Goal: Task Accomplishment & Management: Use online tool/utility

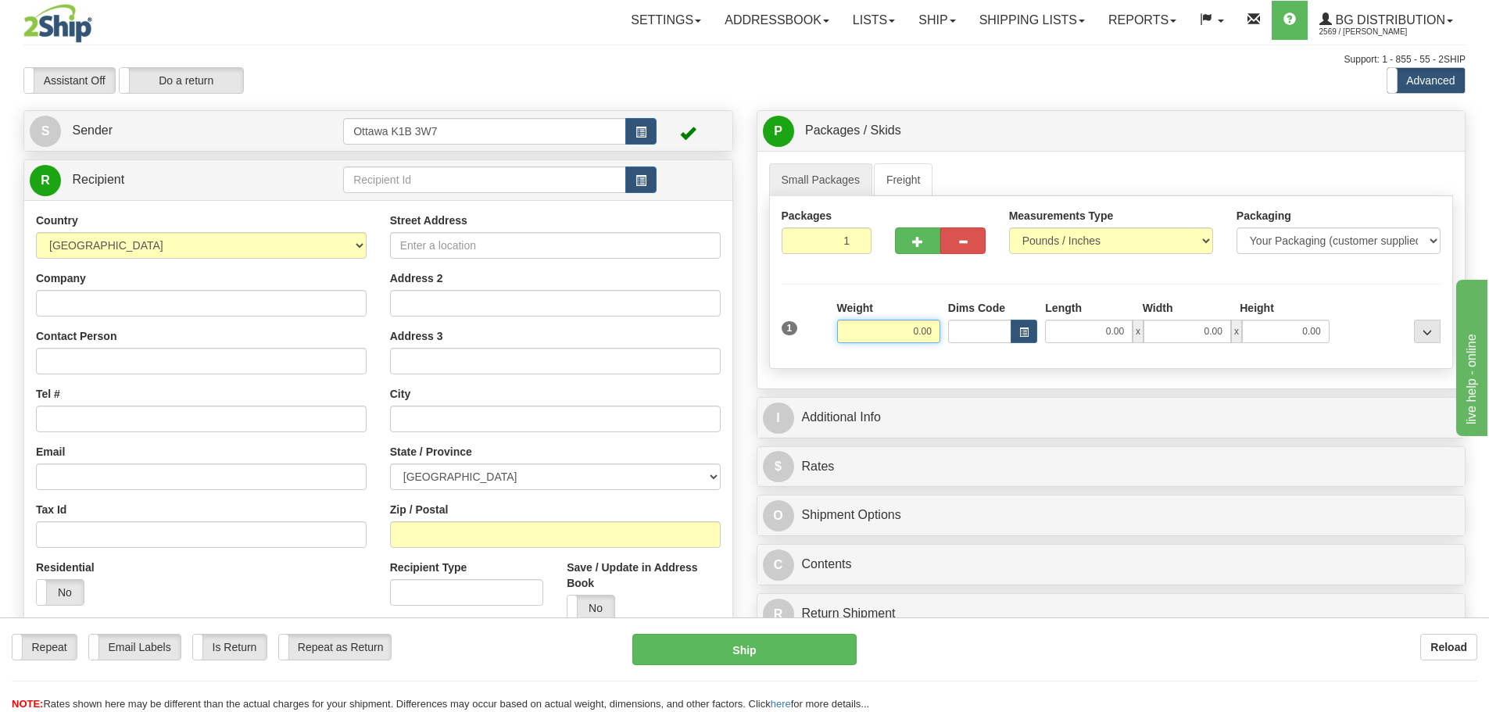
click at [867, 336] on input "0.00" at bounding box center [888, 331] width 103 height 23
type input "0.00"
click at [432, 185] on input "text" at bounding box center [484, 180] width 283 height 27
type input "910930"
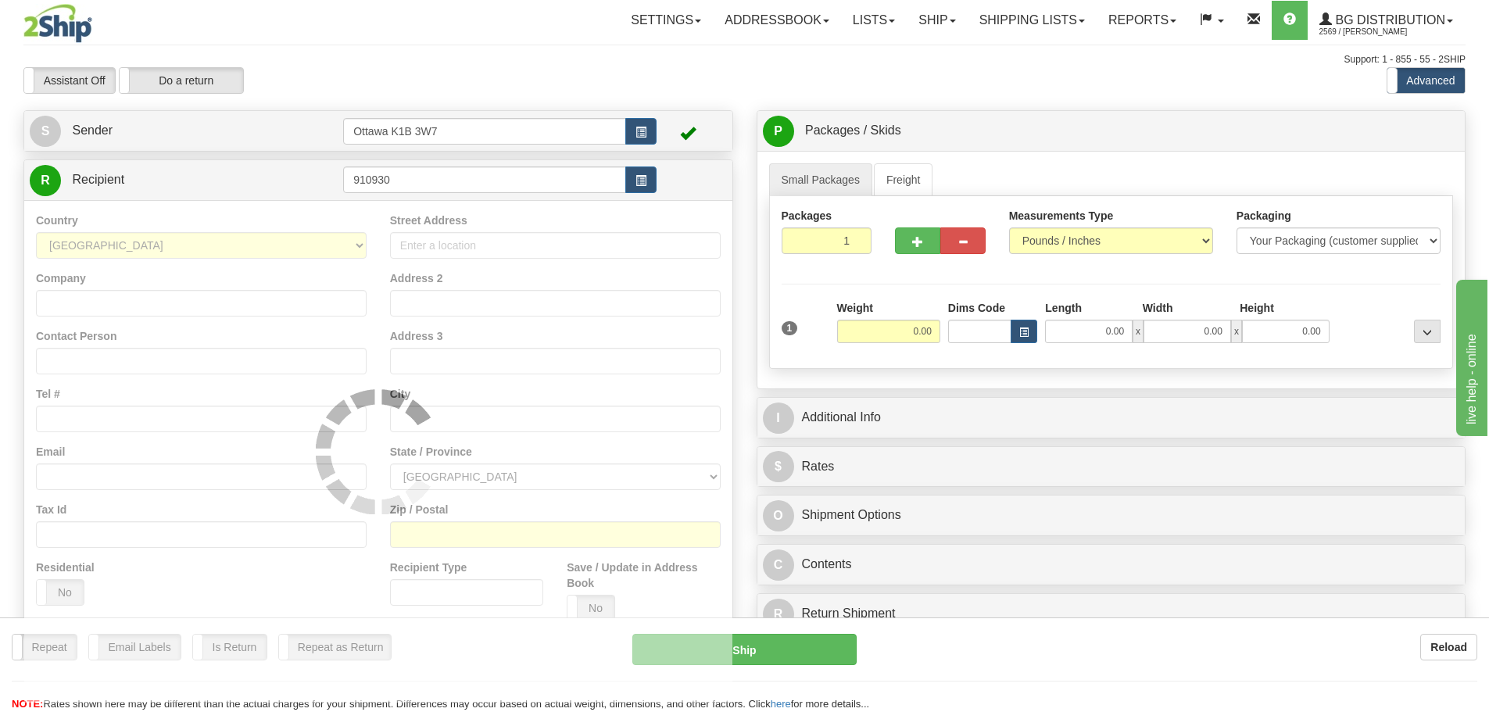
click at [584, 55] on div "Support: 1 - 855 - 55 - 2SHIP" at bounding box center [744, 59] width 1443 height 13
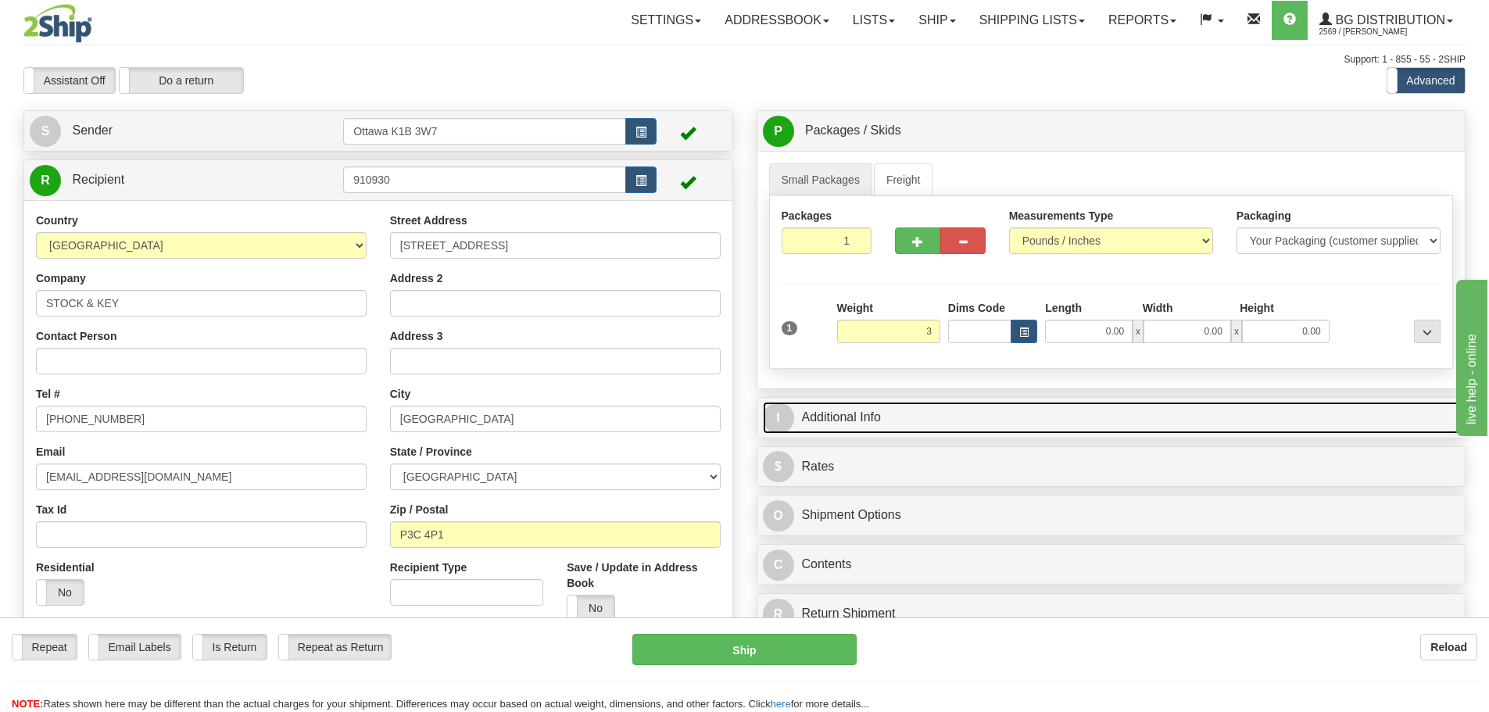
type input "3.00"
click at [1108, 415] on link "I Additional Info" at bounding box center [1111, 418] width 697 height 32
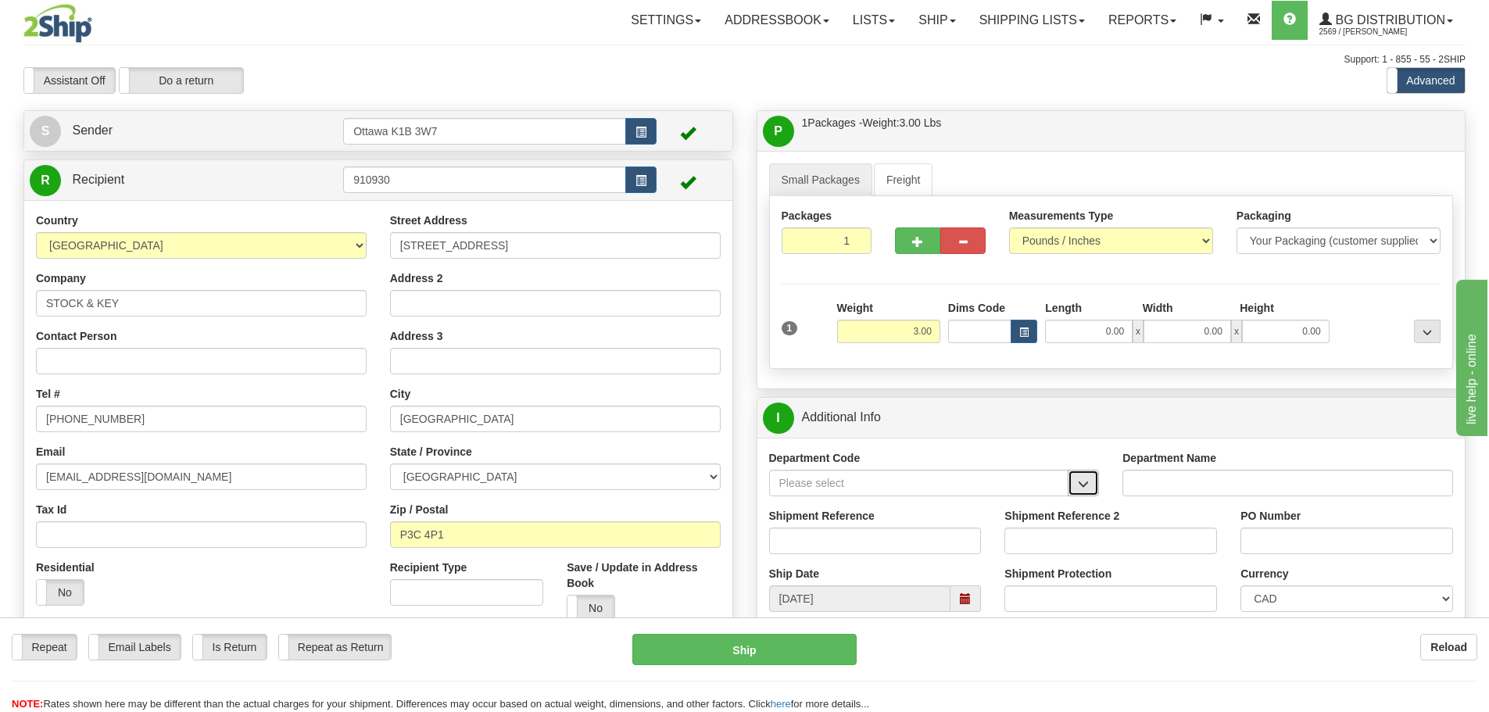
click at [1084, 488] on span "button" at bounding box center [1083, 484] width 11 height 10
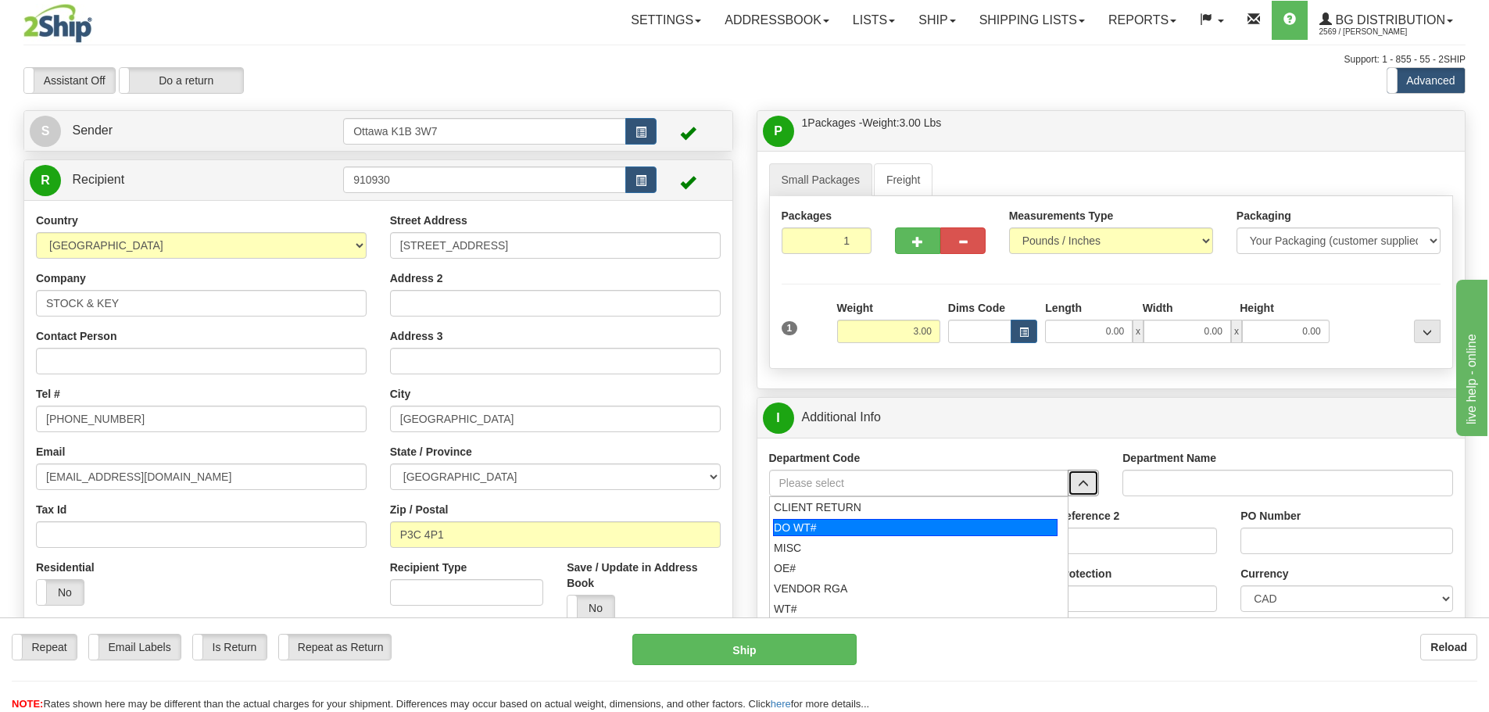
click at [932, 532] on div "DO WT#" at bounding box center [915, 527] width 285 height 17
type input "DO WT#"
type input "DIRECT ORDERS"
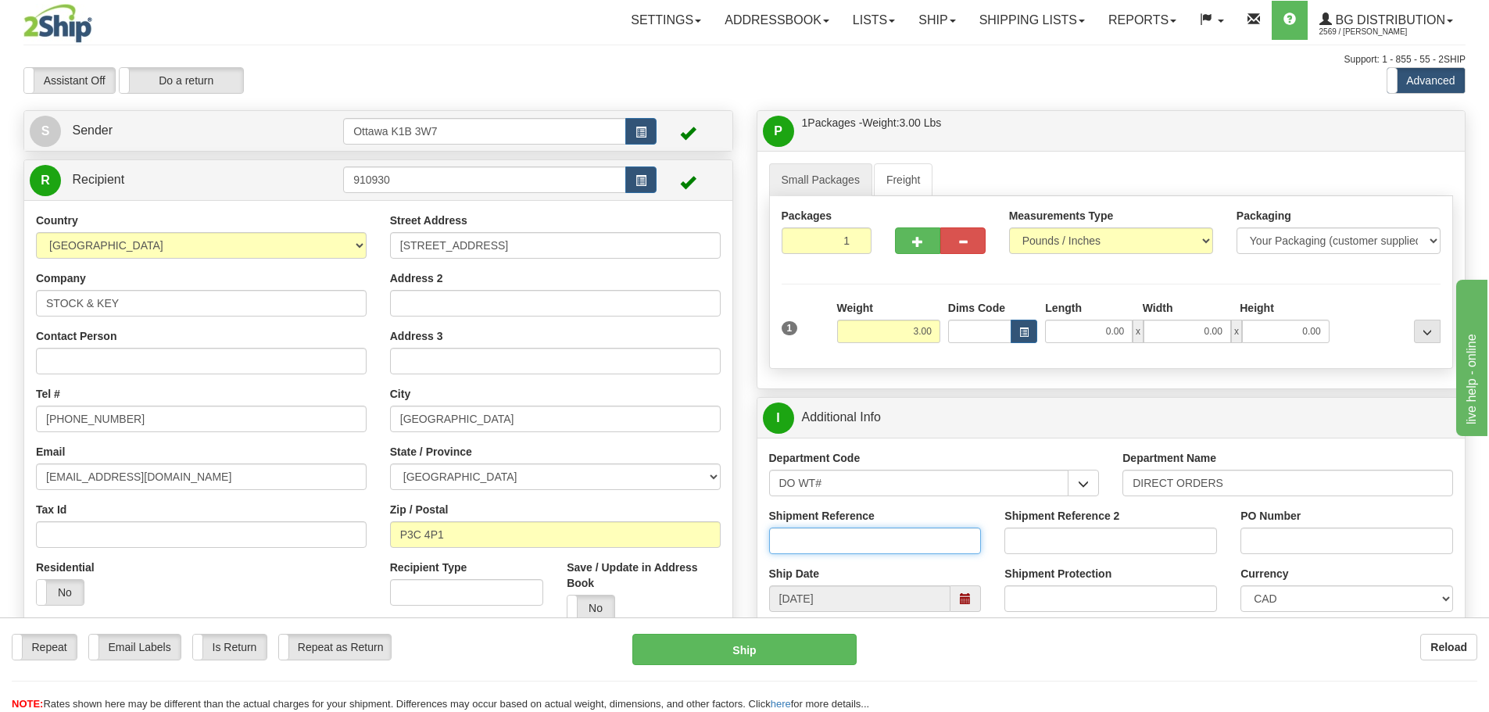
click at [909, 532] on input "Shipment Reference" at bounding box center [875, 541] width 213 height 27
type input "166510-00"
click at [1281, 537] on input "PO Number" at bounding box center [1347, 541] width 213 height 27
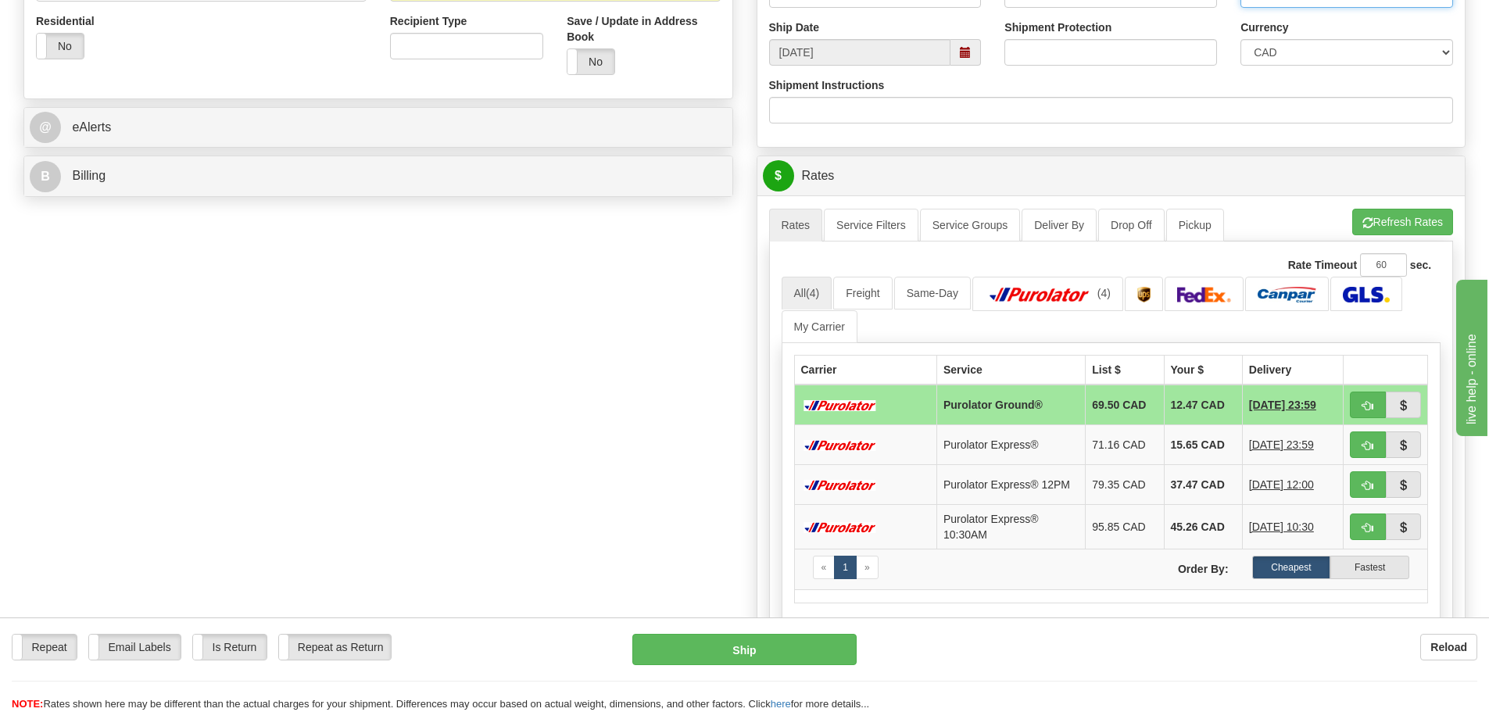
scroll to position [547, 0]
type input "5299"
click at [1371, 412] on button "button" at bounding box center [1368, 404] width 36 height 27
type input "260"
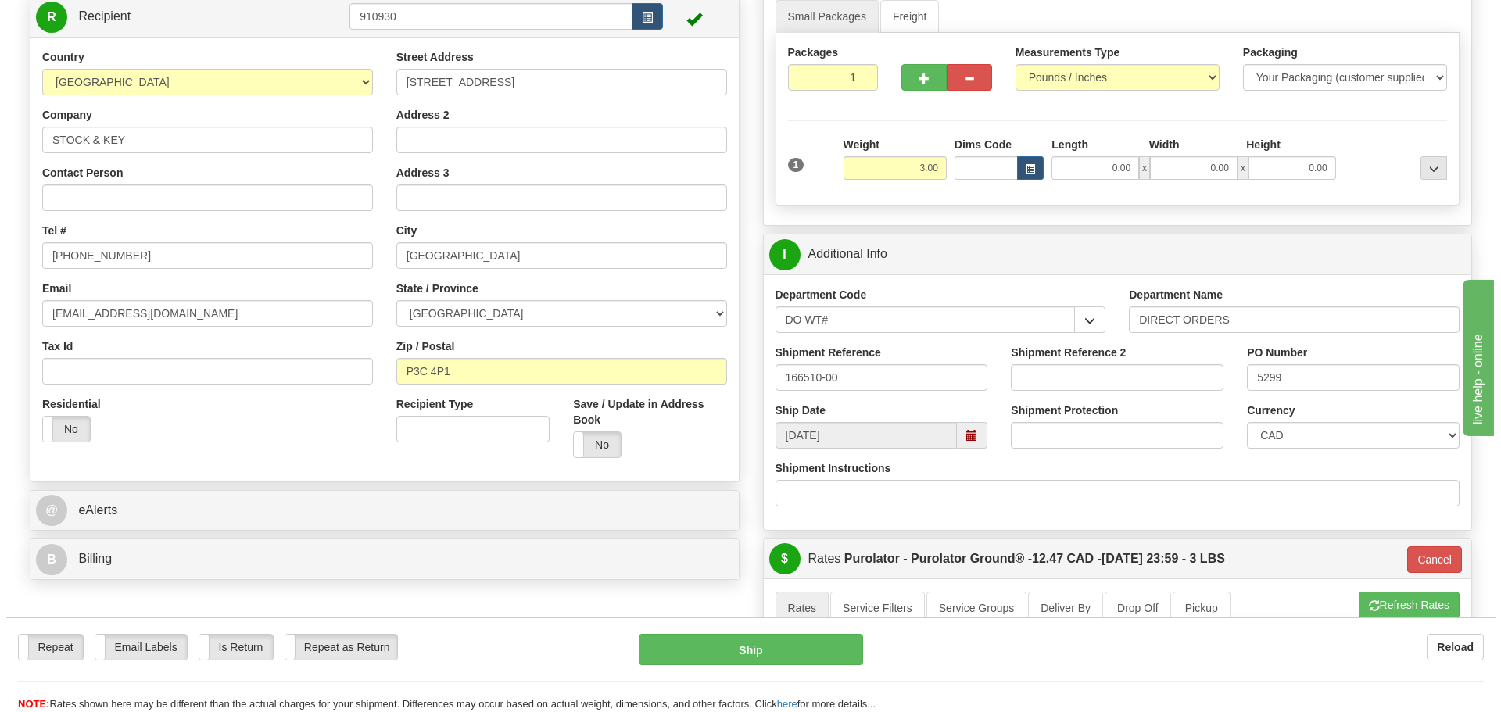
scroll to position [156, 0]
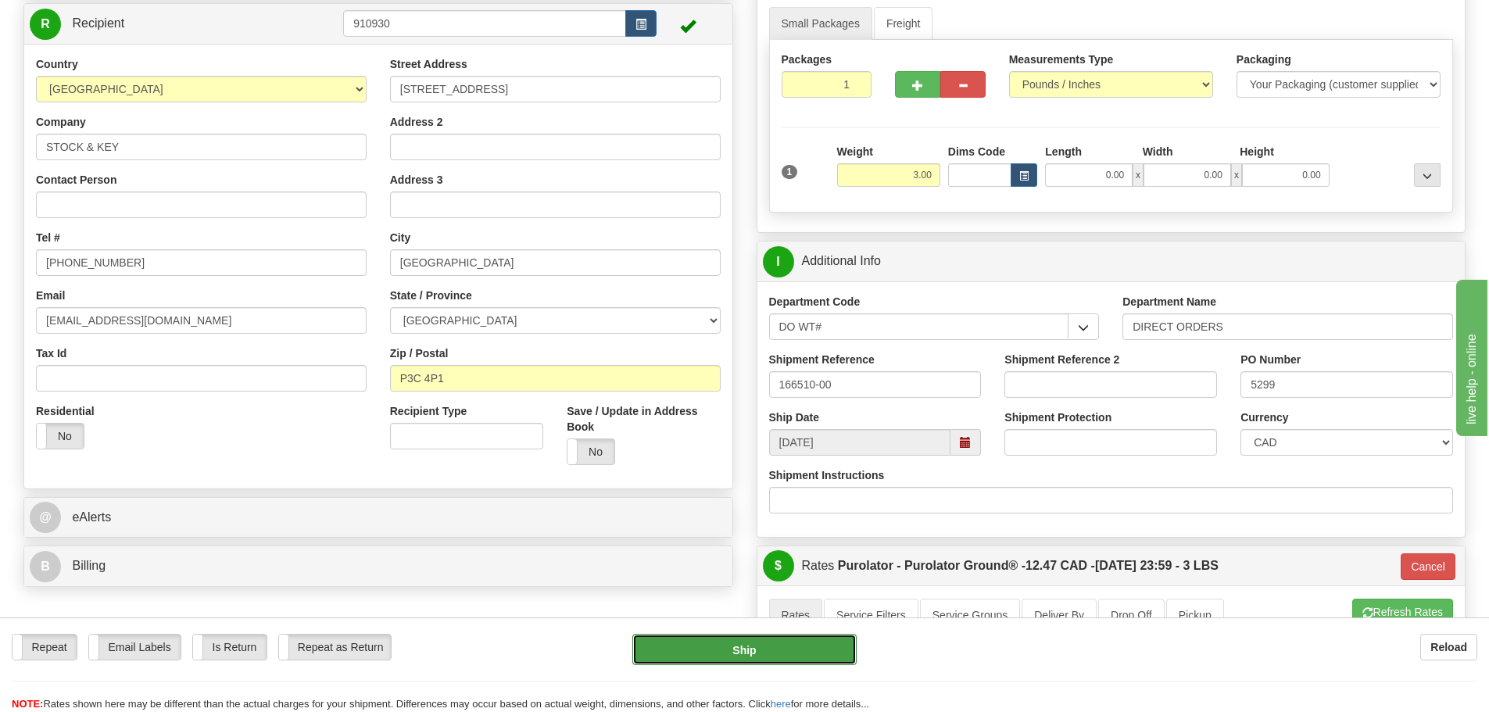
click at [754, 640] on button "Ship" at bounding box center [745, 649] width 224 height 31
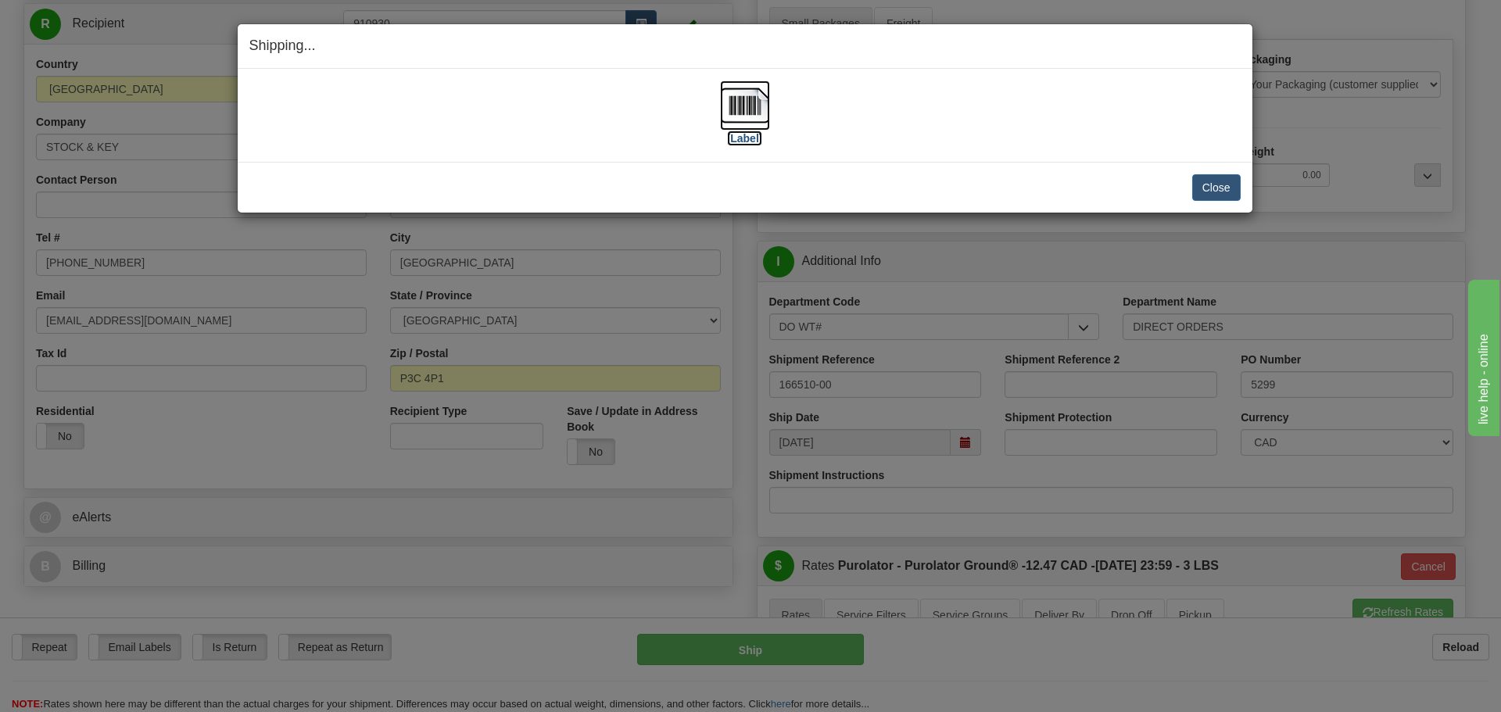
click at [751, 135] on label "[Label]" at bounding box center [745, 139] width 36 height 16
click at [1206, 192] on button "Close" at bounding box center [1216, 187] width 48 height 27
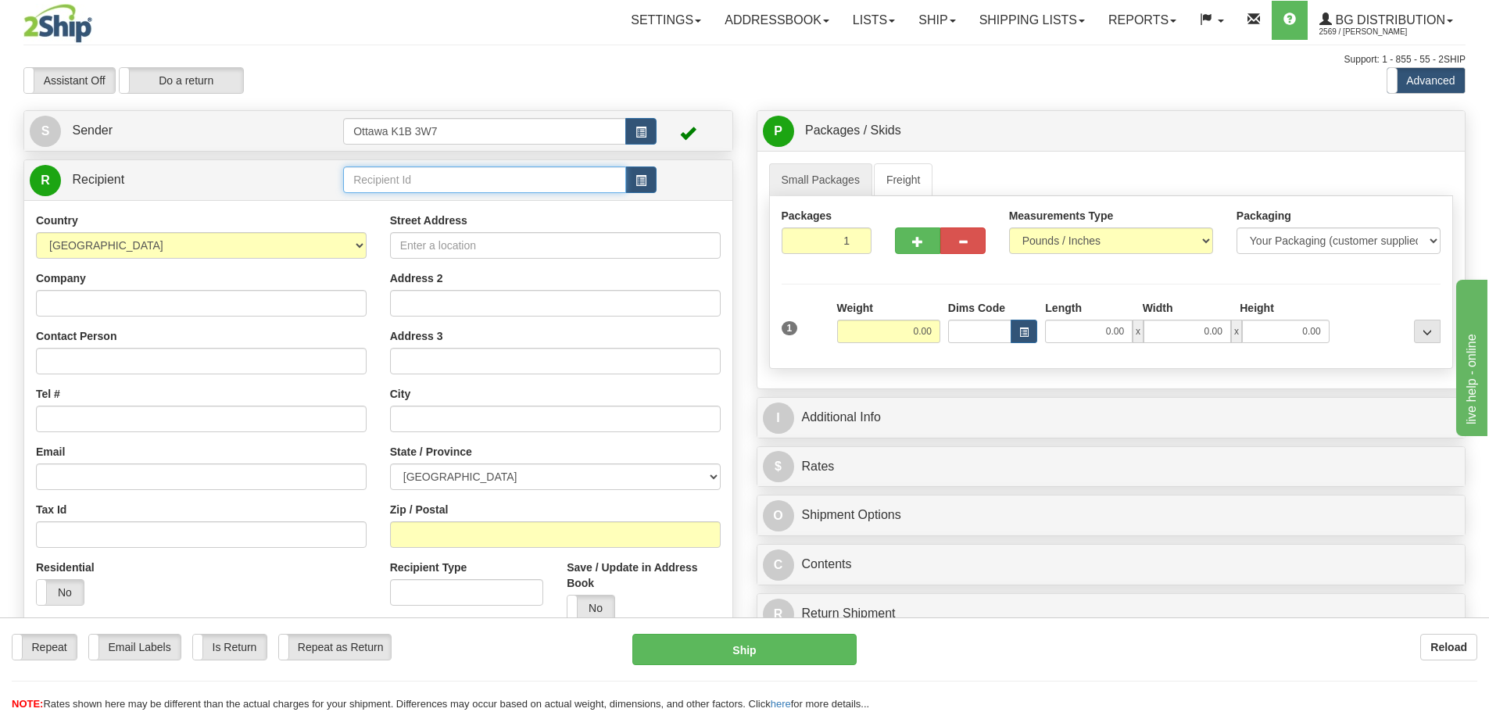
click at [486, 184] on input "text" at bounding box center [484, 180] width 283 height 27
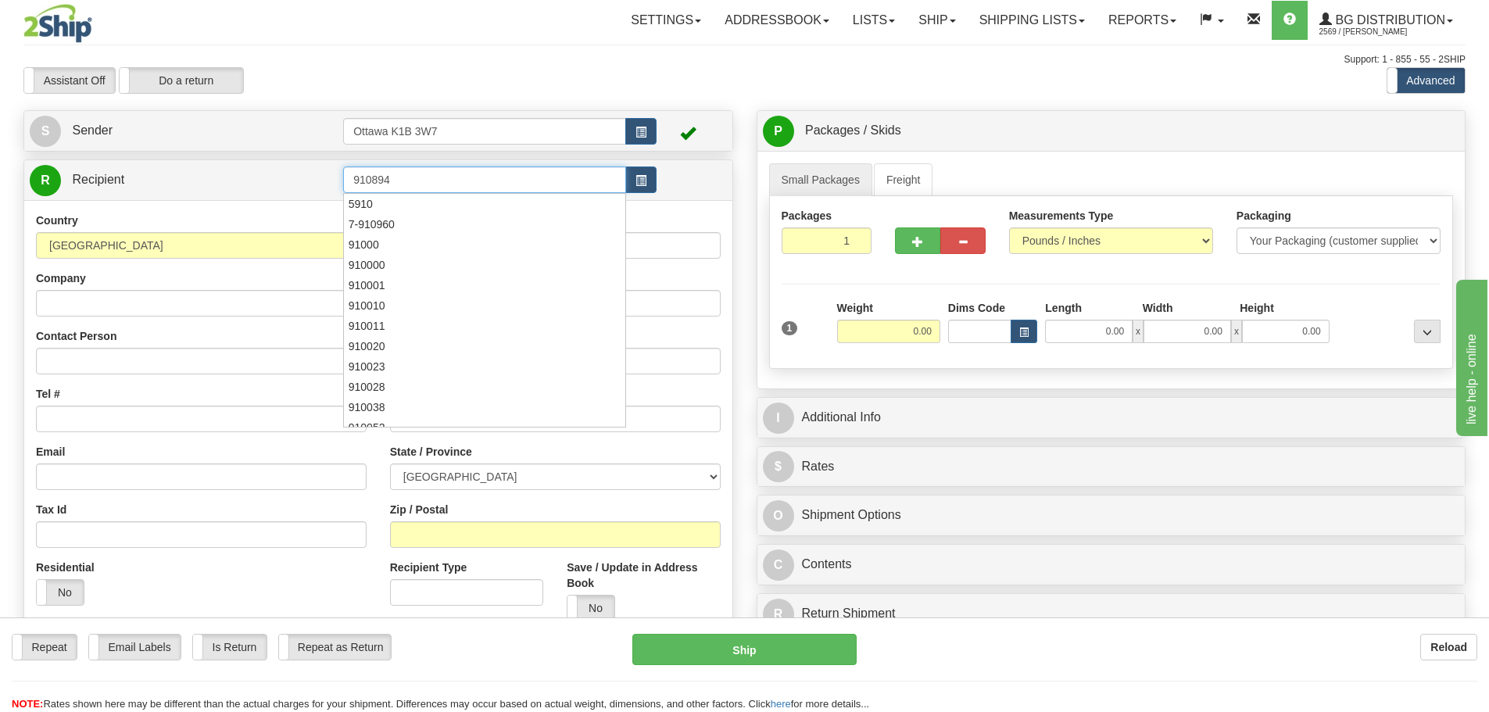
type input "910894"
click at [423, 99] on div "Toggle navigation Settings Shipping Preferences Fields Preferences New" at bounding box center [744, 444] width 1489 height 889
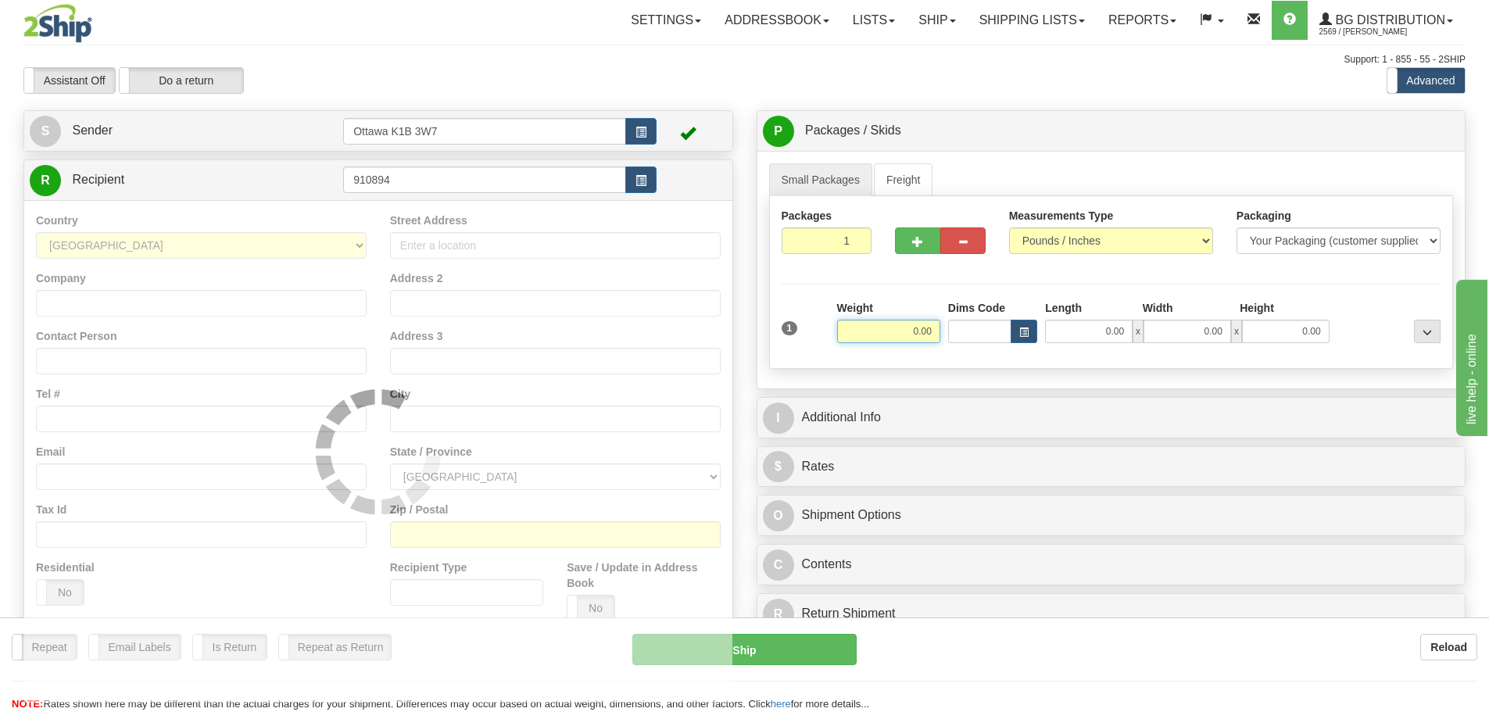
click at [858, 336] on input "0.00" at bounding box center [888, 331] width 103 height 23
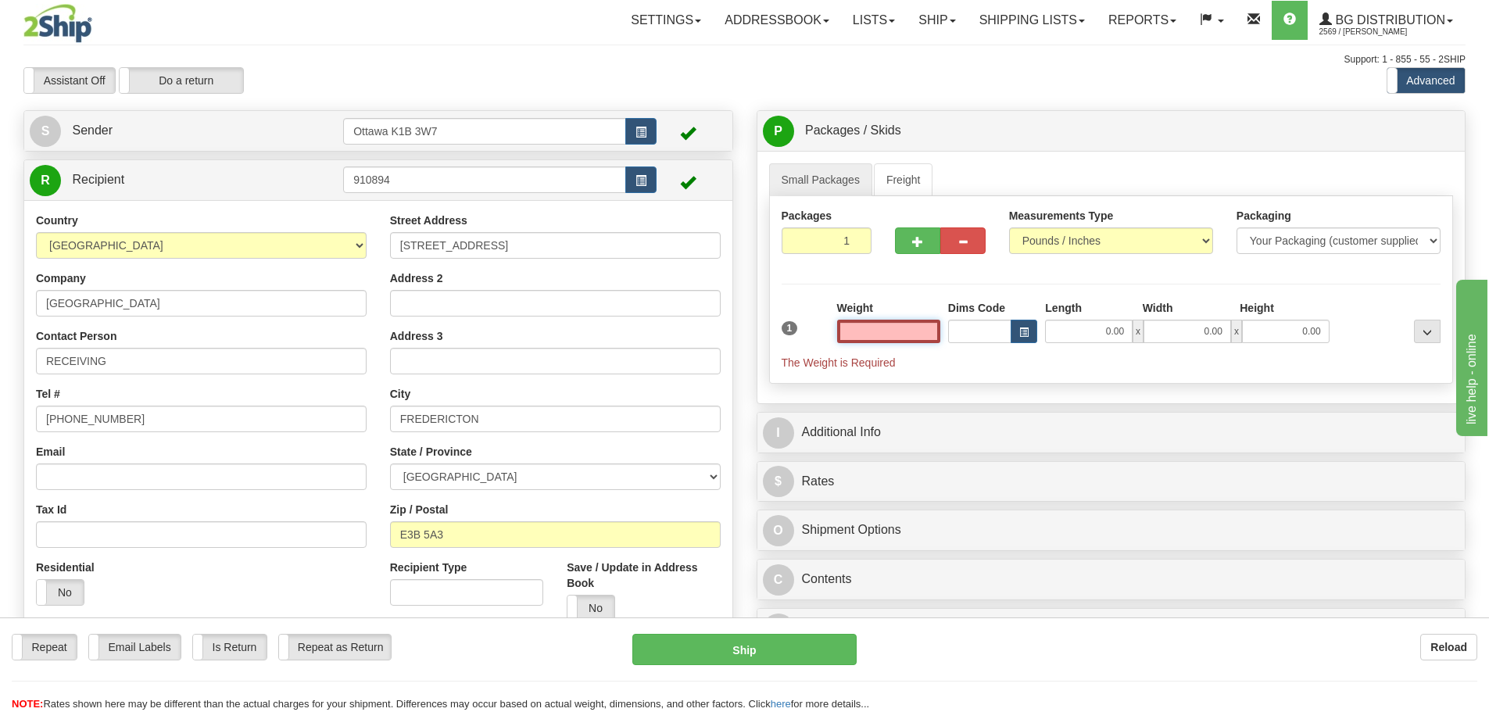
click at [901, 339] on input "text" at bounding box center [888, 331] width 103 height 23
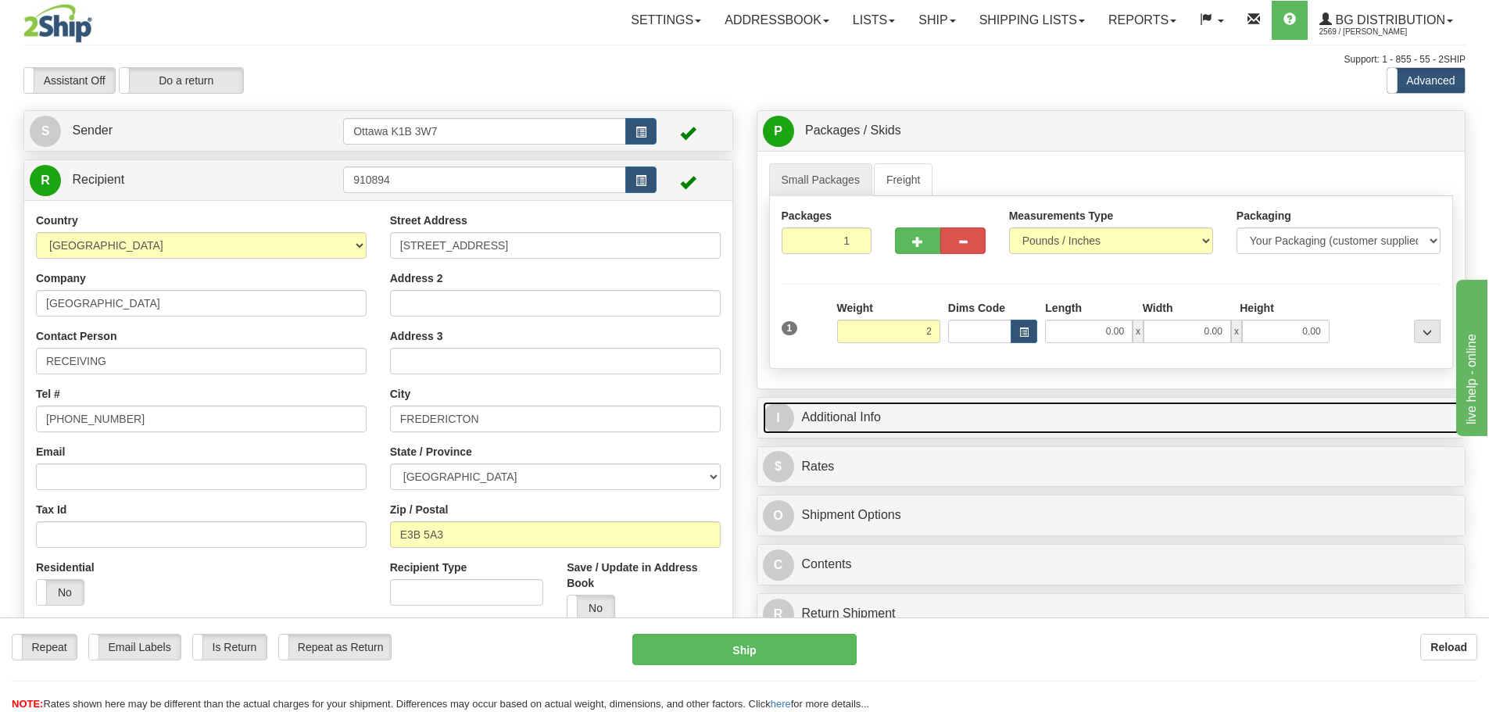
type input "2.00"
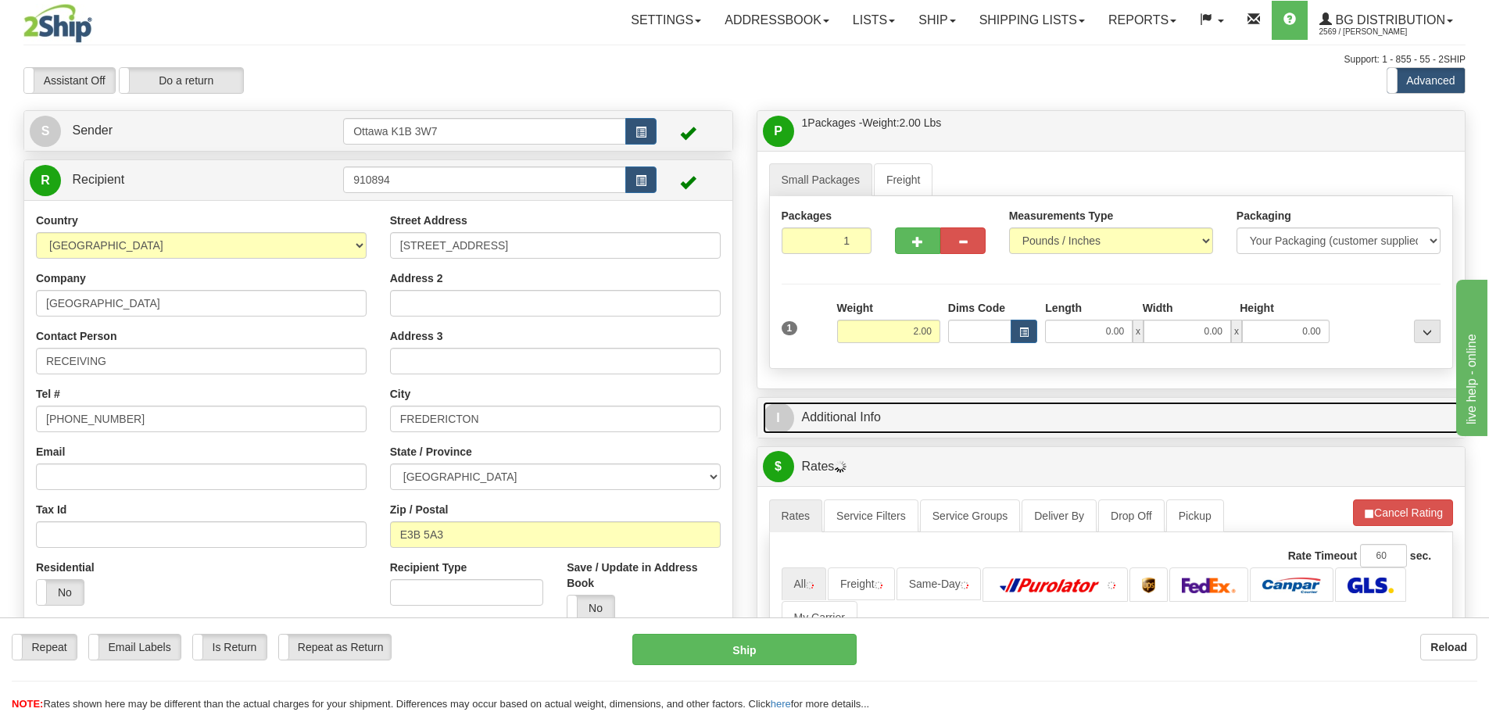
click at [988, 425] on link "I Additional Info" at bounding box center [1111, 418] width 697 height 32
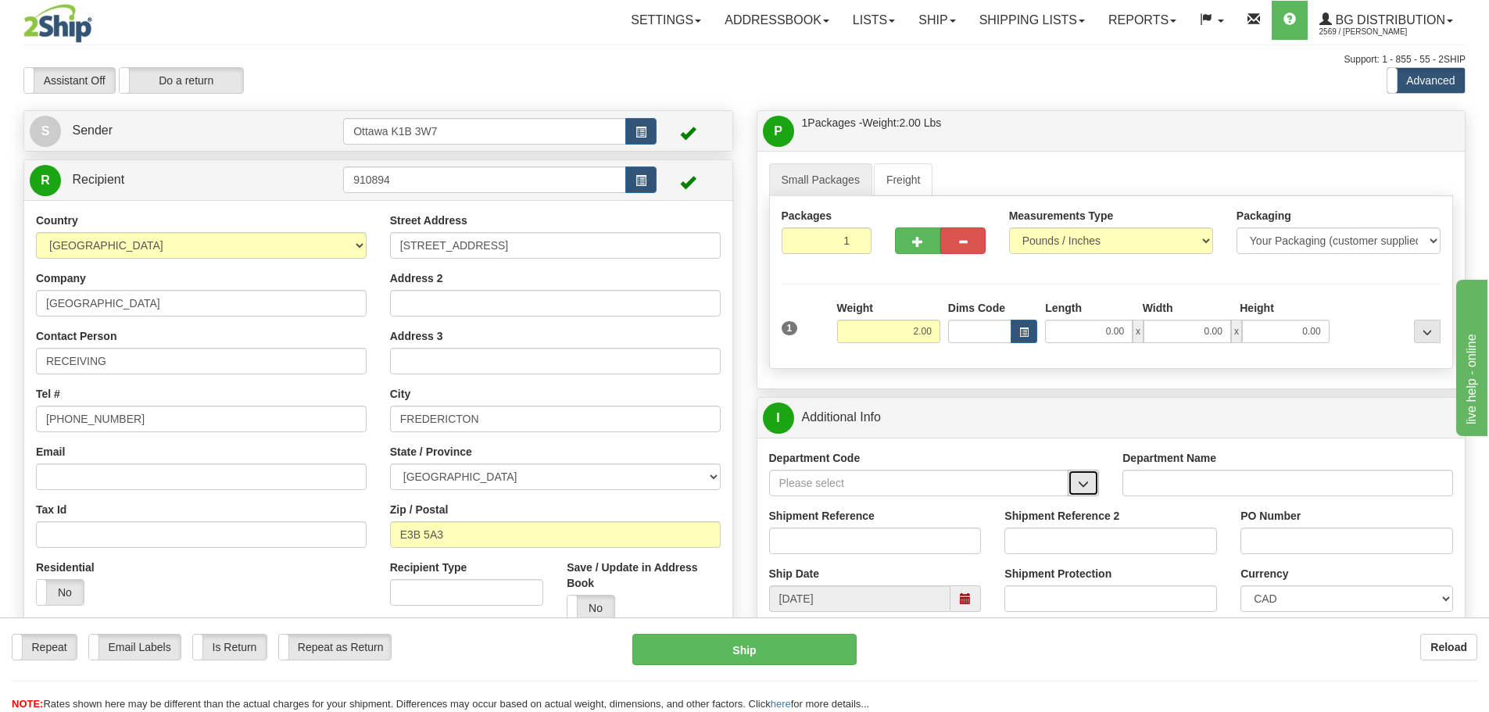
click at [1088, 483] on span "button" at bounding box center [1083, 484] width 11 height 10
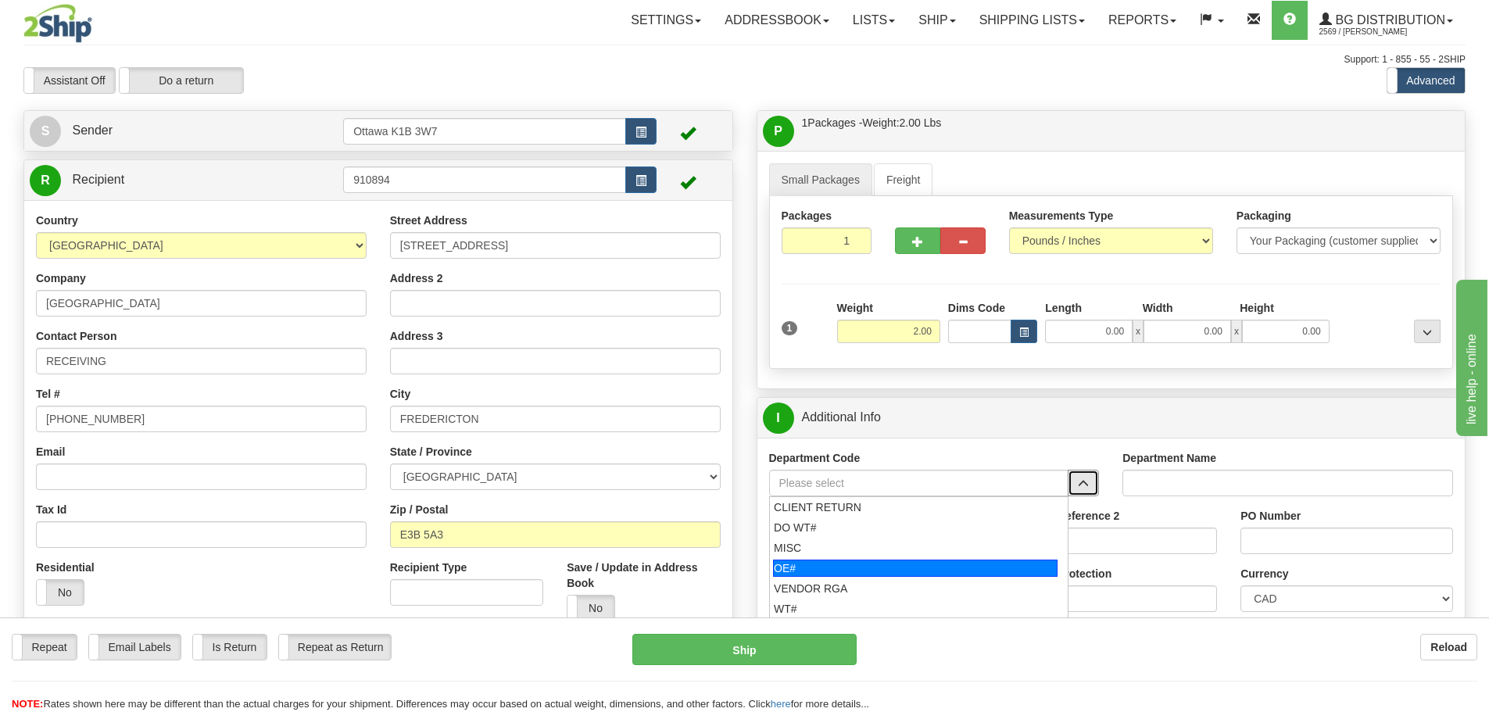
click at [895, 575] on div "OE#" at bounding box center [915, 568] width 285 height 17
type input "OE#"
type input "ORDERS"
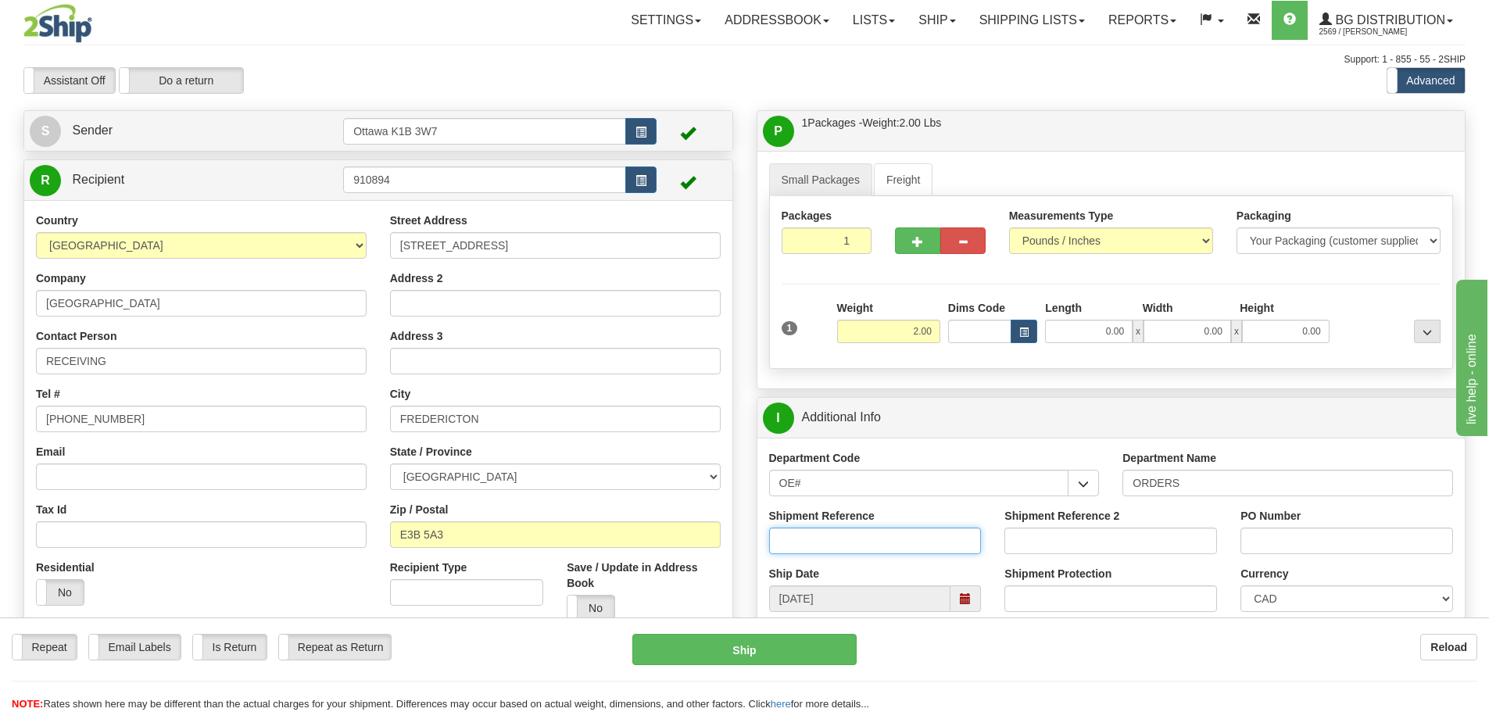
click at [888, 541] on input "Shipment Reference" at bounding box center [875, 541] width 213 height 27
type input "10204343-00"
click at [1297, 540] on input "PO Number" at bounding box center [1347, 541] width 213 height 27
type input "554138"
click at [1059, 330] on input "0.00" at bounding box center [1089, 331] width 88 height 23
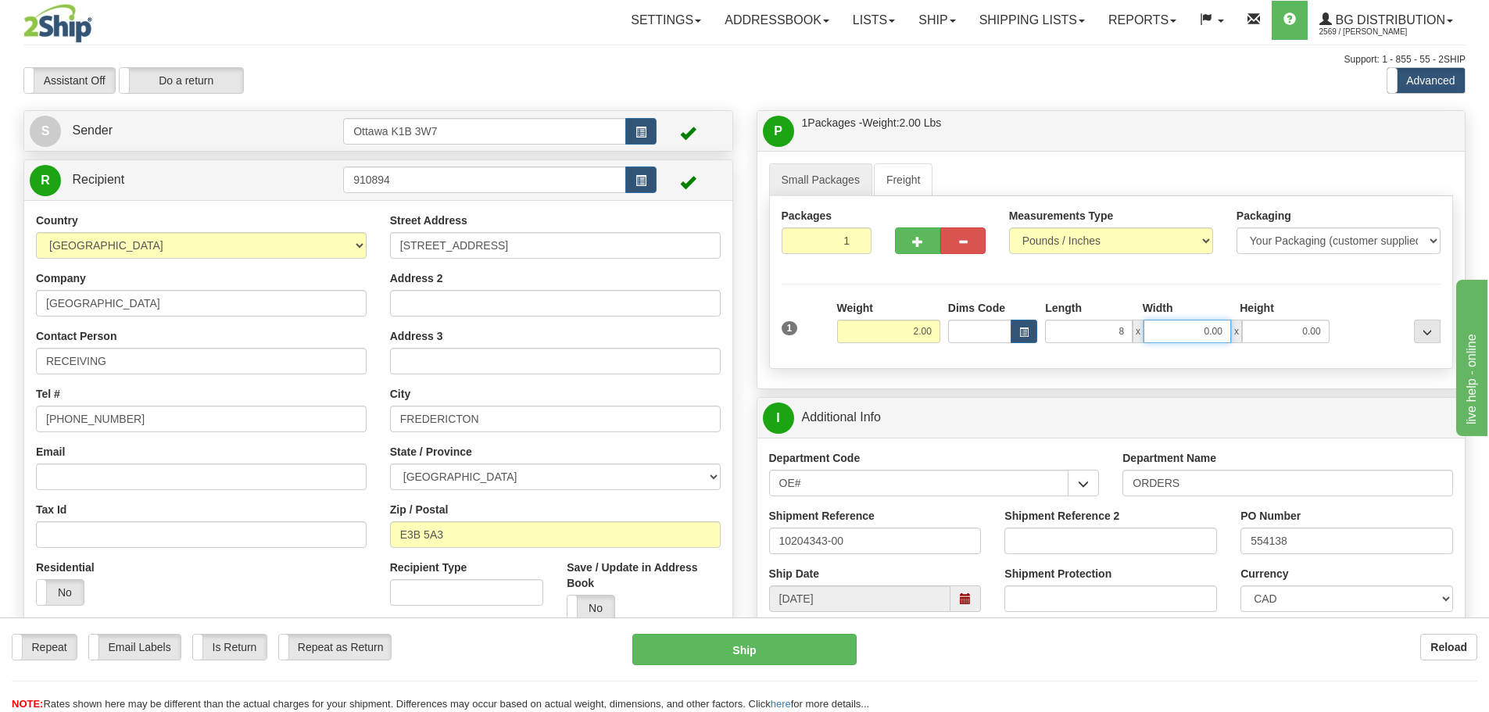
type input "8.00"
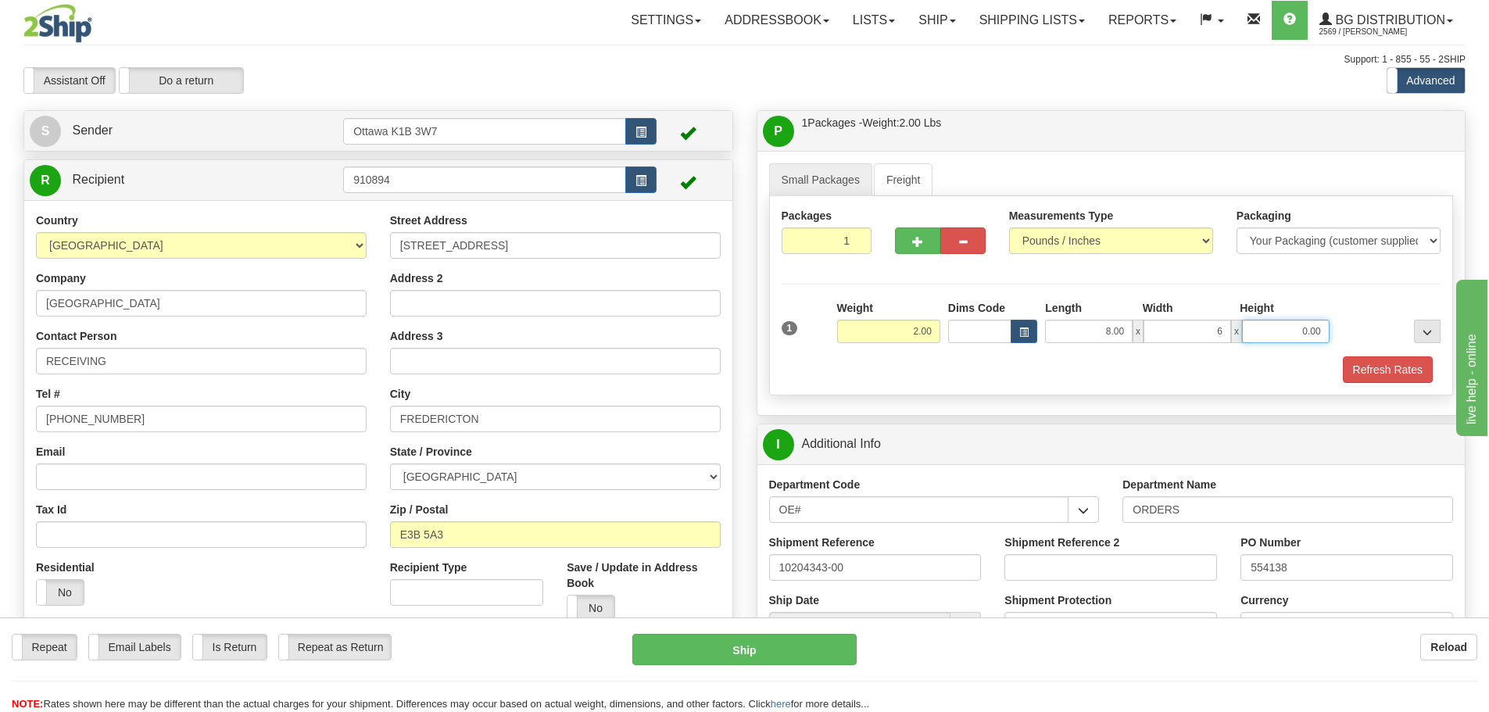
type input "6.00"
click at [1372, 378] on button "Refresh Rates" at bounding box center [1388, 370] width 90 height 27
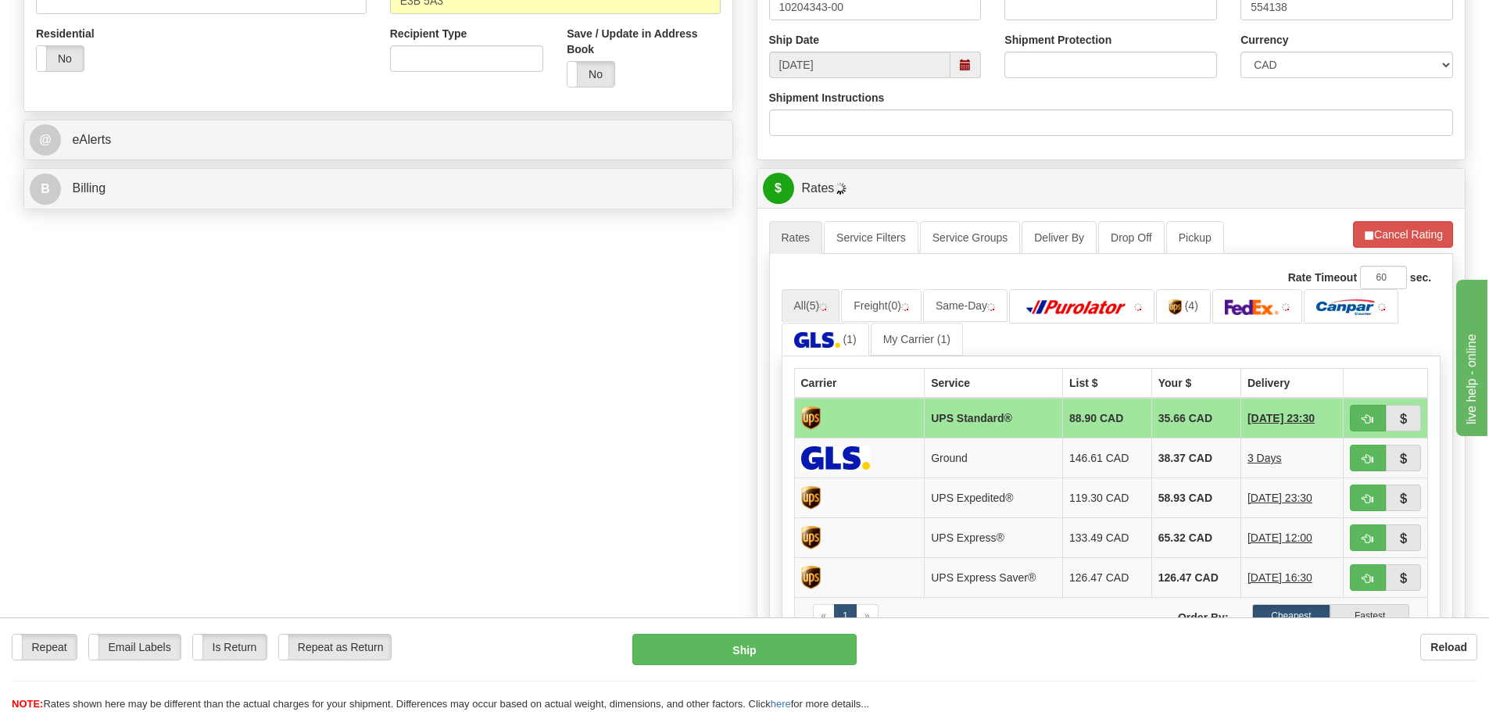
scroll to position [547, 0]
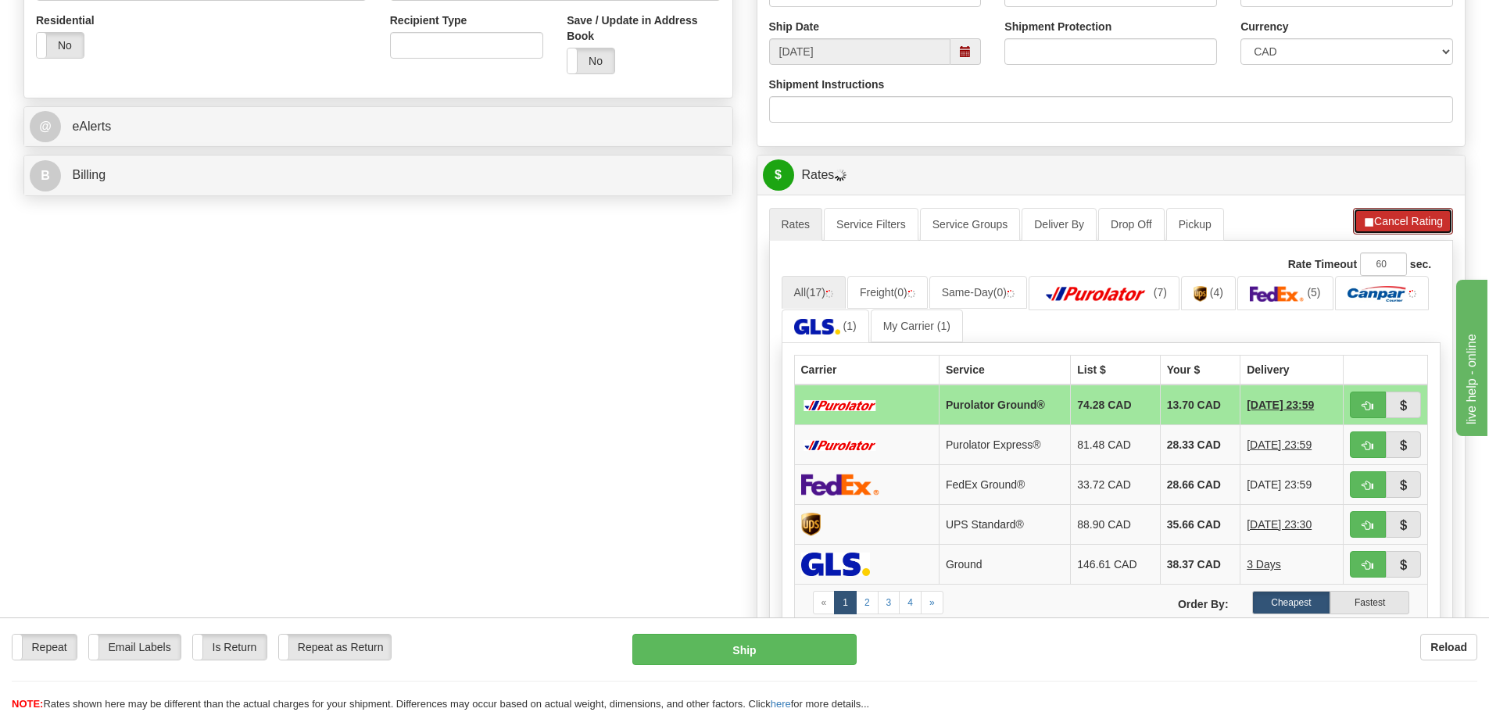
click at [1369, 223] on span "button" at bounding box center [1369, 222] width 11 height 10
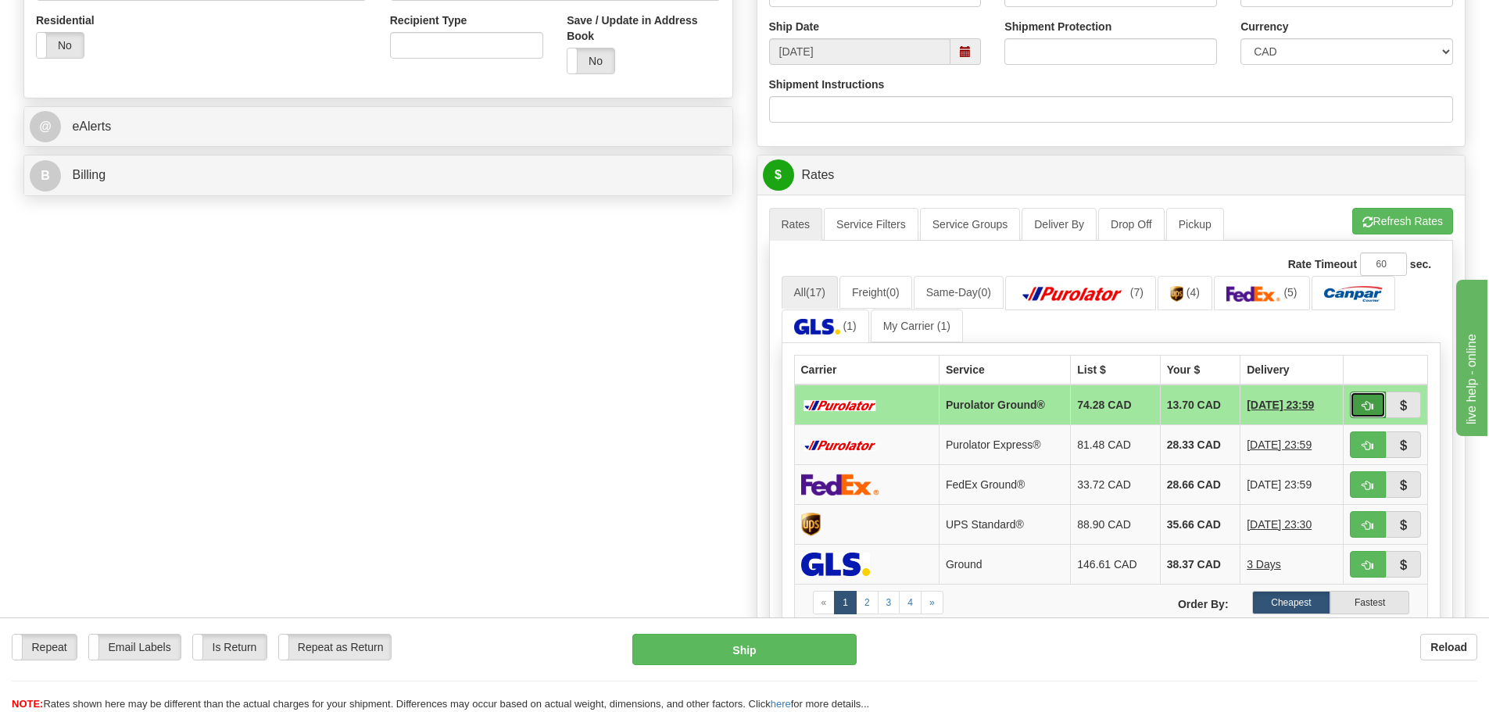
click at [1364, 414] on button "button" at bounding box center [1368, 405] width 36 height 27
type input "260"
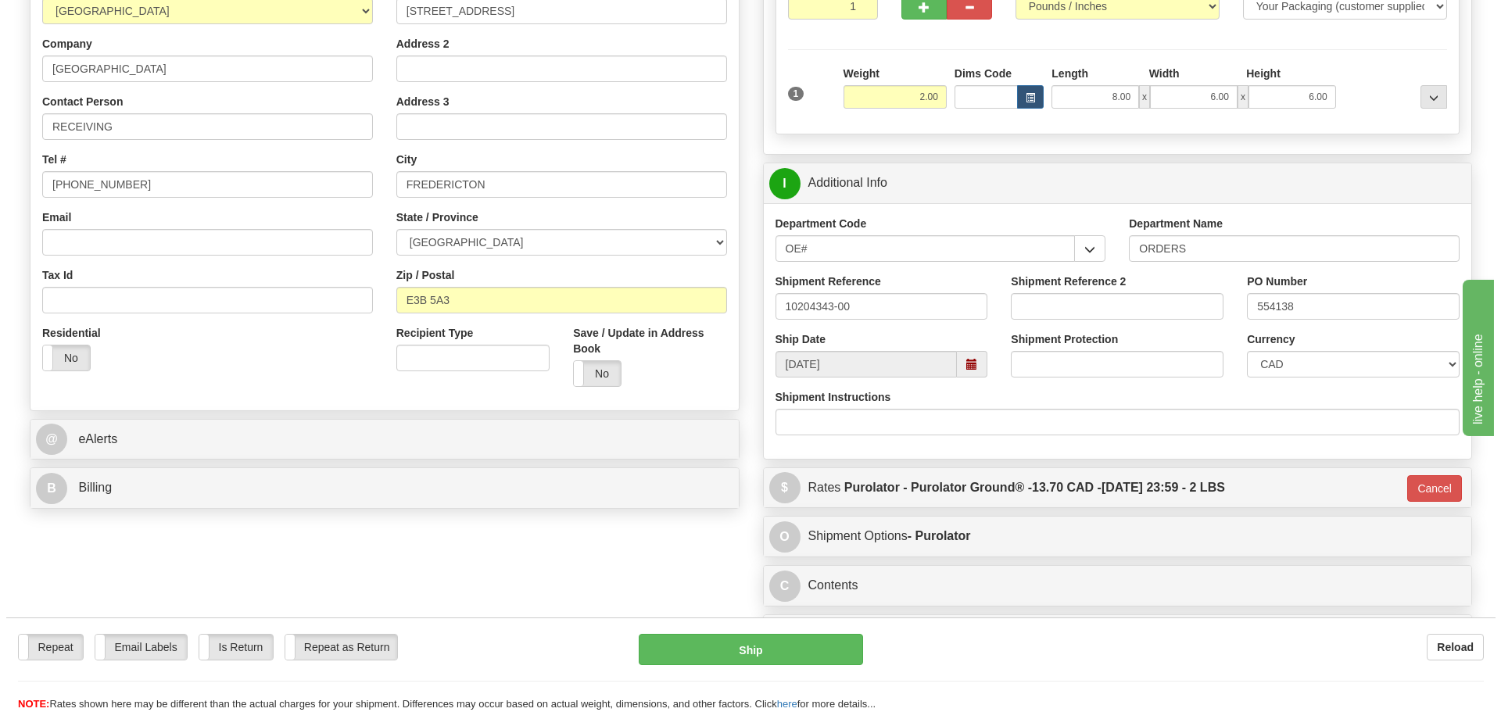
scroll to position [156, 0]
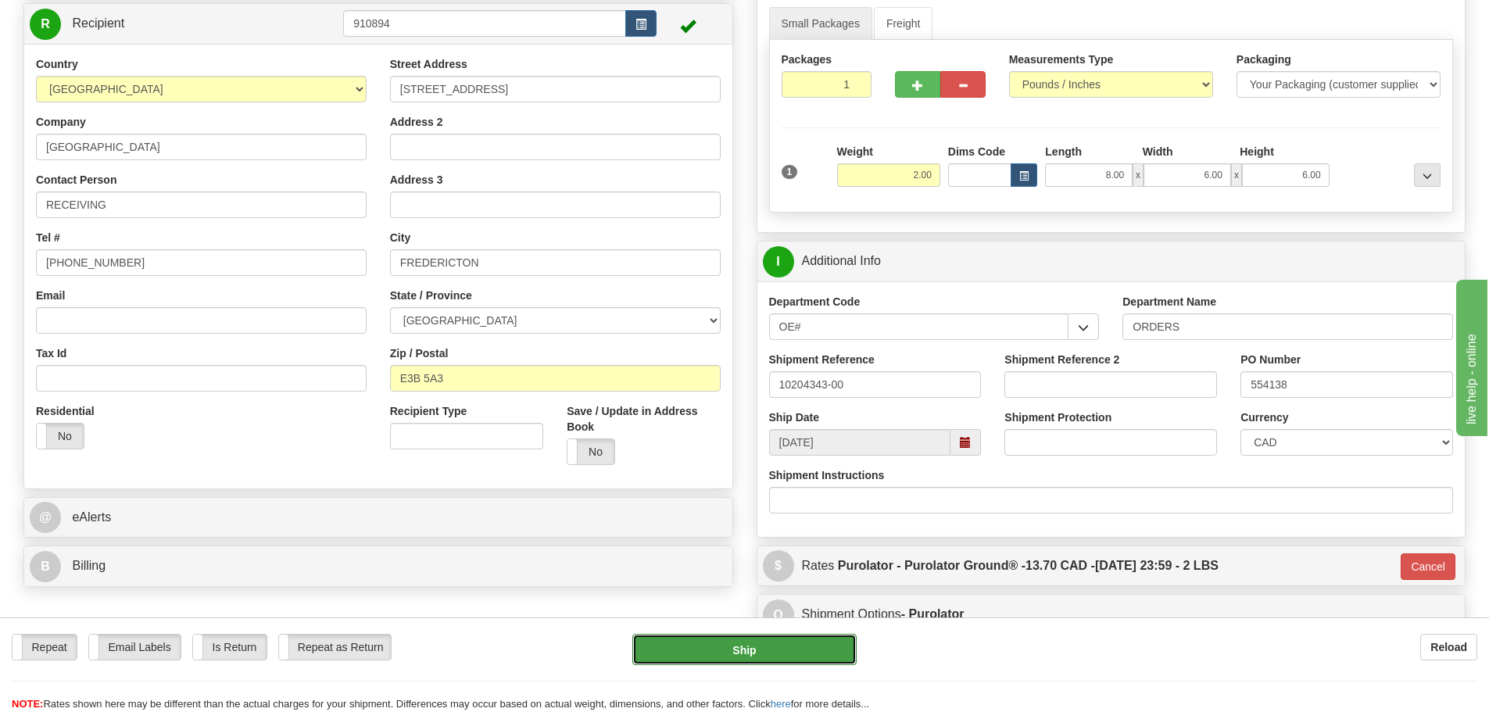
click at [745, 652] on button "Ship" at bounding box center [745, 649] width 224 height 31
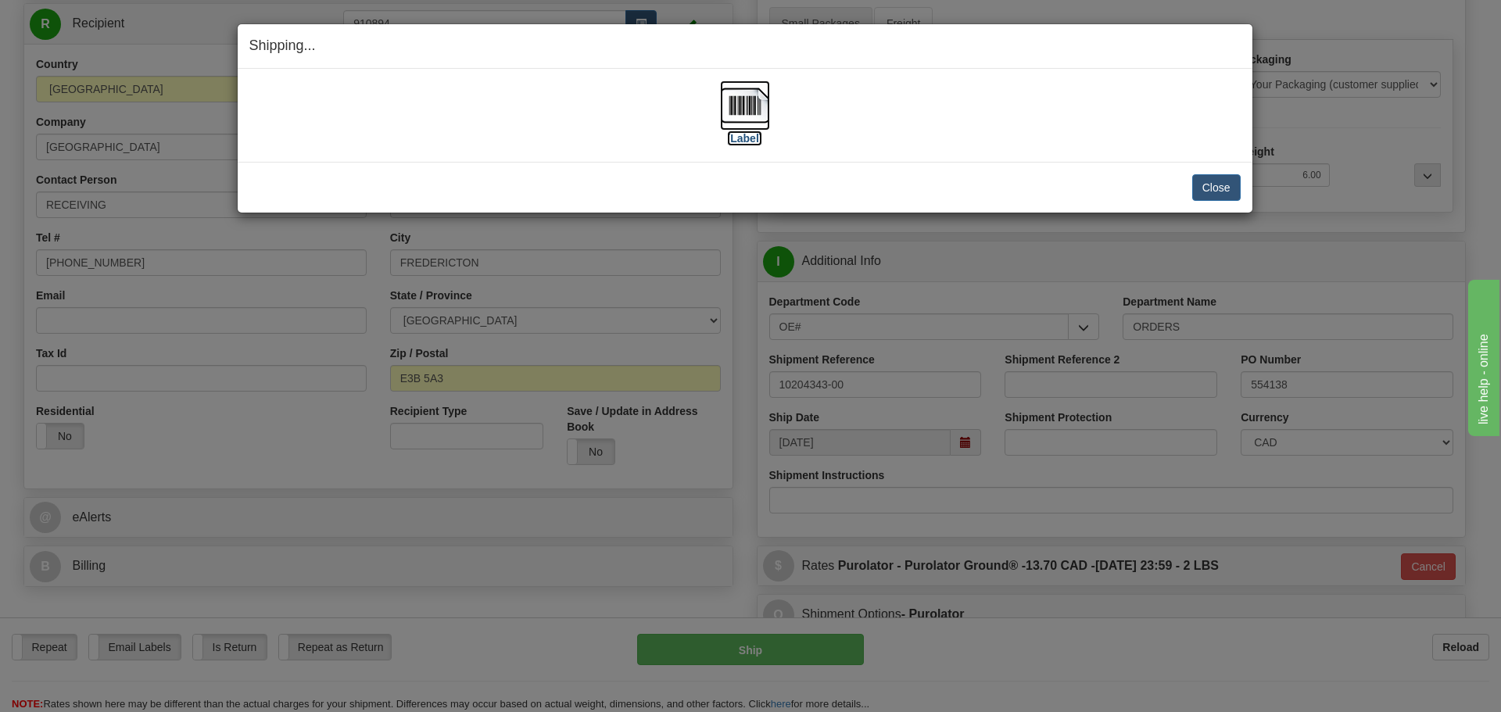
click at [733, 142] on label "[Label]" at bounding box center [745, 139] width 36 height 16
click at [1217, 183] on button "Close" at bounding box center [1216, 187] width 48 height 27
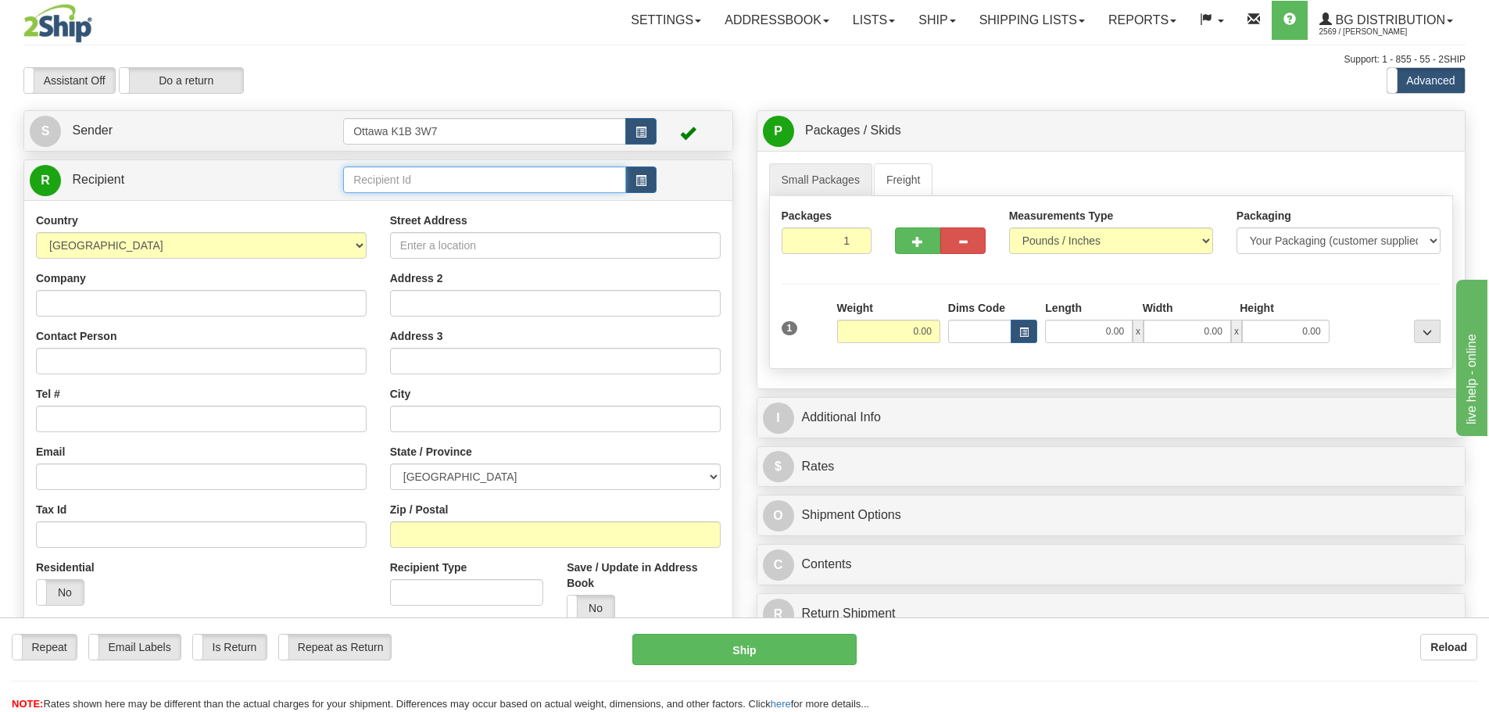
click at [484, 181] on input "text" at bounding box center [484, 180] width 283 height 27
type input "9"
type input "60160"
click at [460, 104] on div "Toggle navigation Settings Shipping Preferences Fields Preferences New" at bounding box center [744, 444] width 1489 height 889
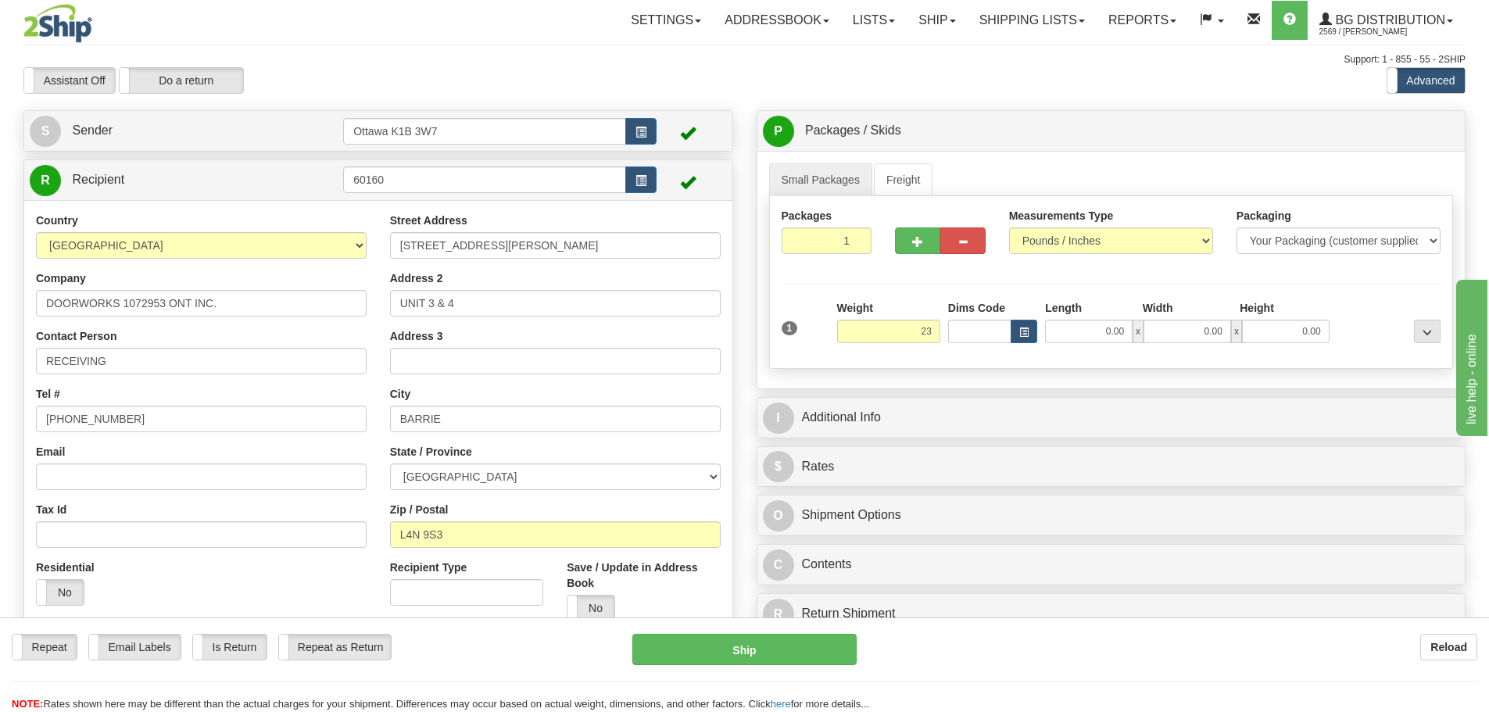
type input "23.00"
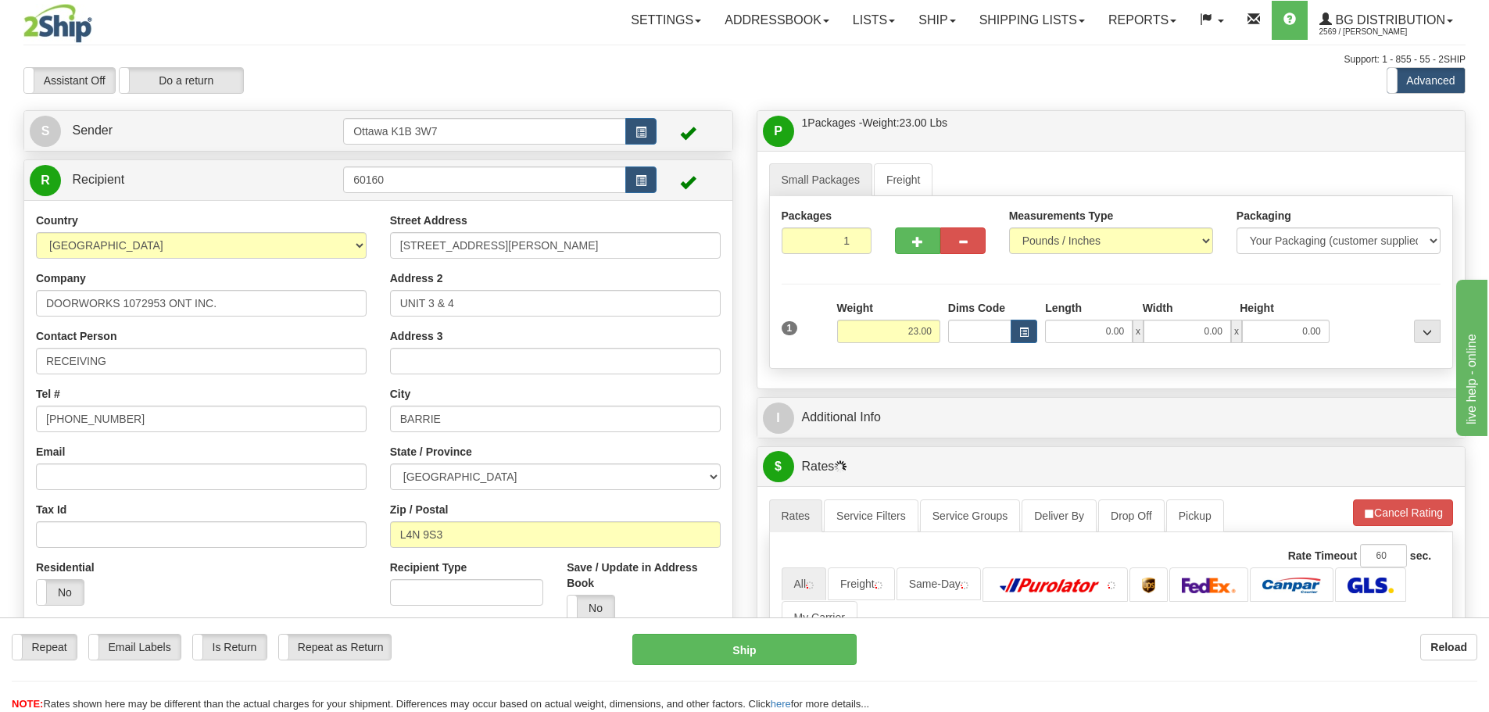
click at [924, 292] on div "Packages 1 1 Measurements Type" at bounding box center [1111, 282] width 685 height 173
click at [909, 179] on link "Freight" at bounding box center [903, 179] width 59 height 33
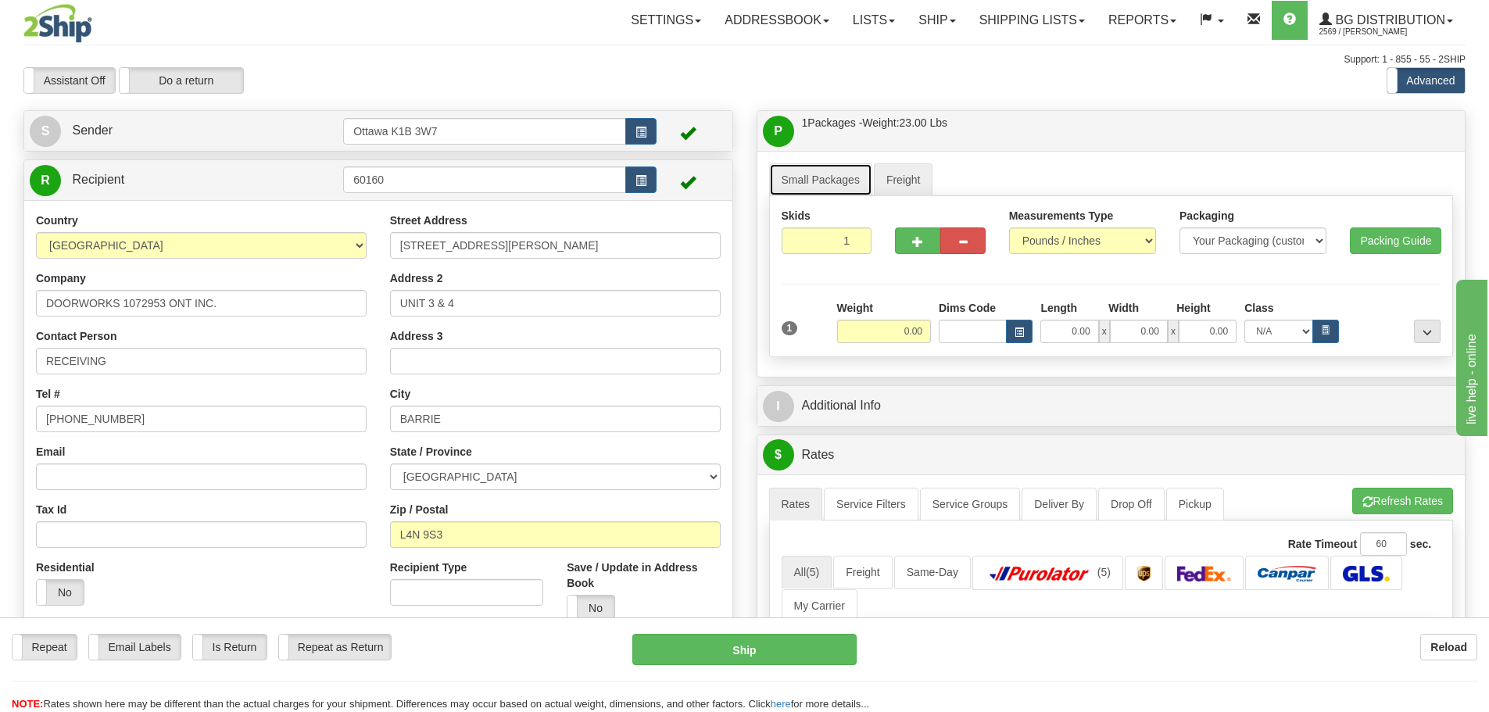
click at [793, 182] on link "Small Packages" at bounding box center [820, 179] width 103 height 33
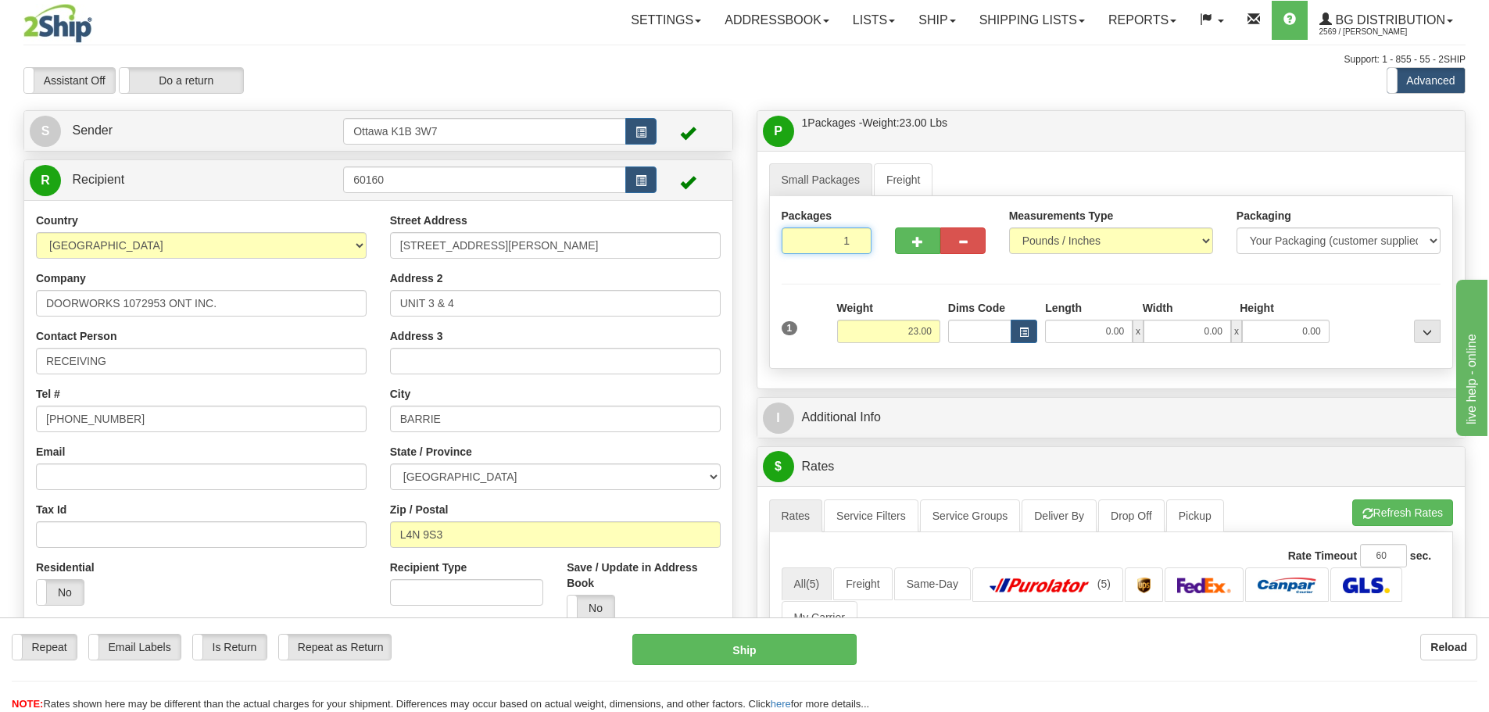
drag, startPoint x: 826, startPoint y: 244, endPoint x: 945, endPoint y: 299, distance: 131.5
click at [945, 299] on div "Packages 1 1 Measurements Type" at bounding box center [1111, 282] width 685 height 173
type input "4"
click at [1073, 292] on div "Packages 4 1 Measurements Type" at bounding box center [1111, 282] width 685 height 173
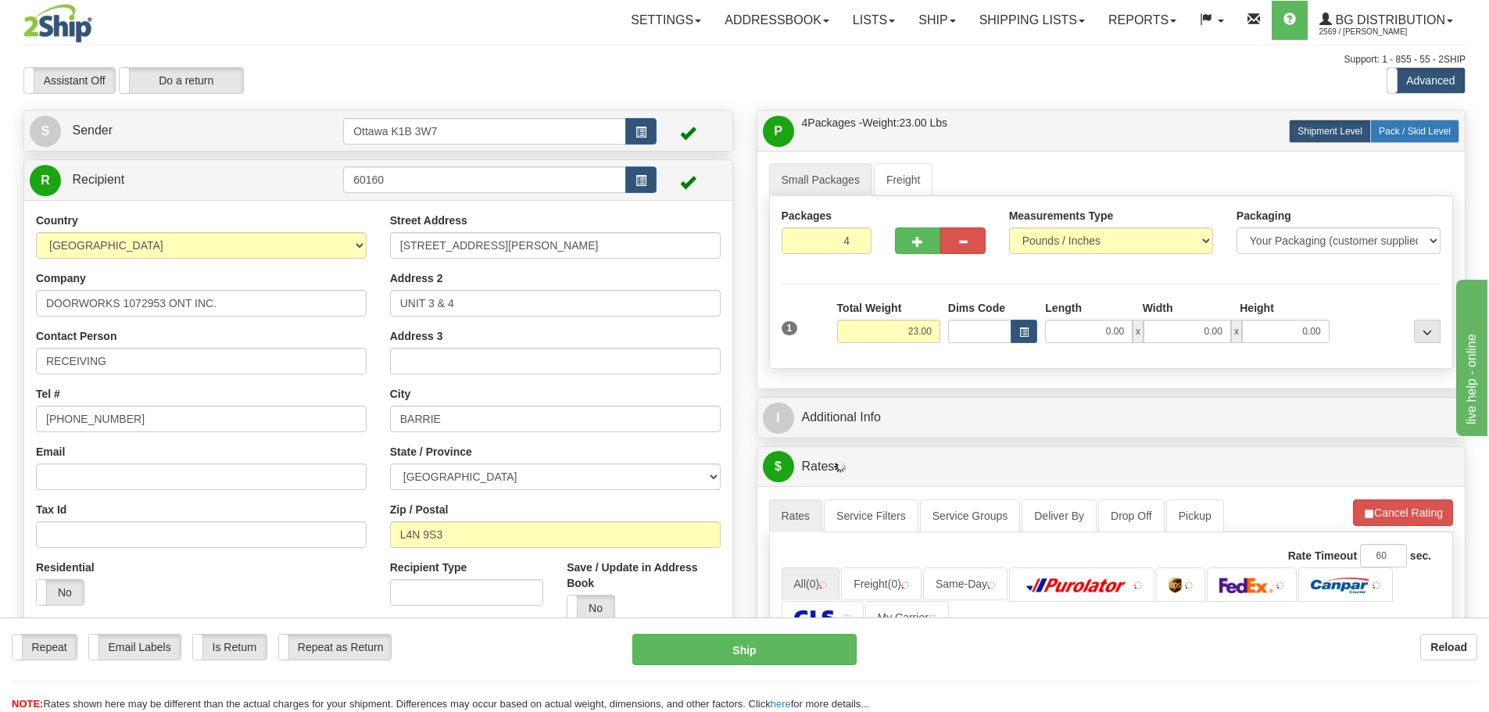
click at [1444, 134] on span "Pack / Skid Level" at bounding box center [1415, 131] width 72 height 11
radio input "true"
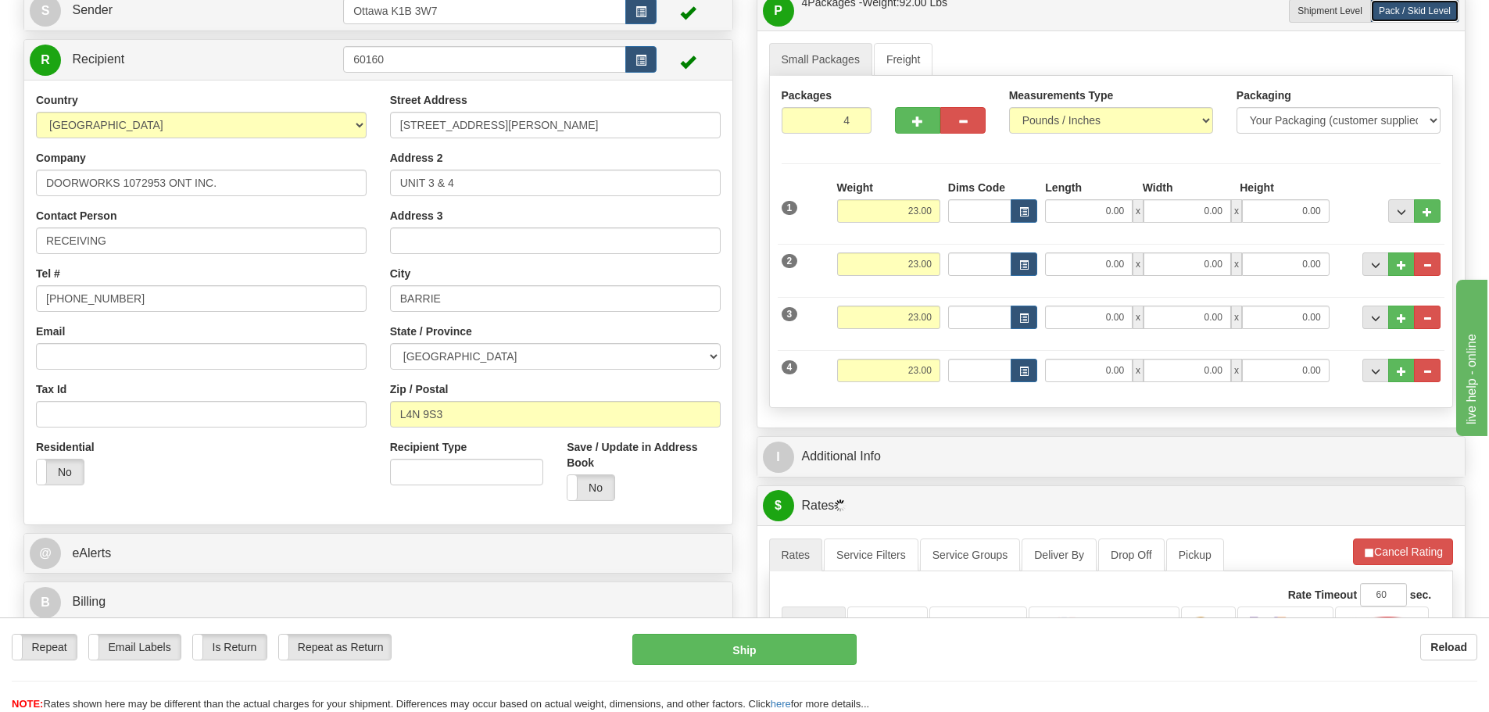
scroll to position [313, 0]
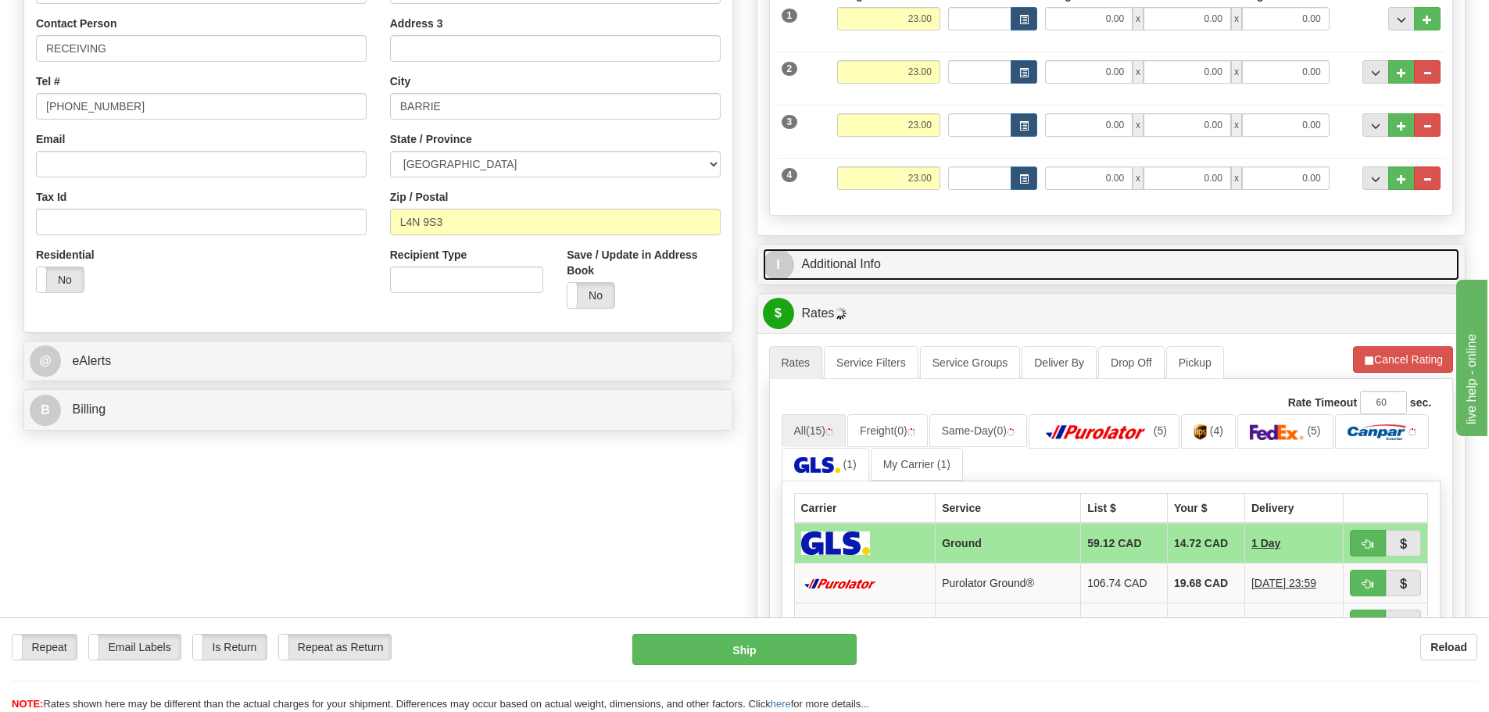
click at [1050, 251] on link "I Additional Info" at bounding box center [1111, 265] width 697 height 32
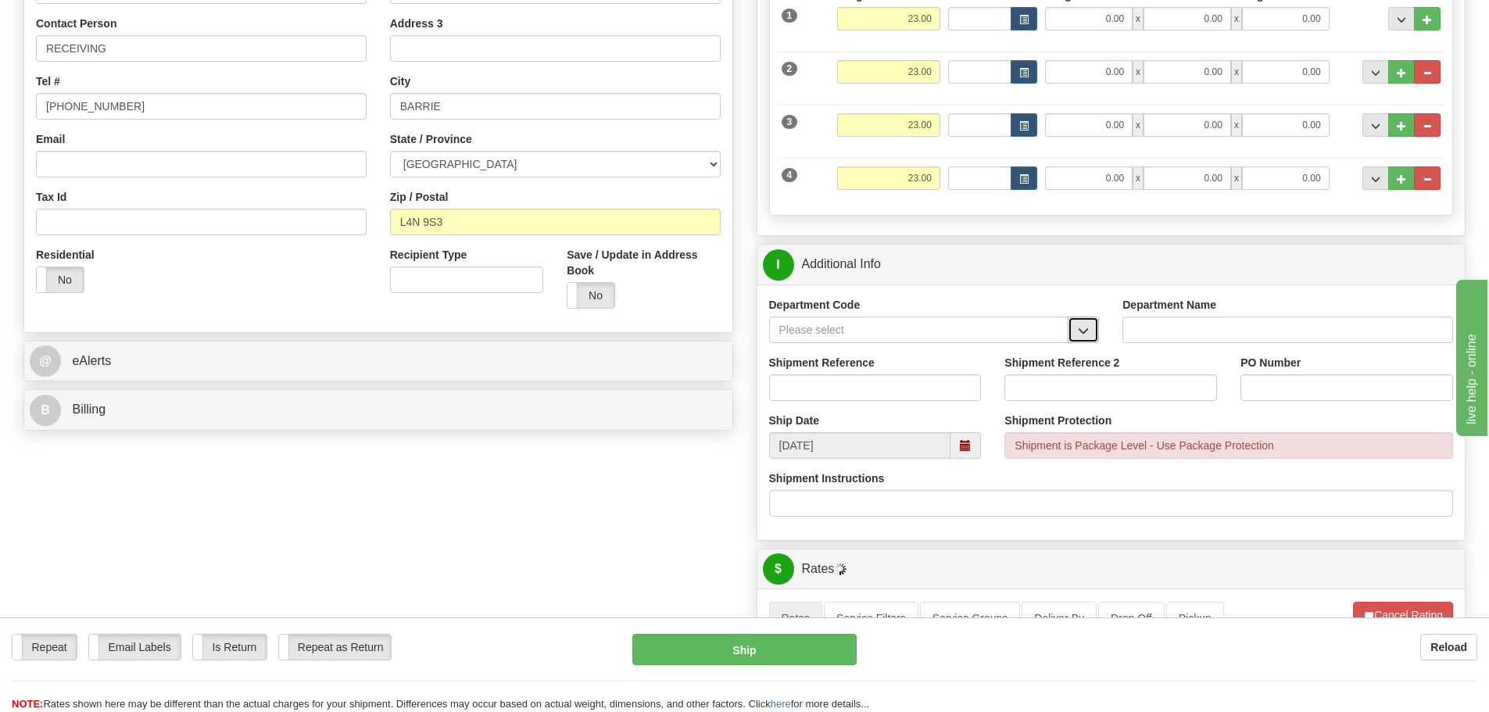
click at [1079, 335] on span "button" at bounding box center [1083, 331] width 11 height 10
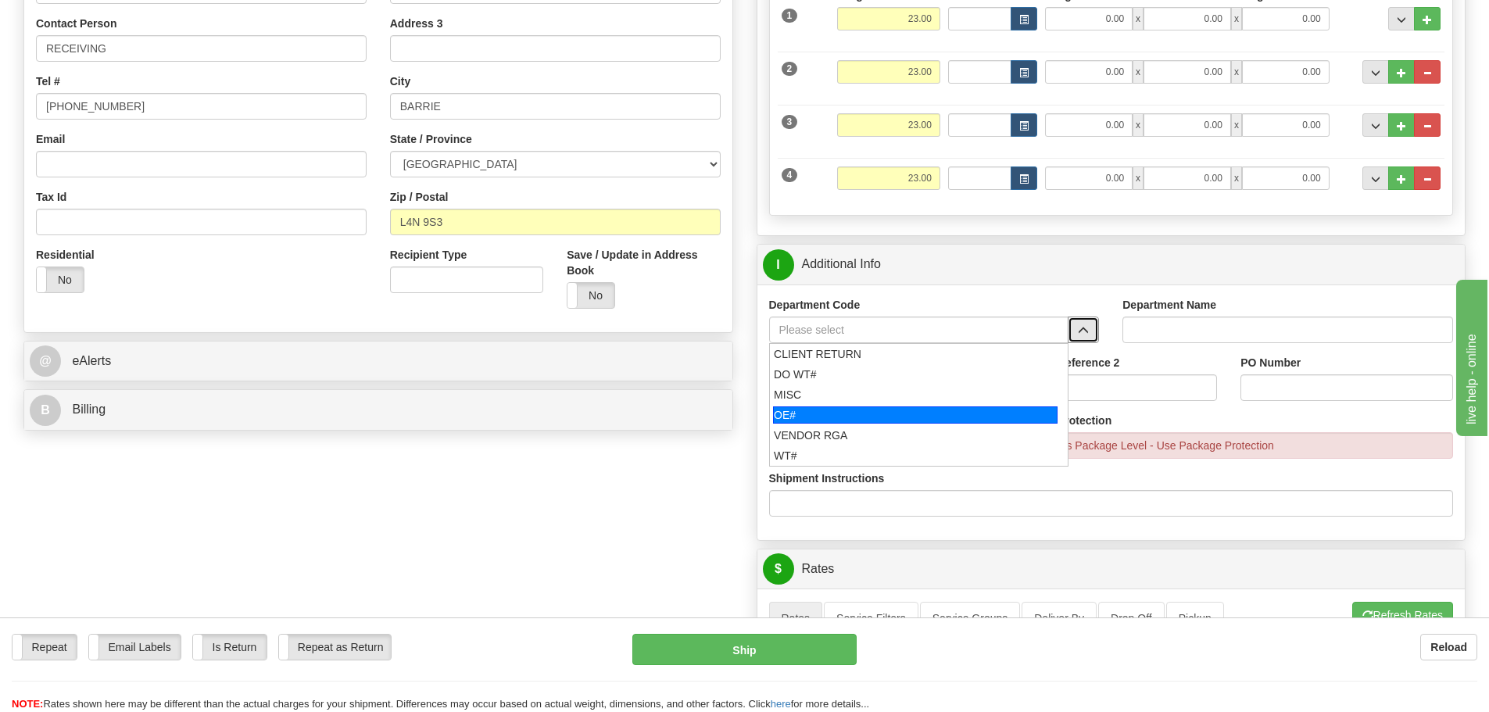
click at [837, 410] on div "OE#" at bounding box center [915, 415] width 285 height 17
type input "OE#"
type input "ORDERS"
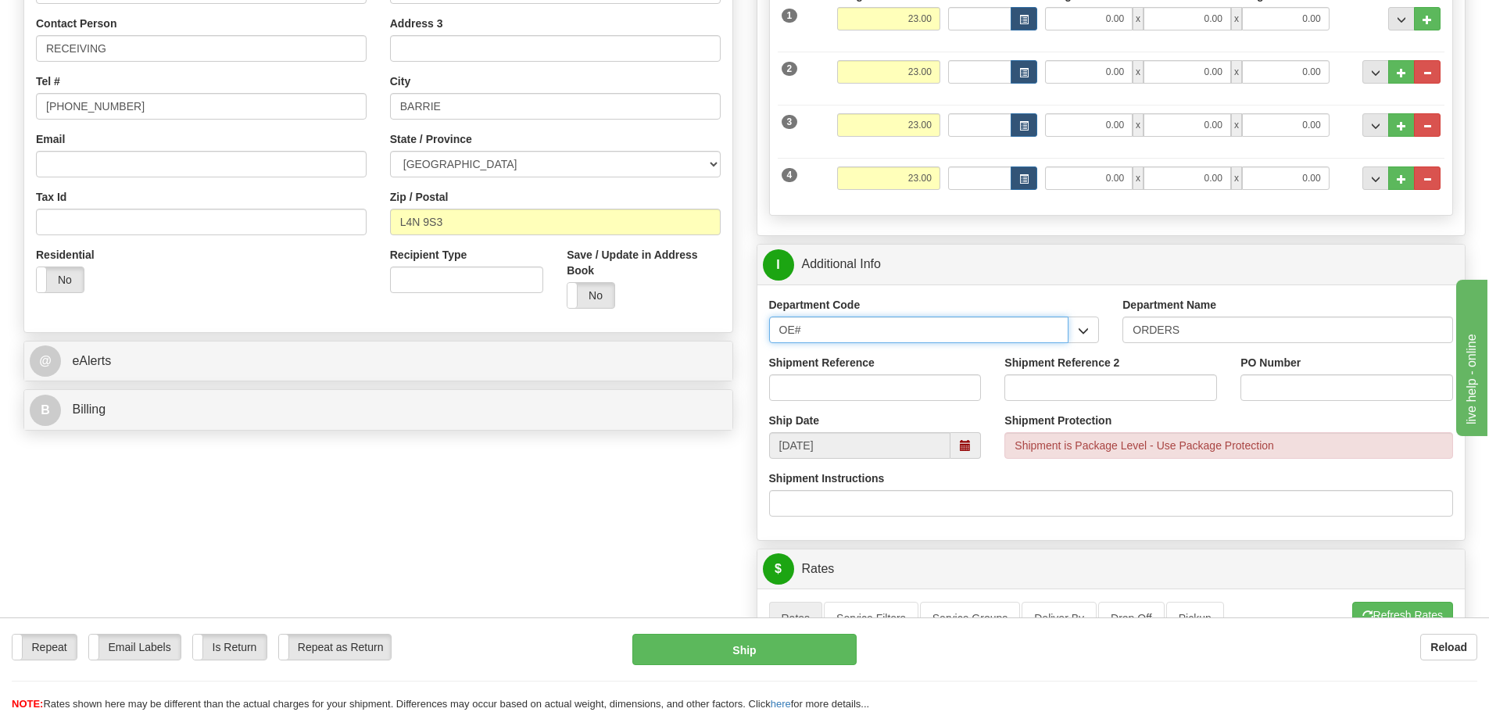
drag, startPoint x: 826, startPoint y: 332, endPoint x: 537, endPoint y: 341, distance: 288.6
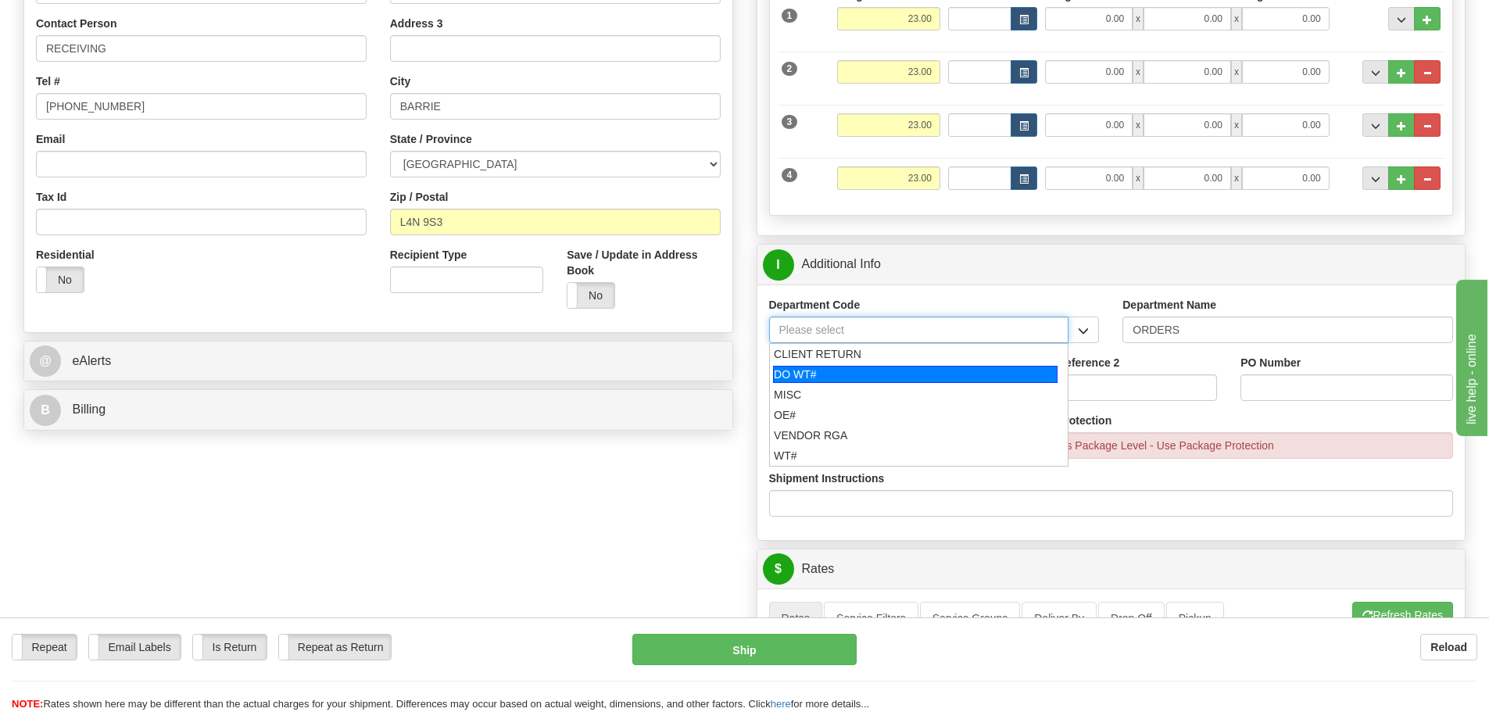
click at [912, 374] on div "DO WT#" at bounding box center [915, 374] width 285 height 17
type input "DO WT#"
type input "DIRECT ORDERS"
type input "DO WT#"
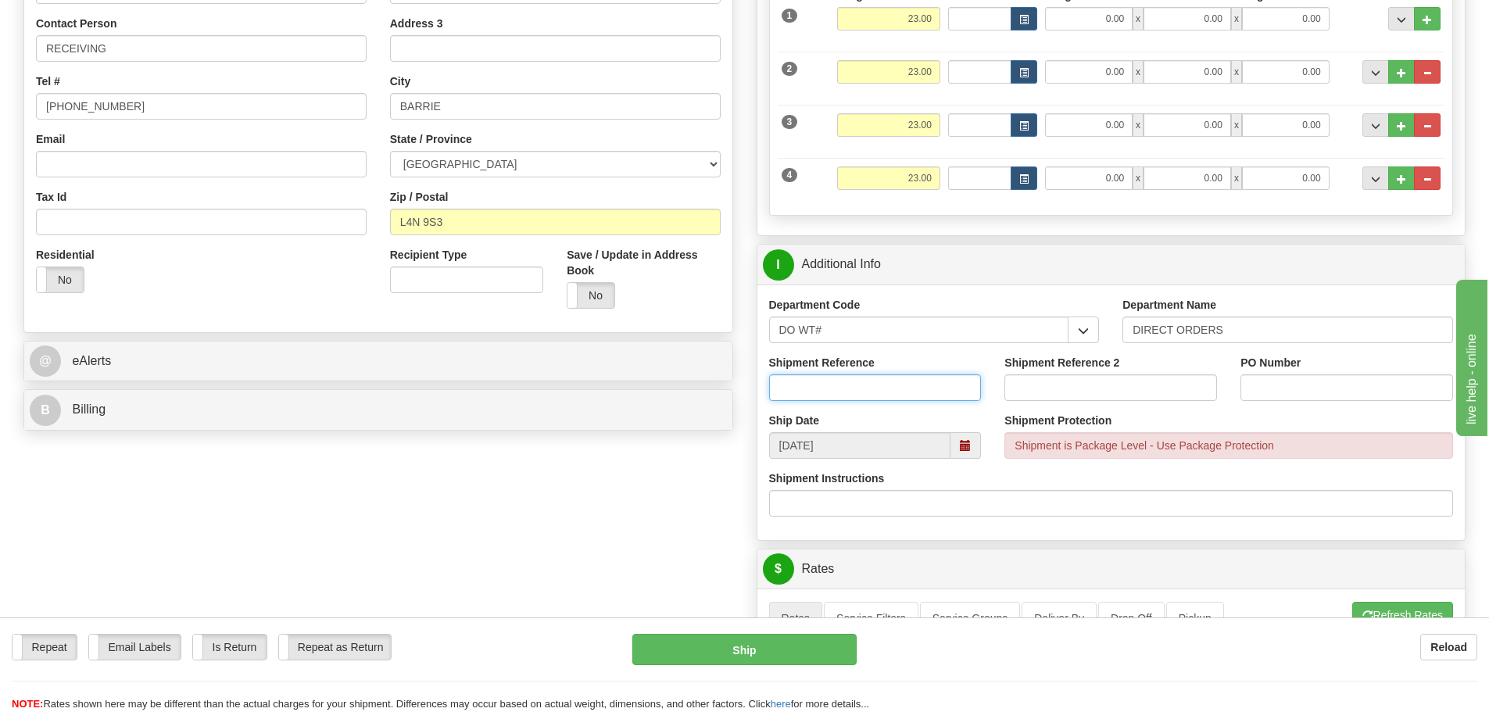
click at [853, 395] on input "Shipment Reference" at bounding box center [875, 388] width 213 height 27
type input "166506-00"
click at [1372, 372] on div "PO Number" at bounding box center [1347, 378] width 213 height 46
click at [1364, 382] on input "PO Number" at bounding box center [1347, 388] width 213 height 27
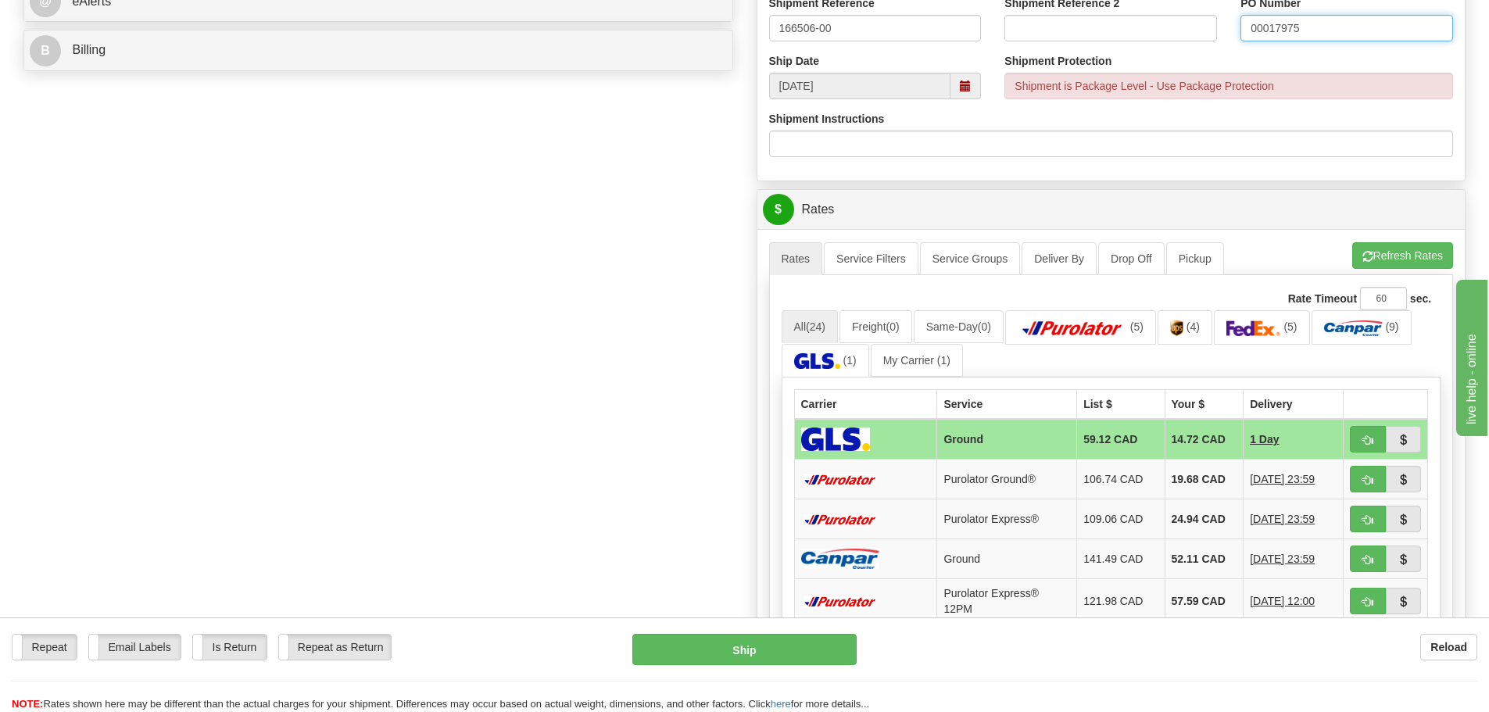
scroll to position [704, 0]
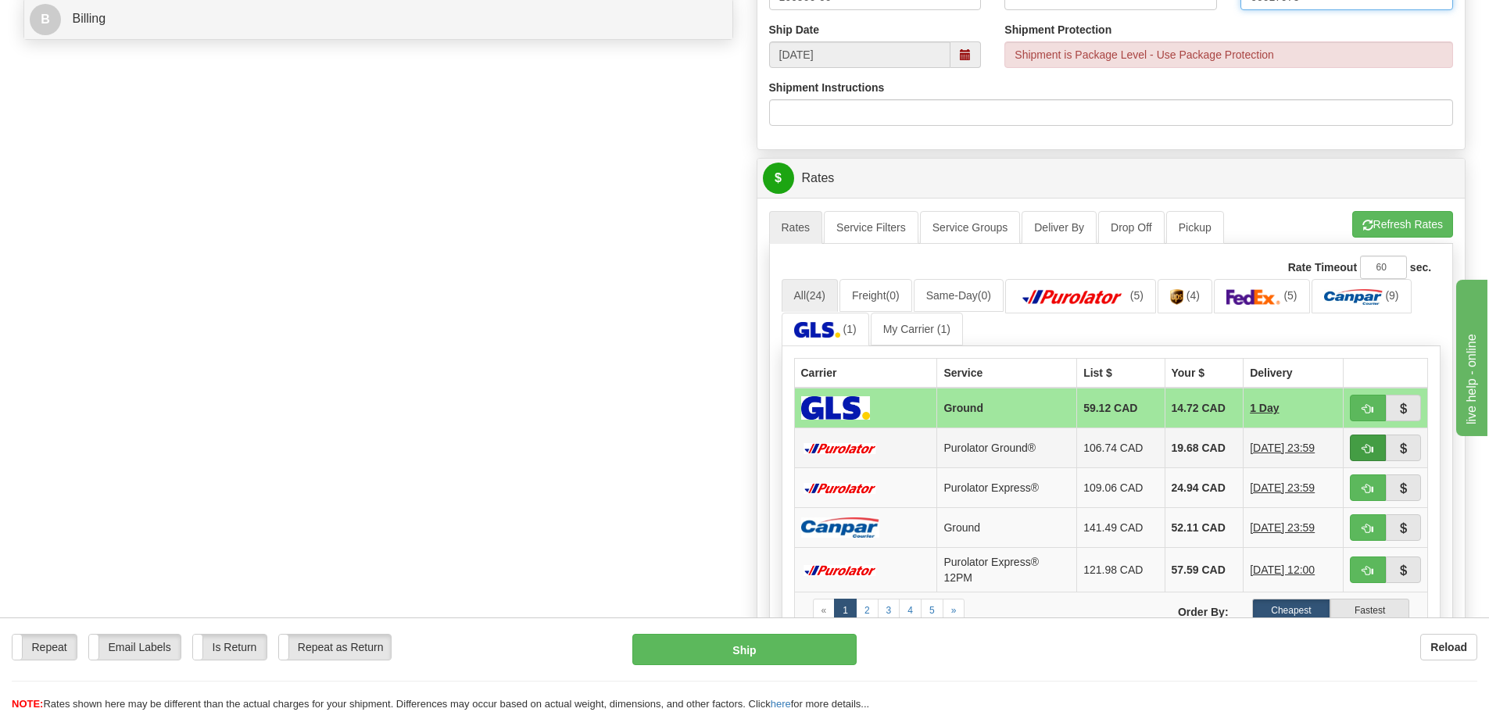
type input "00017975"
click at [1366, 457] on button "button" at bounding box center [1368, 448] width 36 height 27
type input "260"
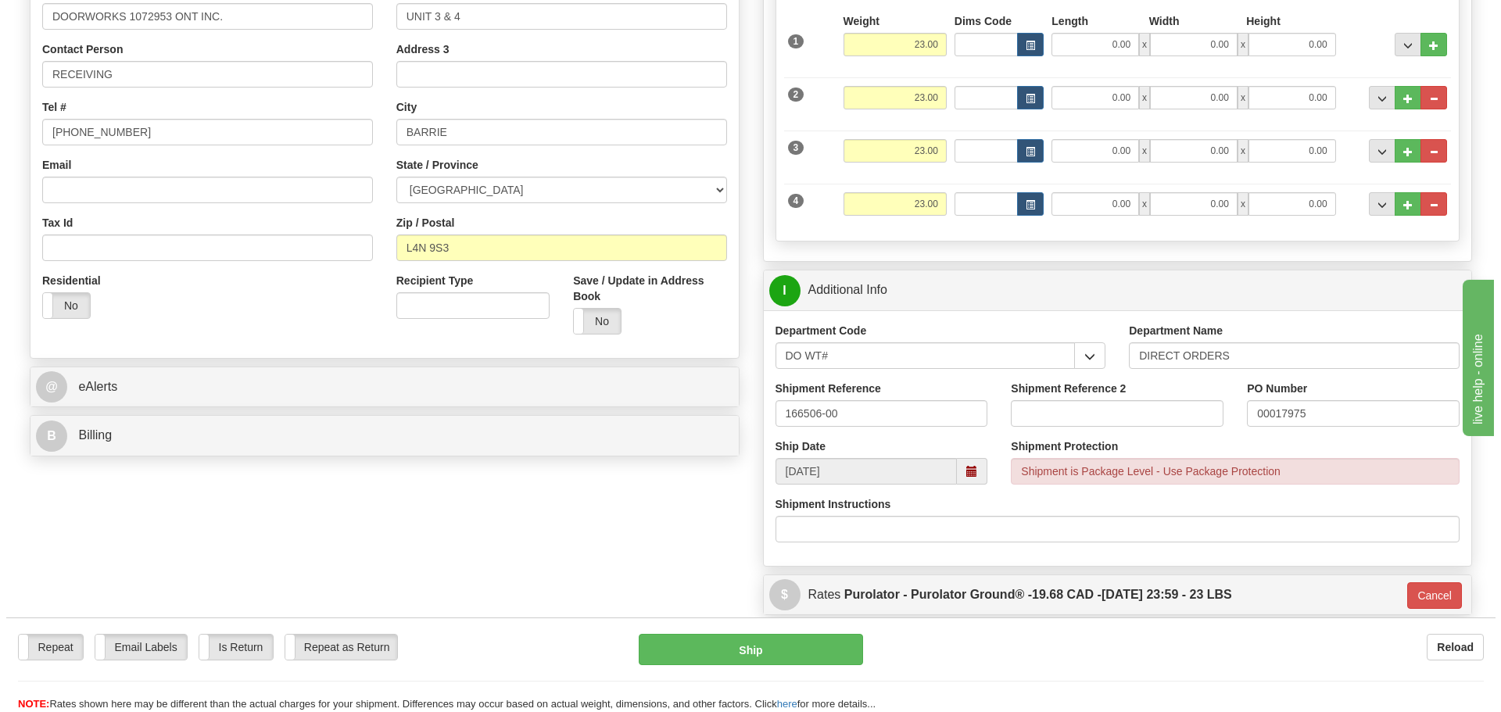
scroll to position [313, 0]
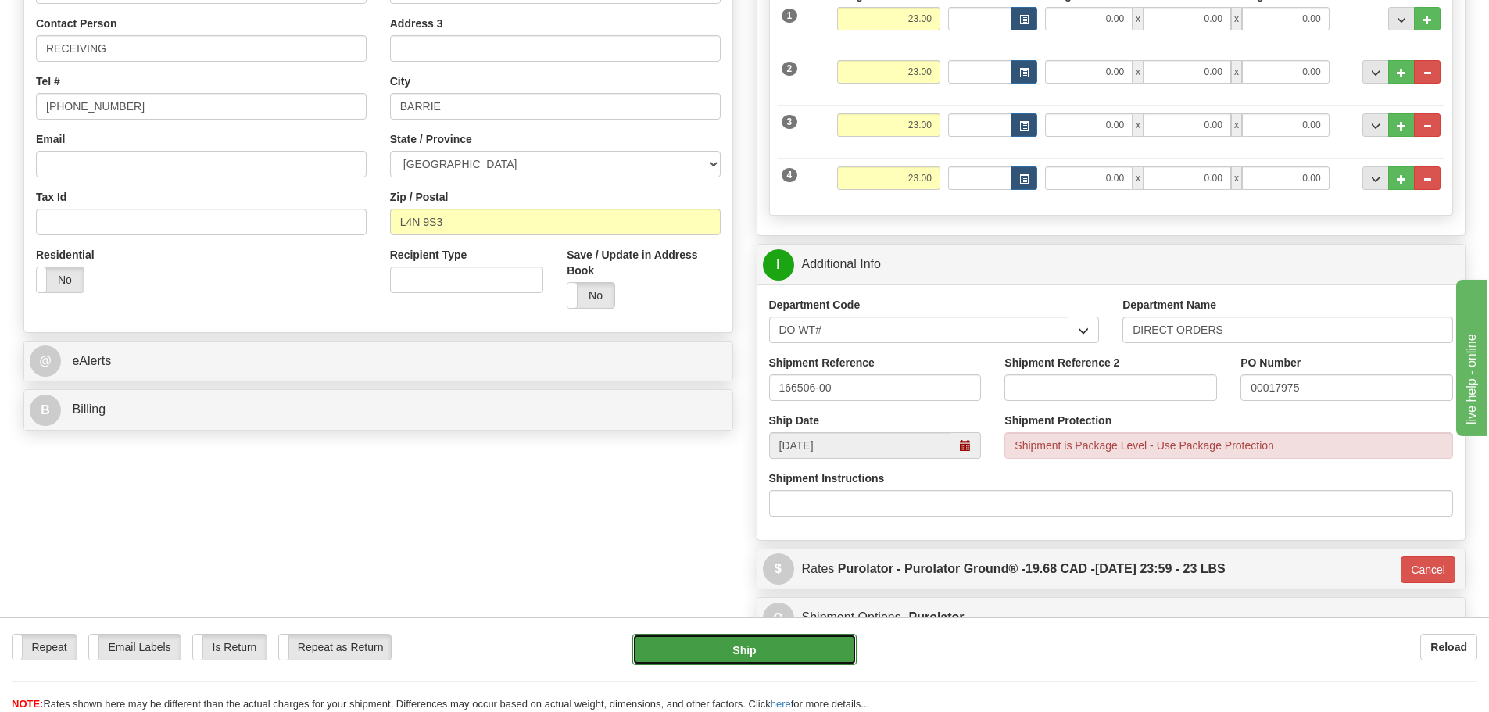
click at [819, 643] on button "Ship" at bounding box center [745, 649] width 224 height 31
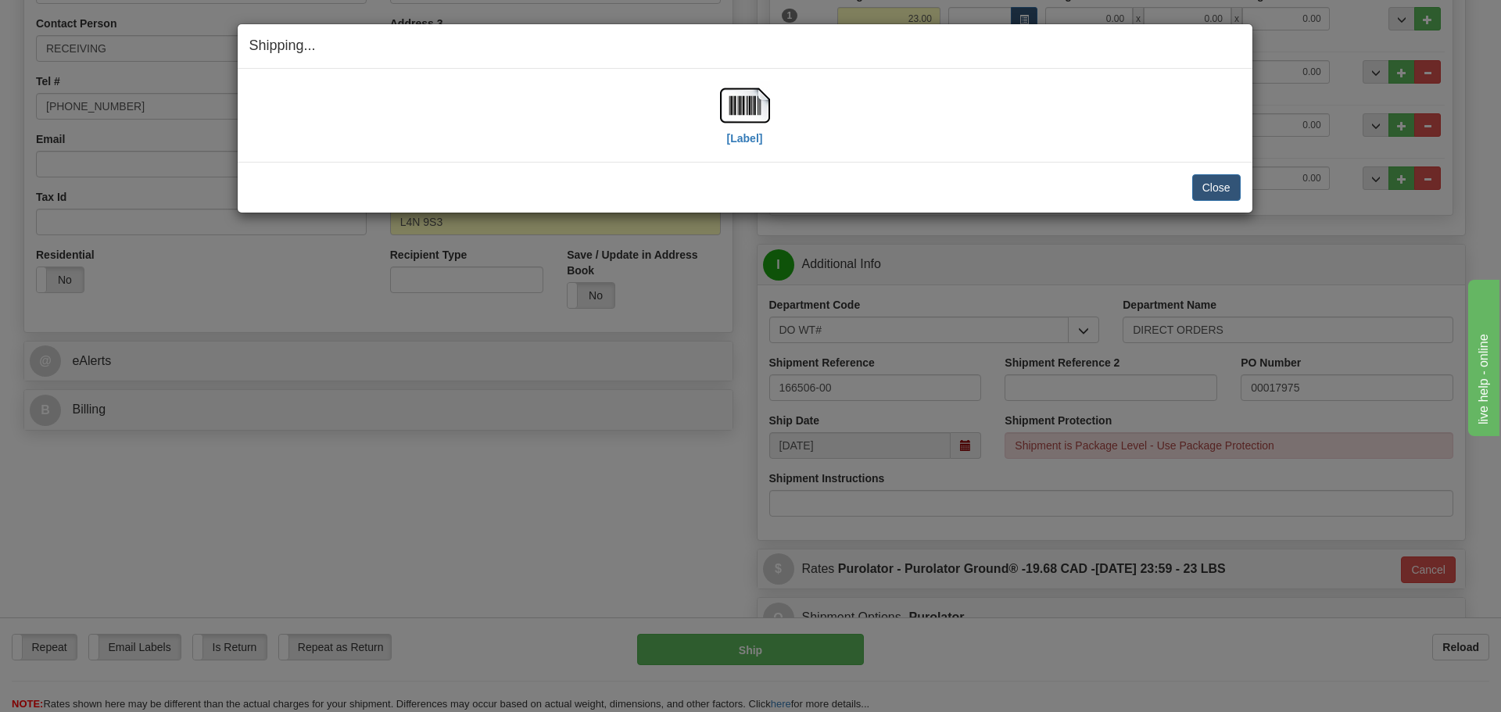
click at [721, 138] on div "[Label]" at bounding box center [745, 116] width 50 height 70
click at [734, 136] on label "[Label]" at bounding box center [745, 139] width 36 height 16
click at [1222, 188] on button "Close" at bounding box center [1216, 187] width 48 height 27
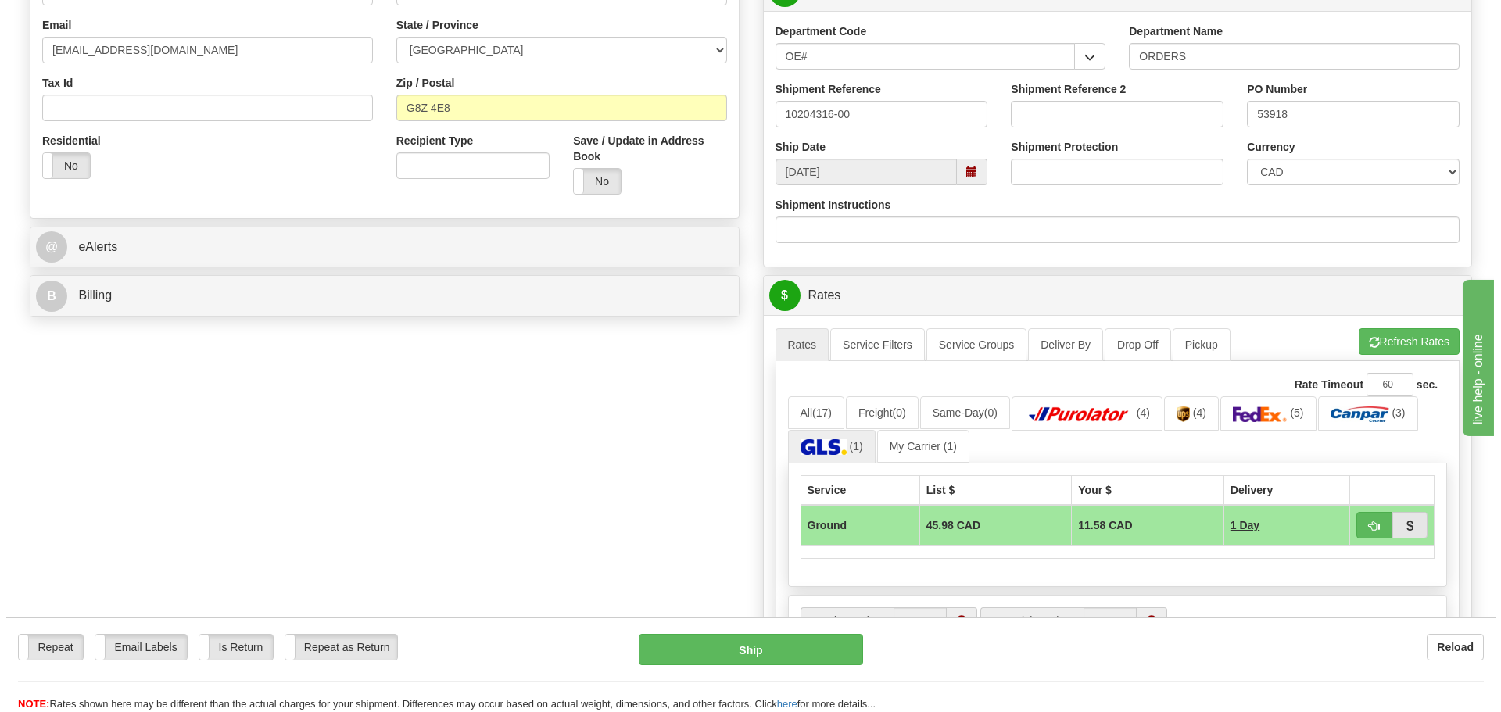
scroll to position [547, 0]
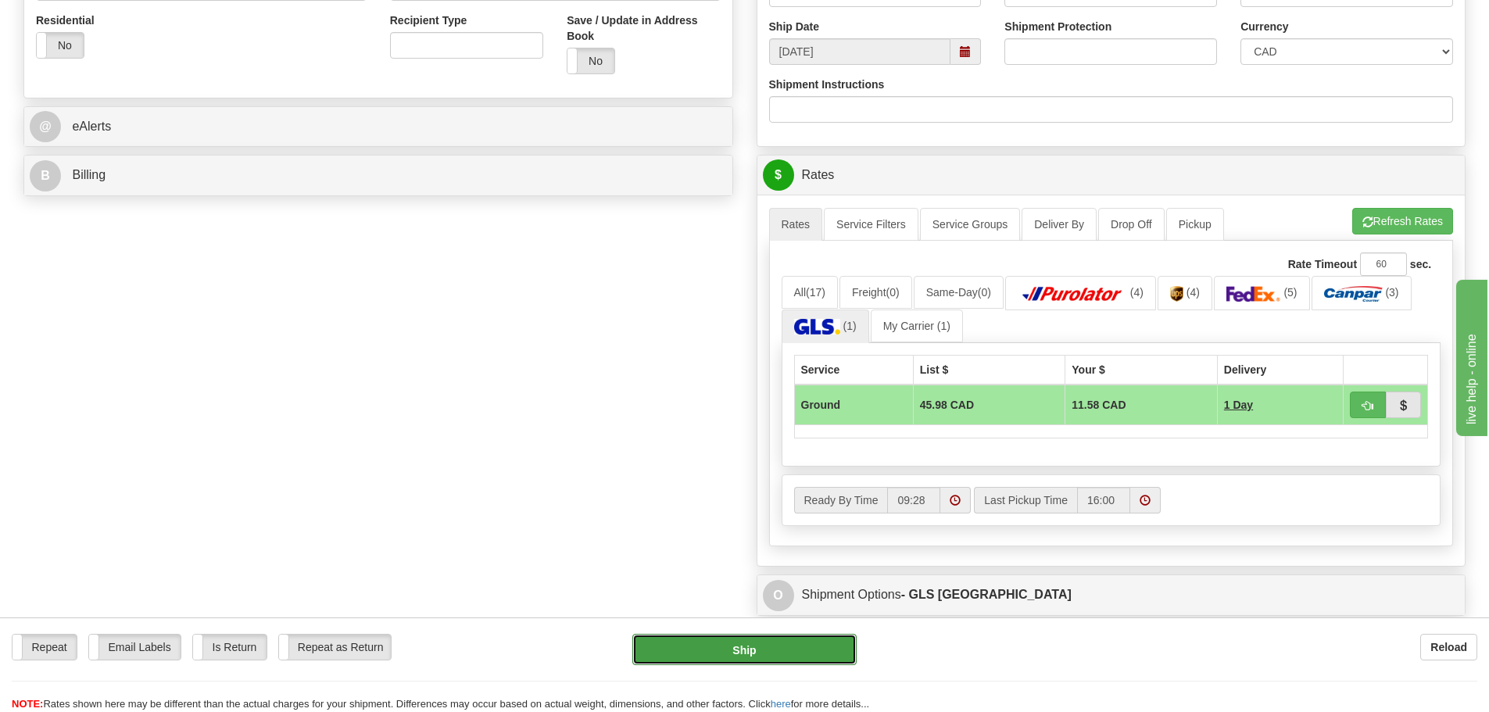
click at [769, 646] on button "Ship" at bounding box center [745, 649] width 224 height 31
type input "1"
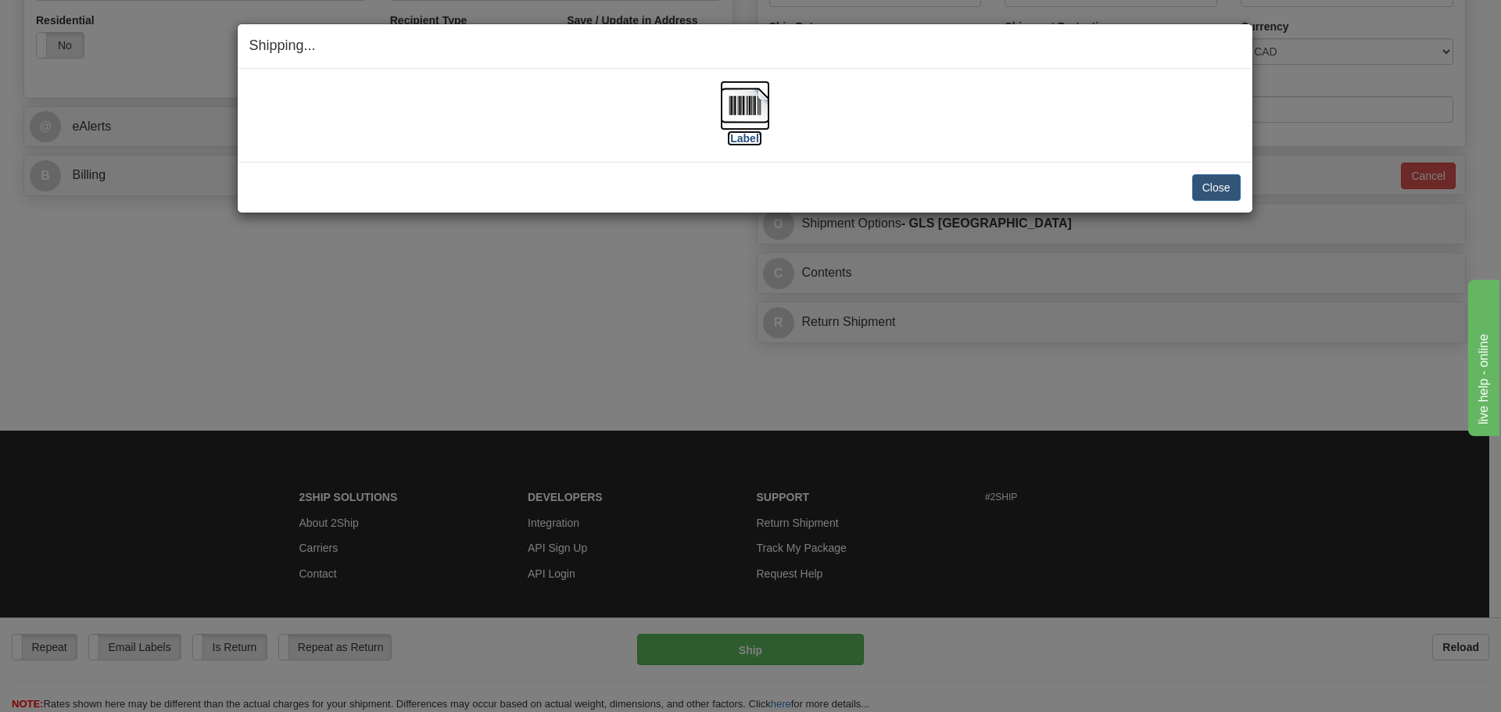
click at [754, 132] on label "[Label]" at bounding box center [745, 139] width 36 height 16
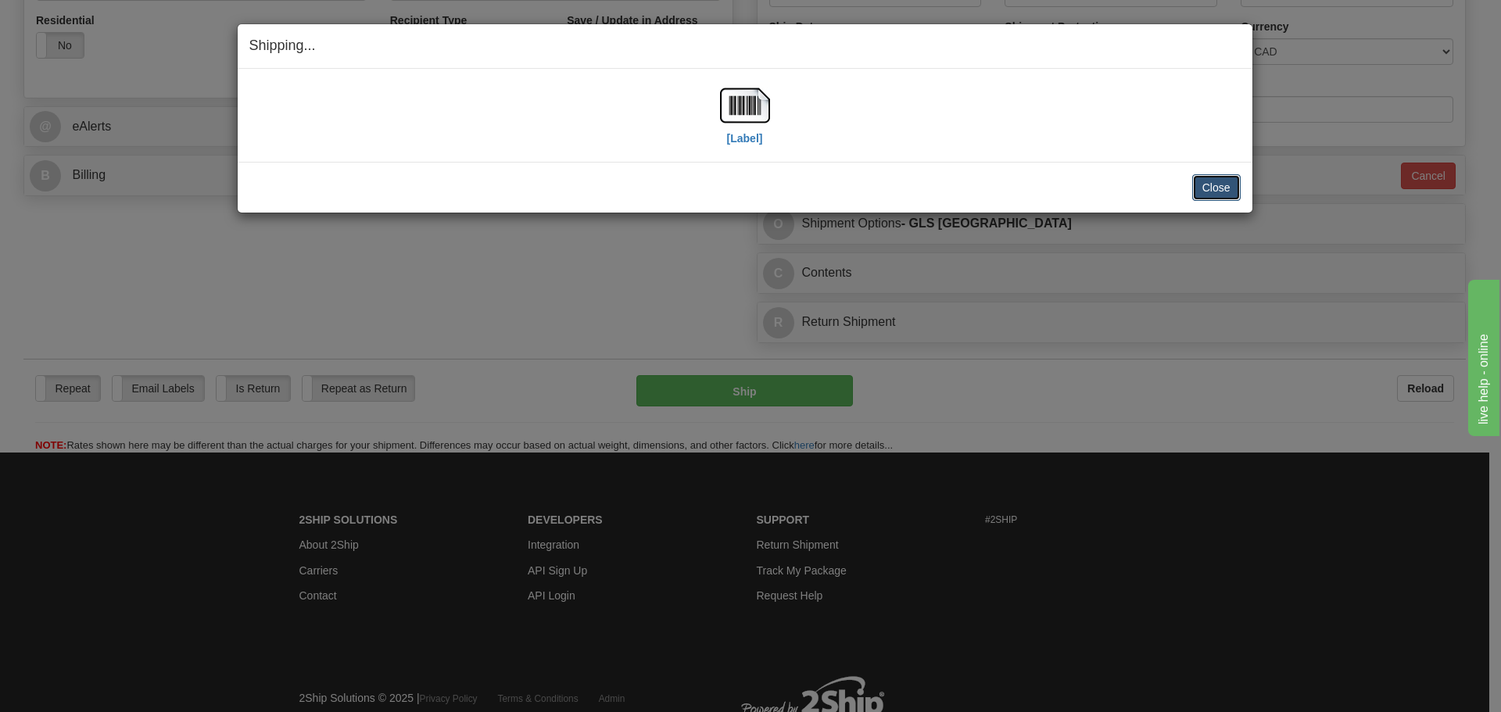
click at [1216, 184] on button "Close" at bounding box center [1216, 187] width 48 height 27
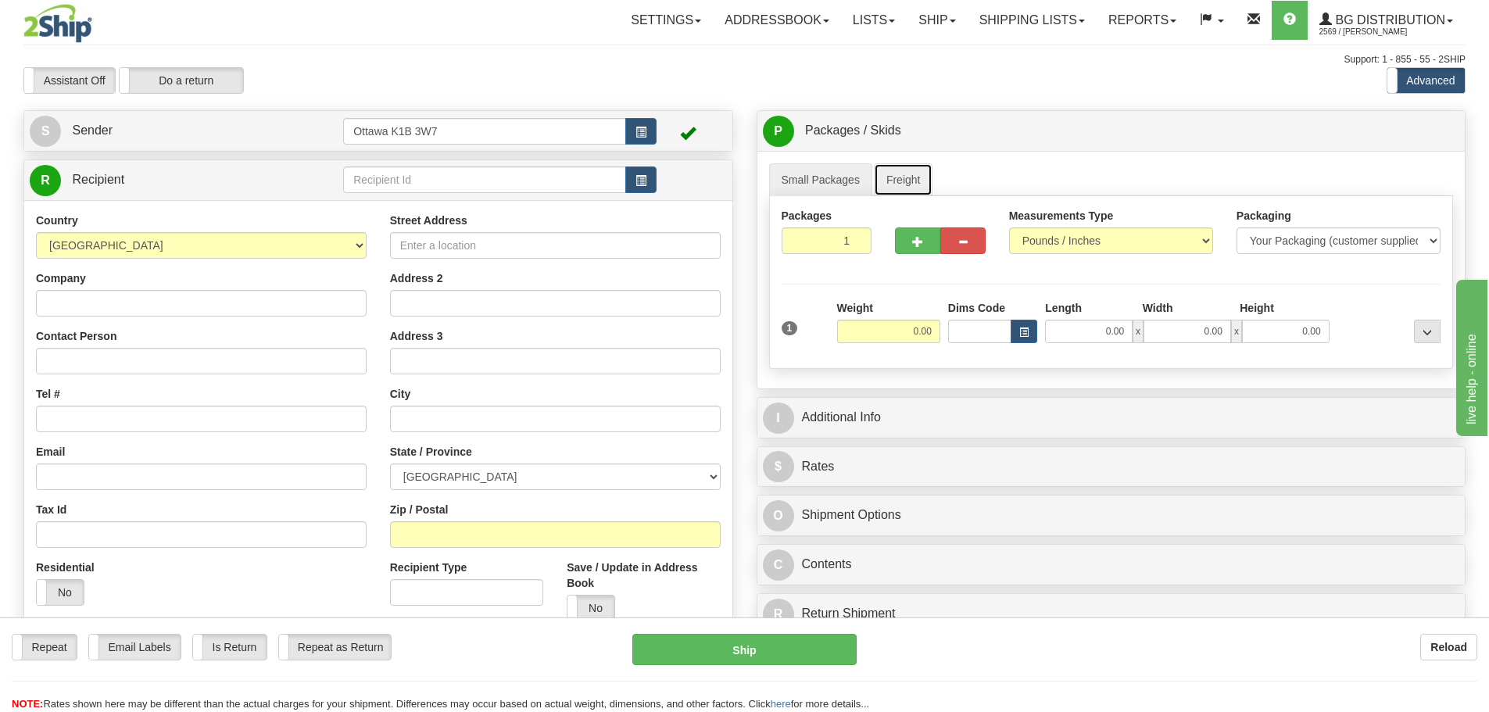
click at [907, 185] on link "Freight" at bounding box center [903, 179] width 59 height 33
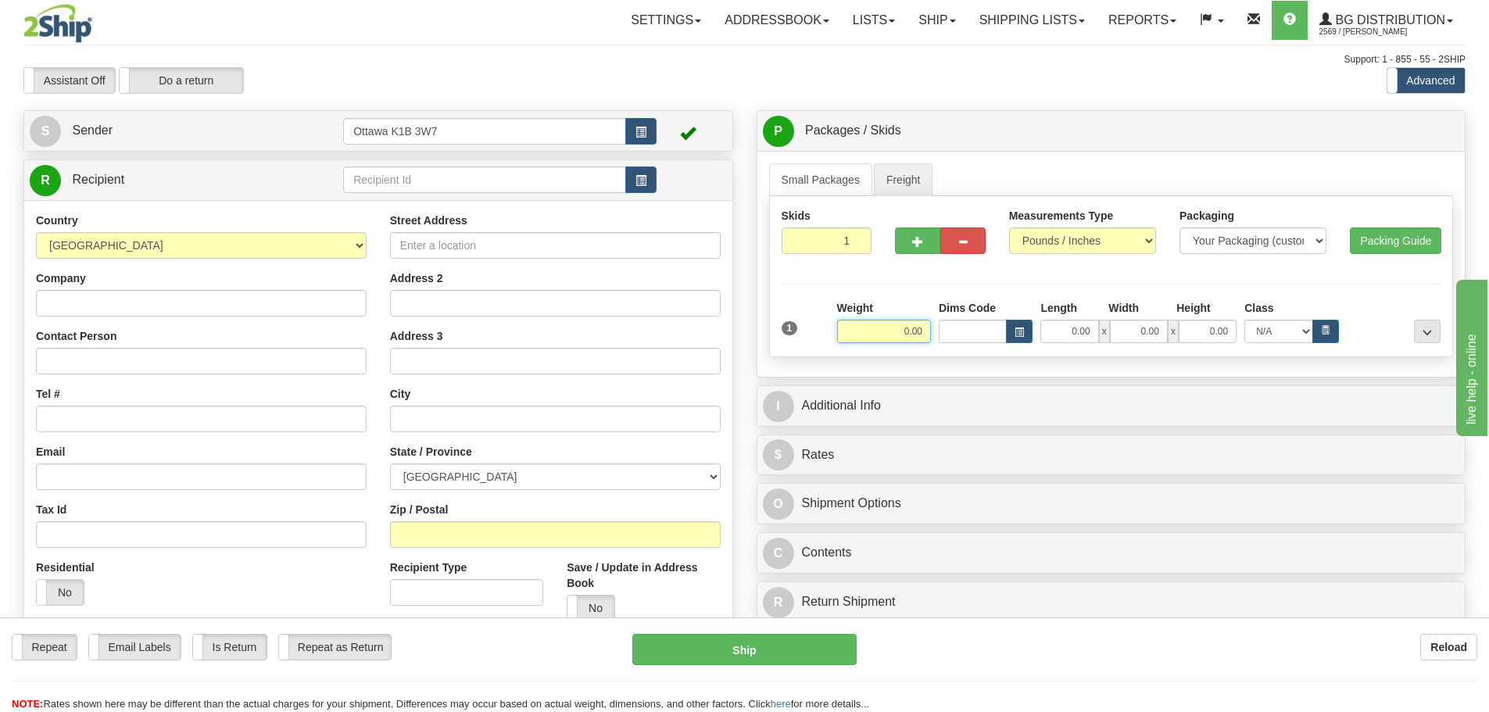
click at [895, 339] on input "0.00" at bounding box center [884, 331] width 94 height 23
type input "0.00"
click at [1086, 335] on input "0.00" at bounding box center [1070, 331] width 58 height 23
type input "46.00"
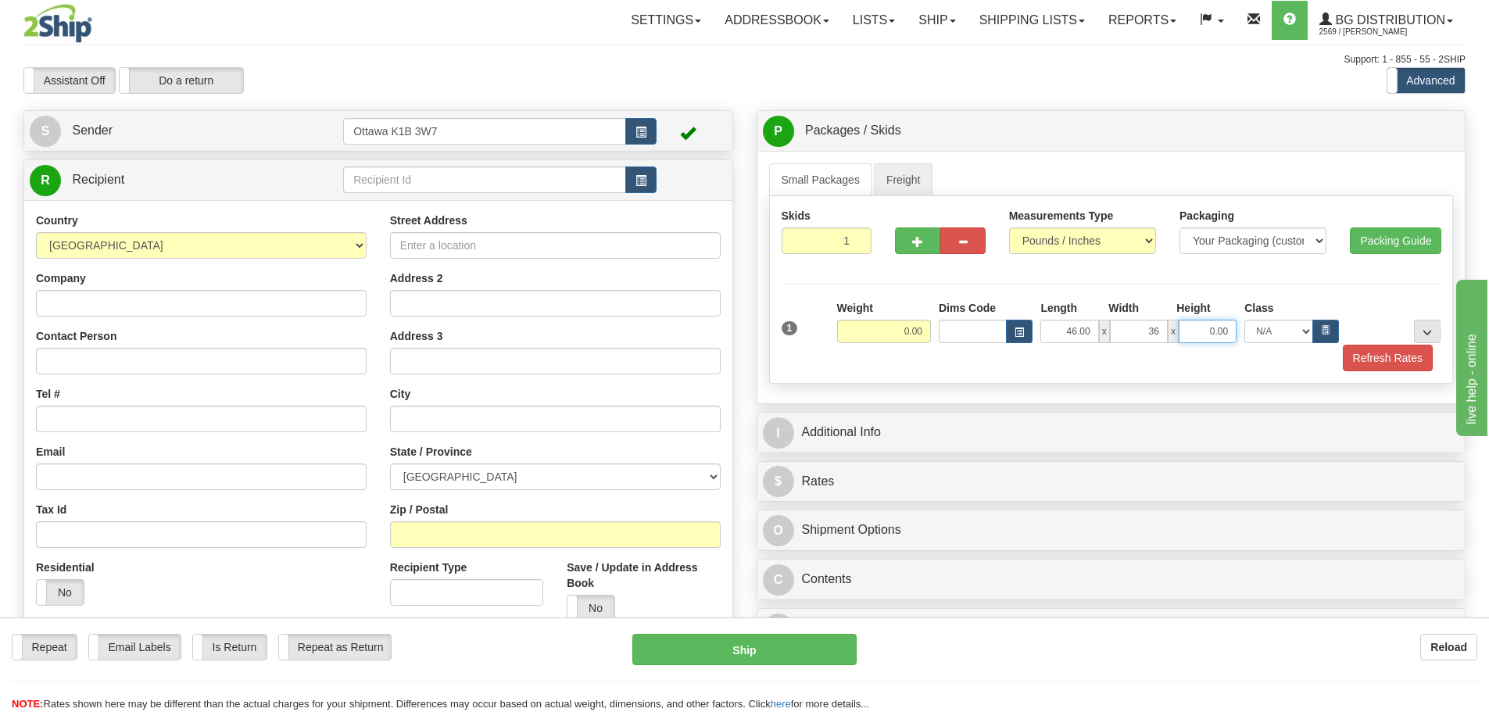
type input "36.00"
type input "3"
type input "40.00"
click at [872, 329] on input "0.00" at bounding box center [884, 331] width 94 height 23
type input "0.00"
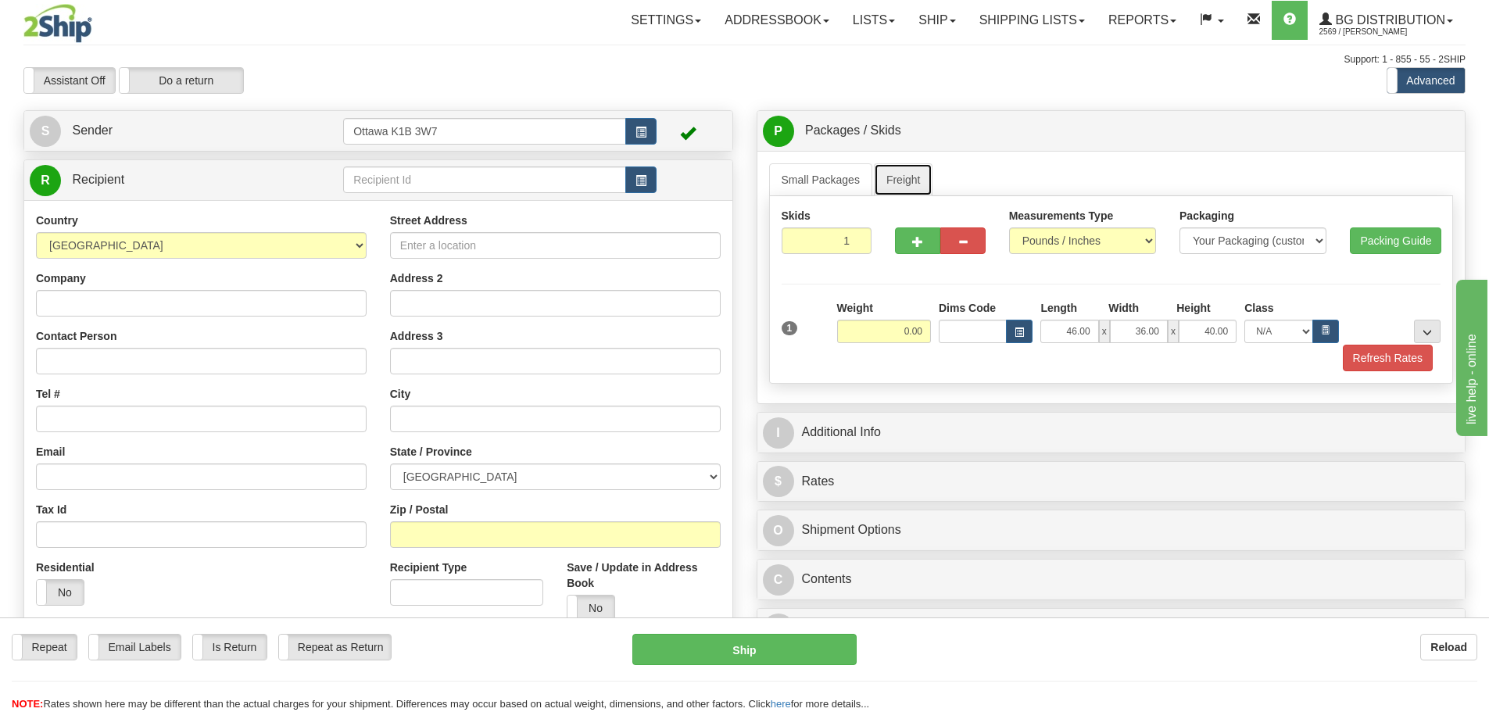
click at [895, 170] on link "Freight" at bounding box center [903, 179] width 59 height 33
click at [847, 186] on link "Small Packages" at bounding box center [820, 179] width 103 height 33
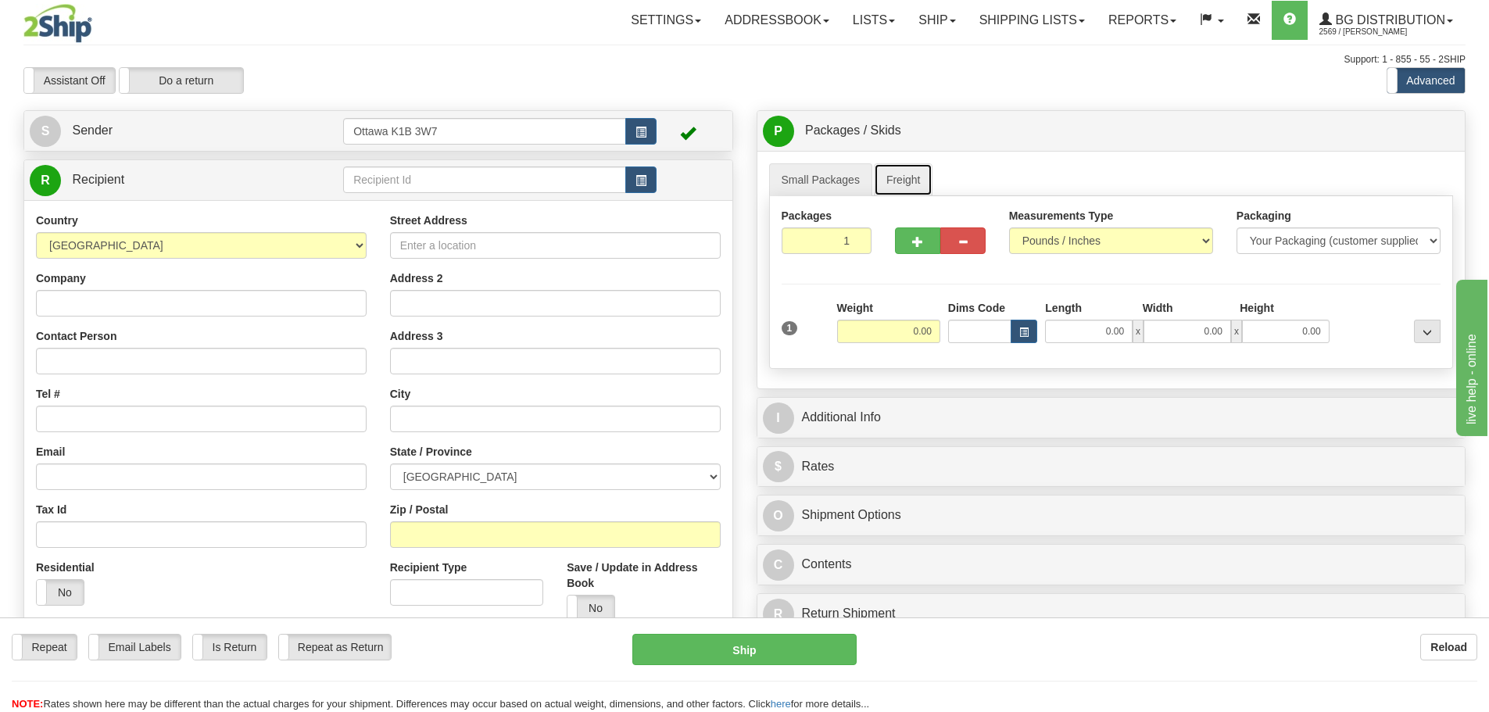
click at [902, 179] on link "Freight" at bounding box center [903, 179] width 59 height 33
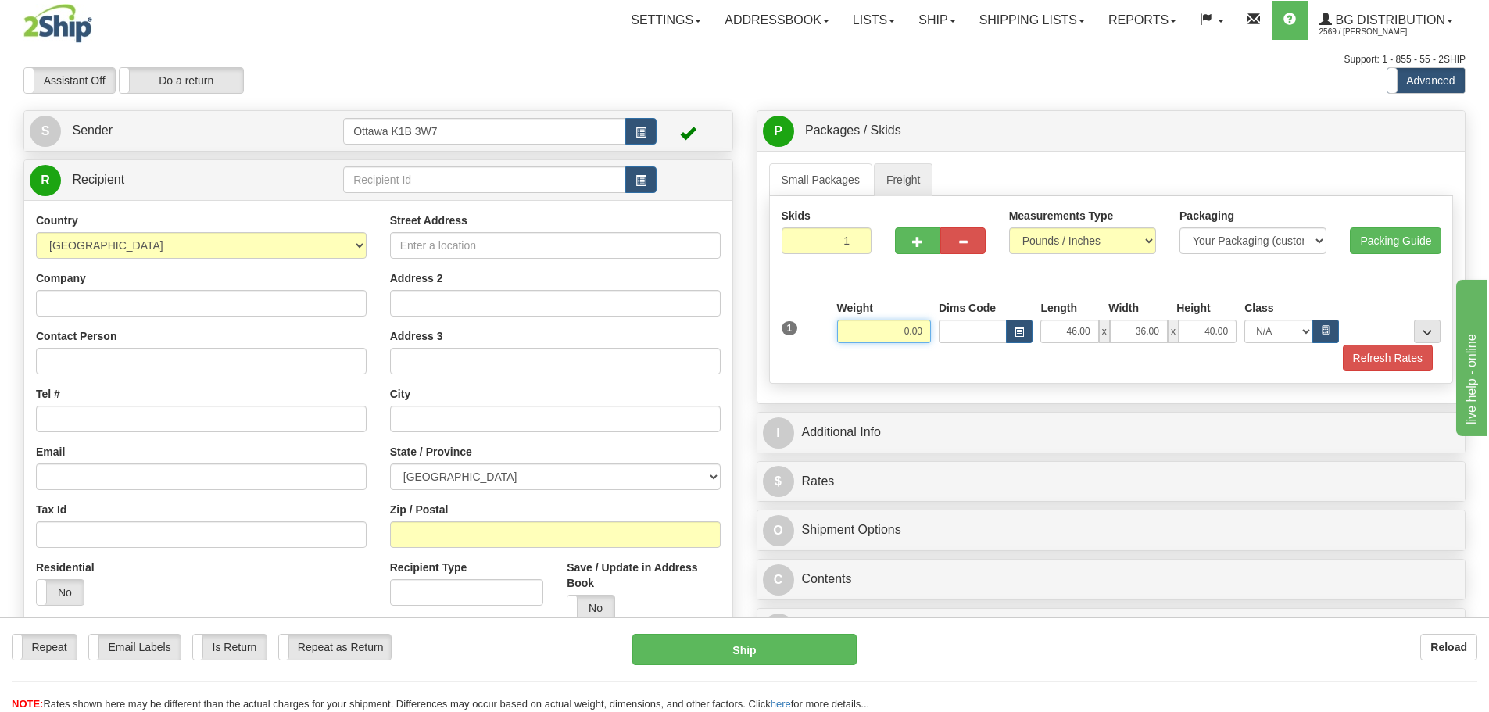
click at [868, 324] on input "0.00" at bounding box center [884, 331] width 94 height 23
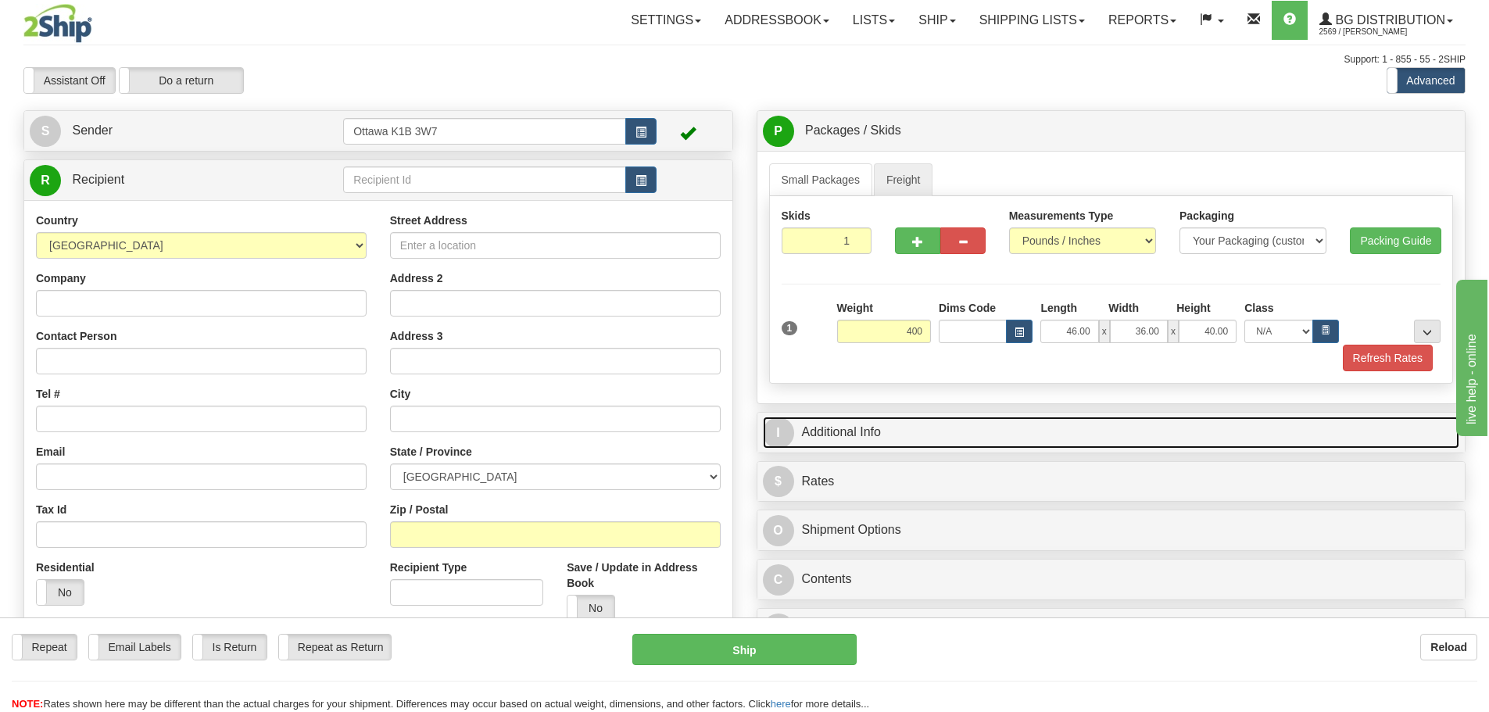
type input "400.00"
click at [1024, 445] on link "I Additional Info" at bounding box center [1111, 433] width 697 height 32
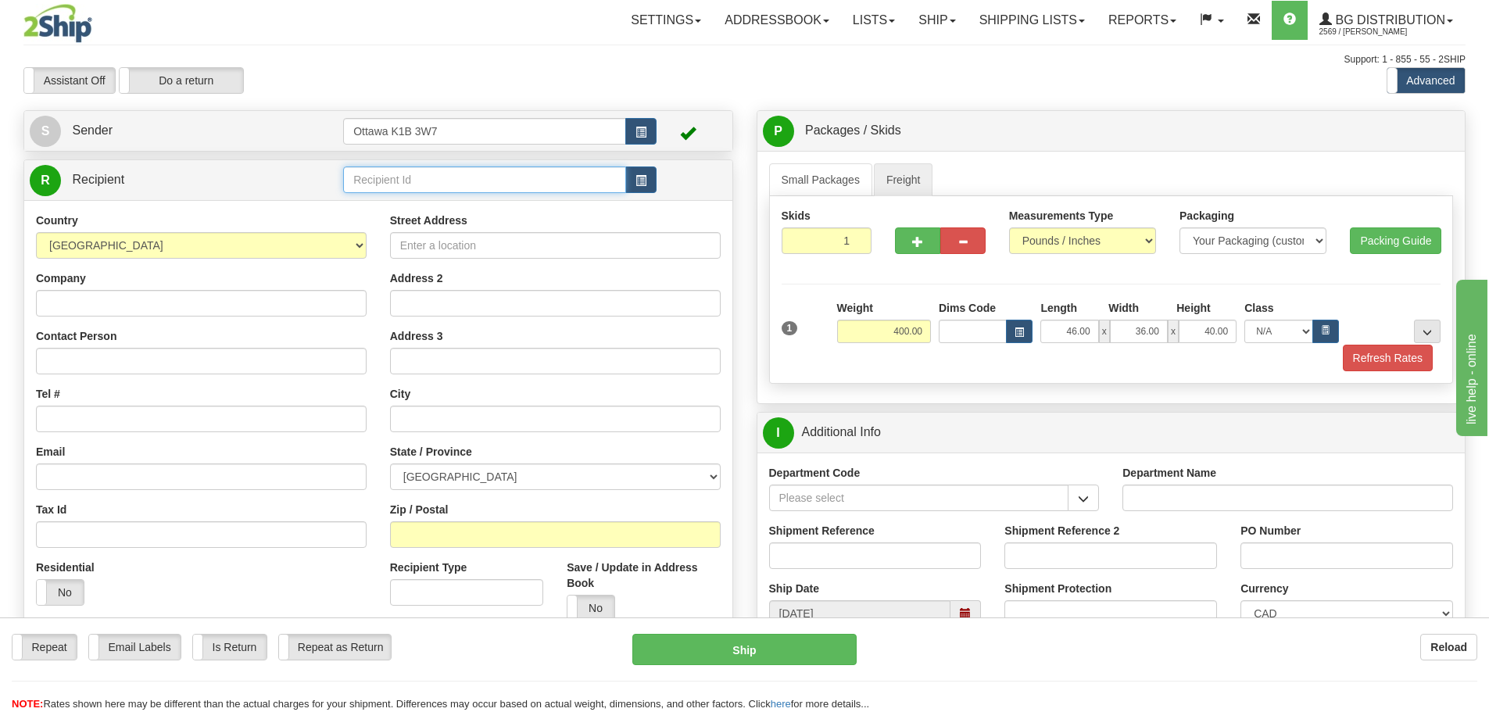
click at [588, 183] on input "text" at bounding box center [484, 180] width 283 height 27
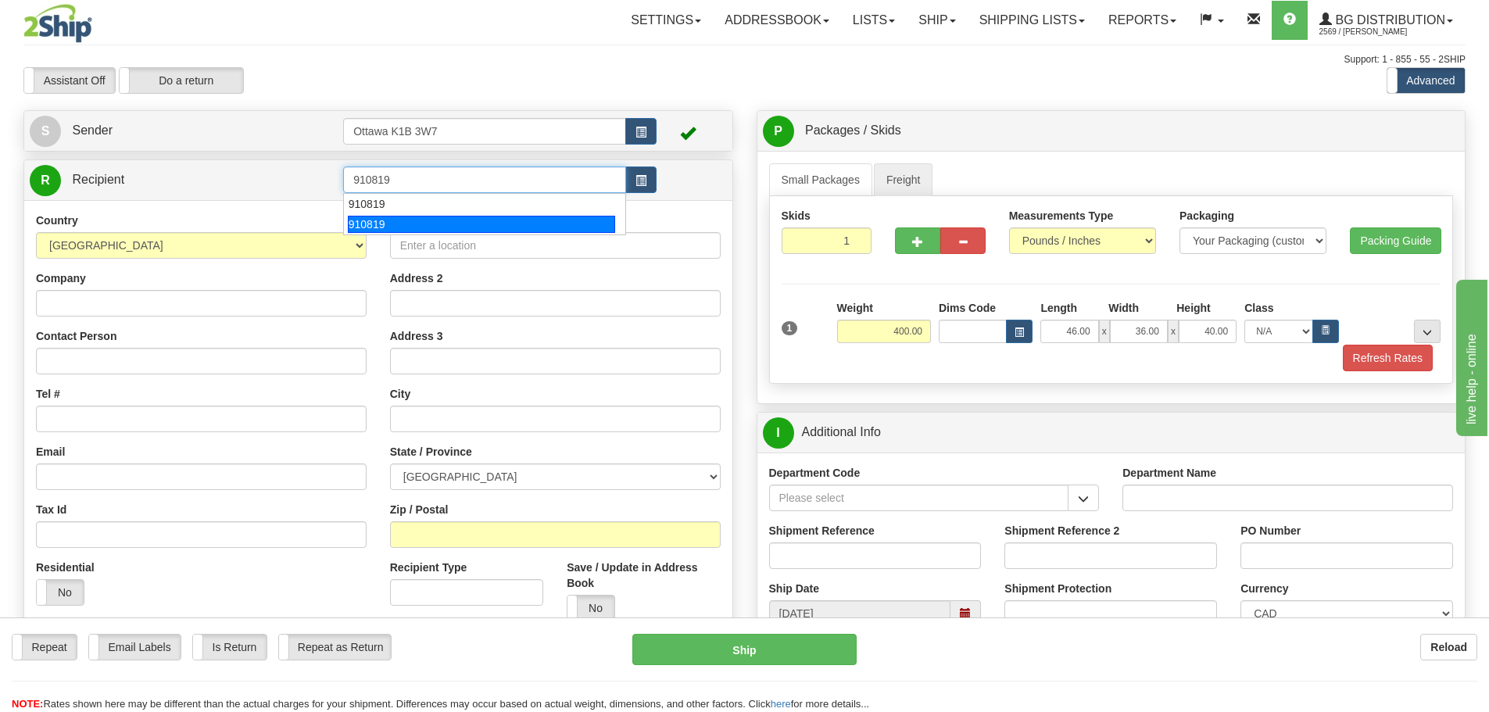
type input "910819"
click at [613, 71] on div "Assistant On Assistant Off Do a return Do a return" at bounding box center [317, 80] width 611 height 27
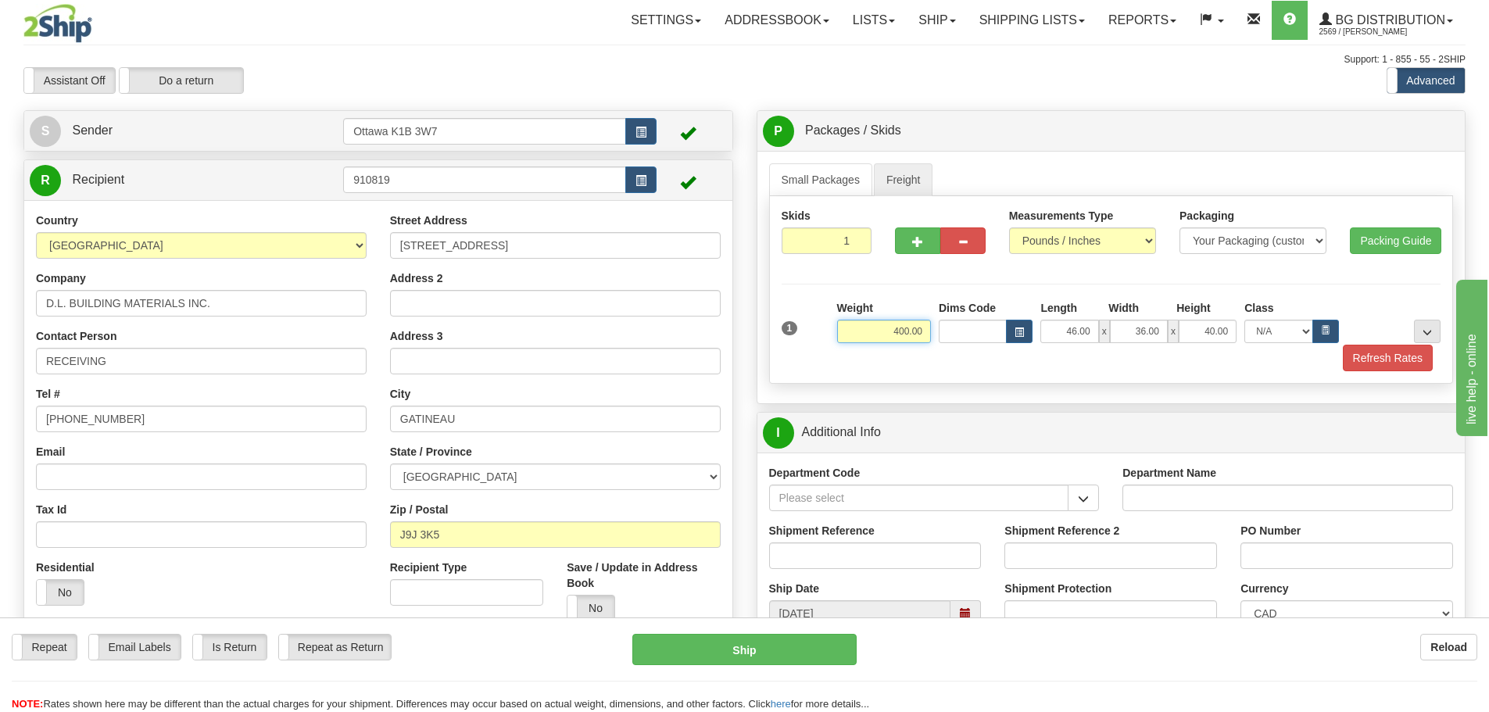
scroll to position [78, 0]
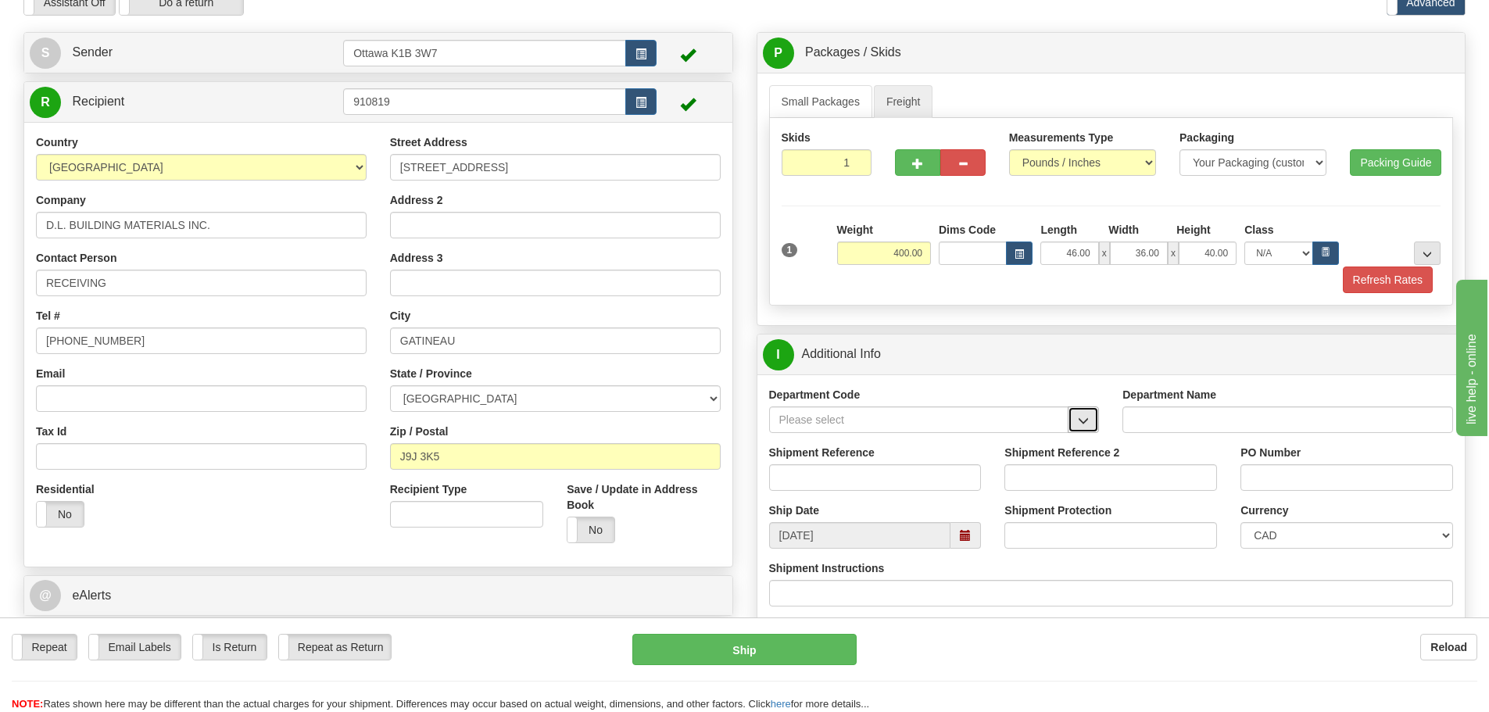
click at [1084, 418] on span "button" at bounding box center [1083, 421] width 11 height 10
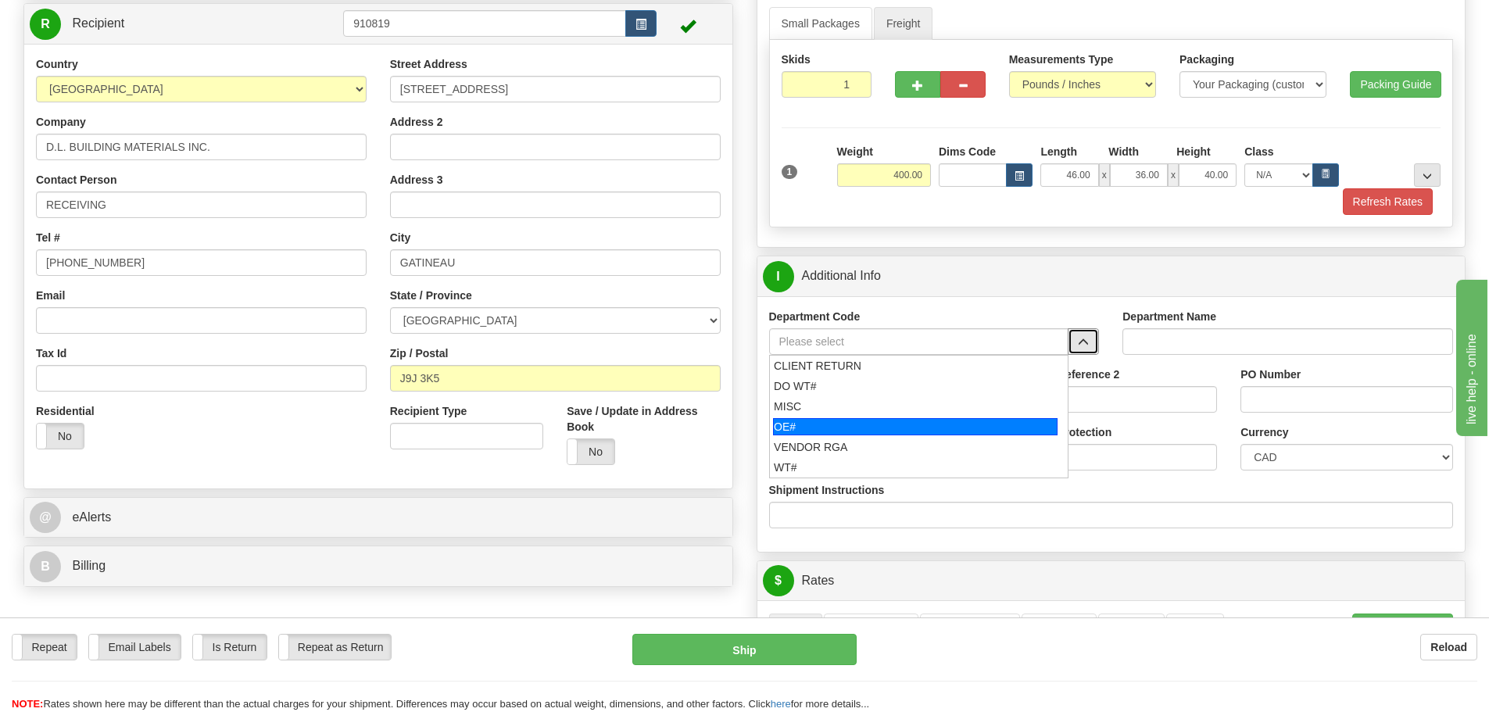
click at [889, 421] on div "OE#" at bounding box center [915, 426] width 285 height 17
type input "OE#"
type input "ORDERS"
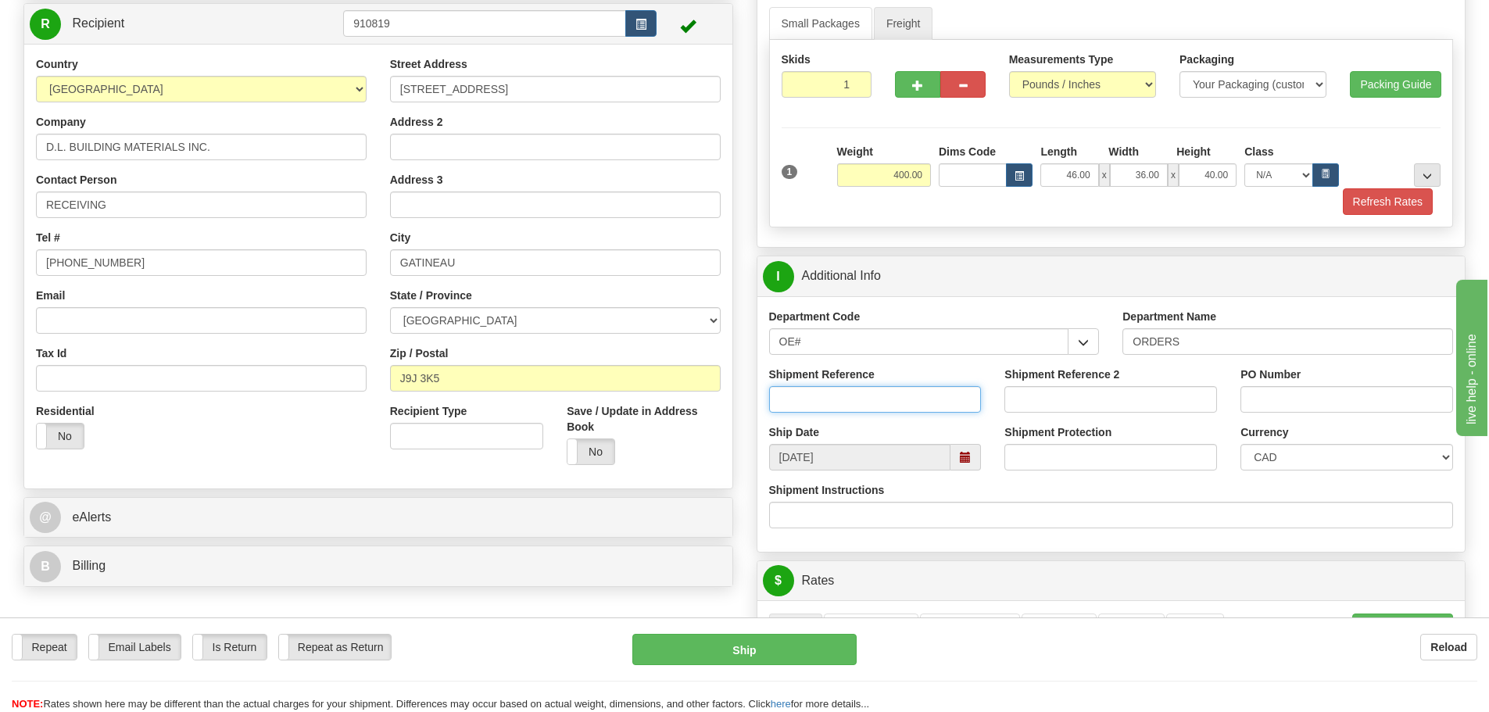
click at [851, 397] on input "Shipment Reference" at bounding box center [875, 399] width 213 height 27
type input "10204360-00"
click at [1059, 400] on input "Shipment Reference 2" at bounding box center [1111, 399] width 213 height 27
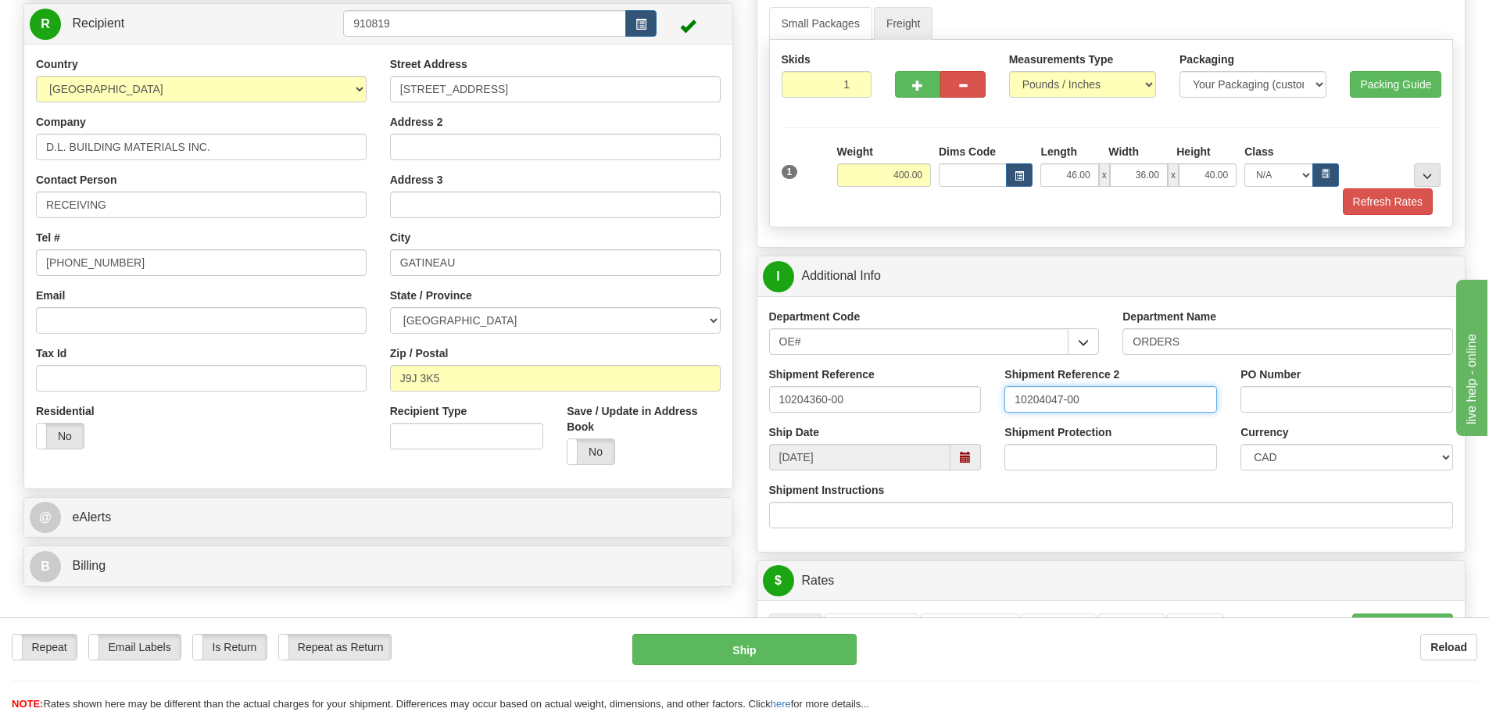
type input "10204047-00"
click at [1303, 414] on div "PO Number" at bounding box center [1347, 396] width 236 height 58
click at [1310, 407] on input "PO Number" at bounding box center [1347, 399] width 213 height 27
type input "["
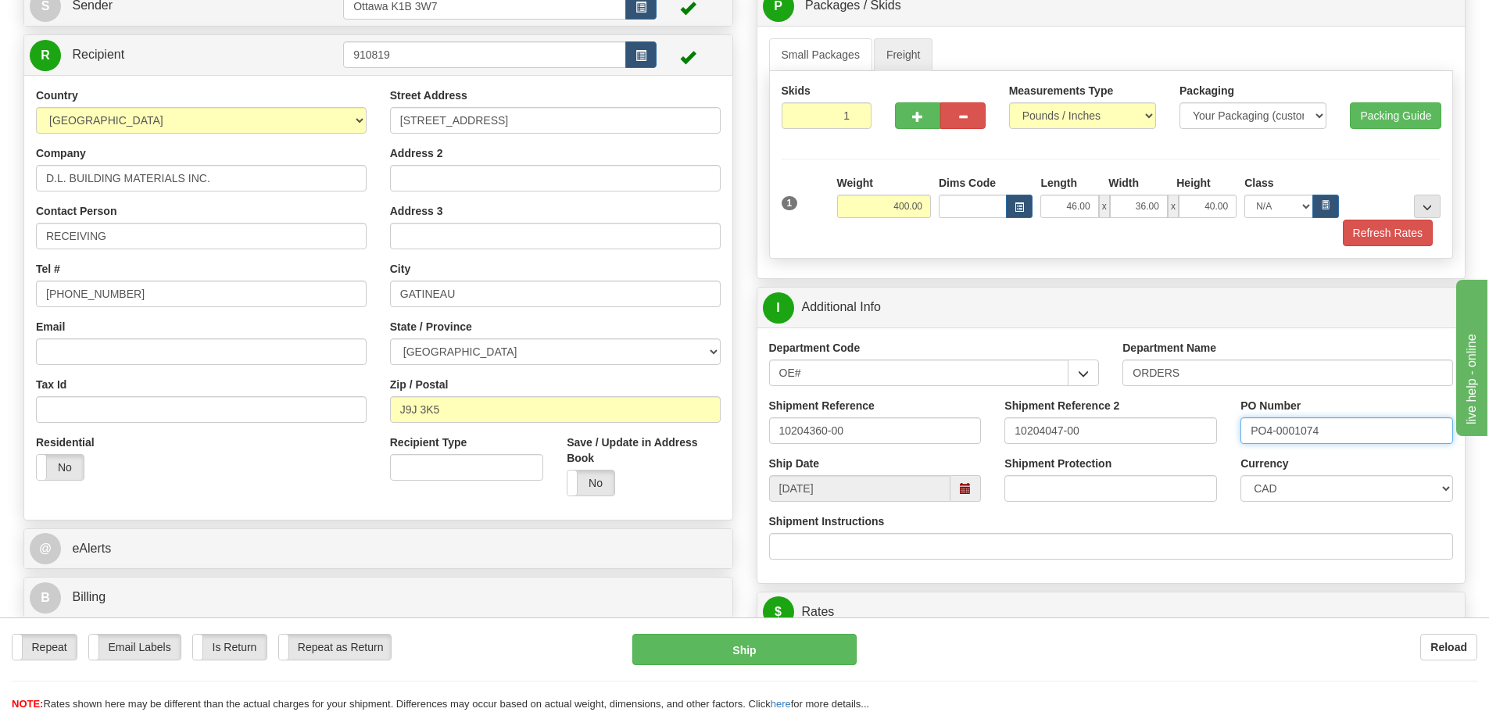
scroll to position [78, 0]
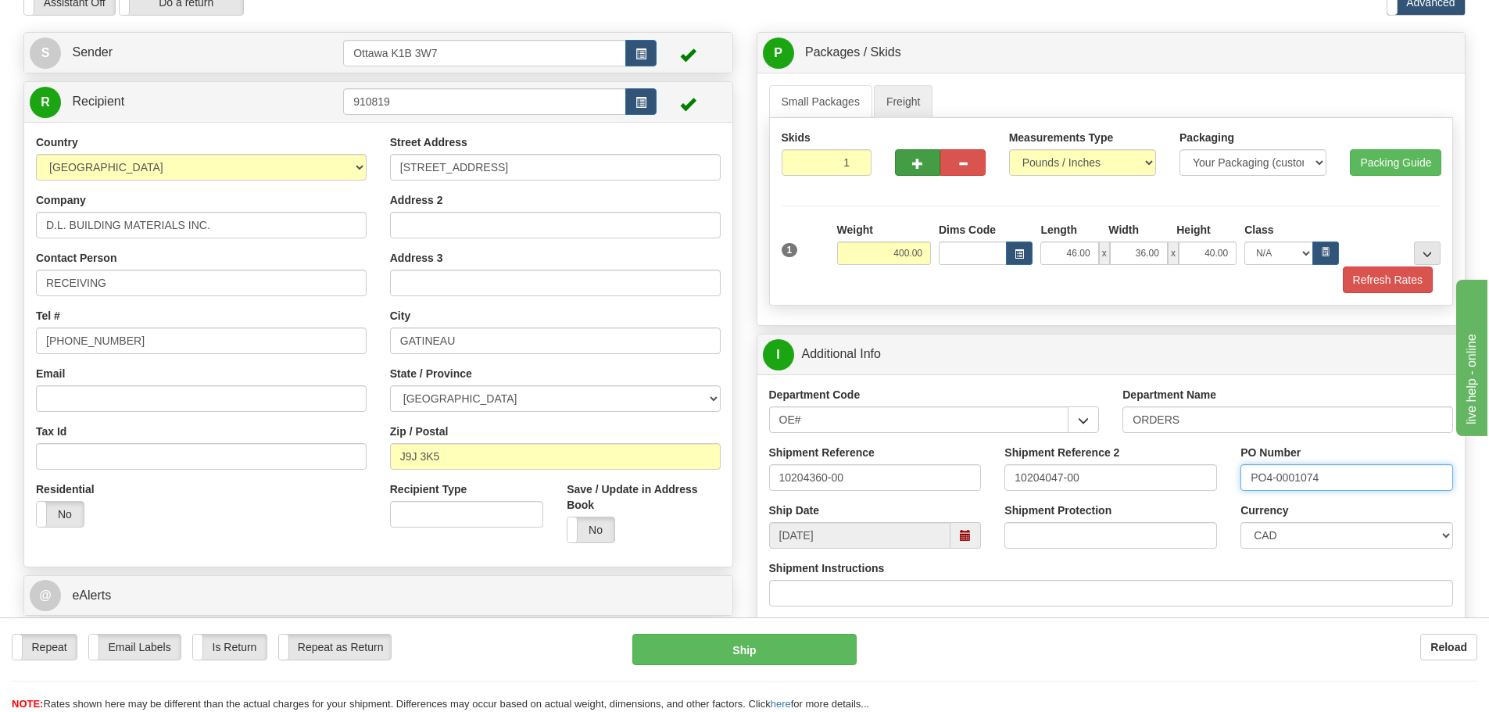
type input "PO4-0001074"
click at [909, 170] on button "button" at bounding box center [917, 162] width 45 height 27
type input "2"
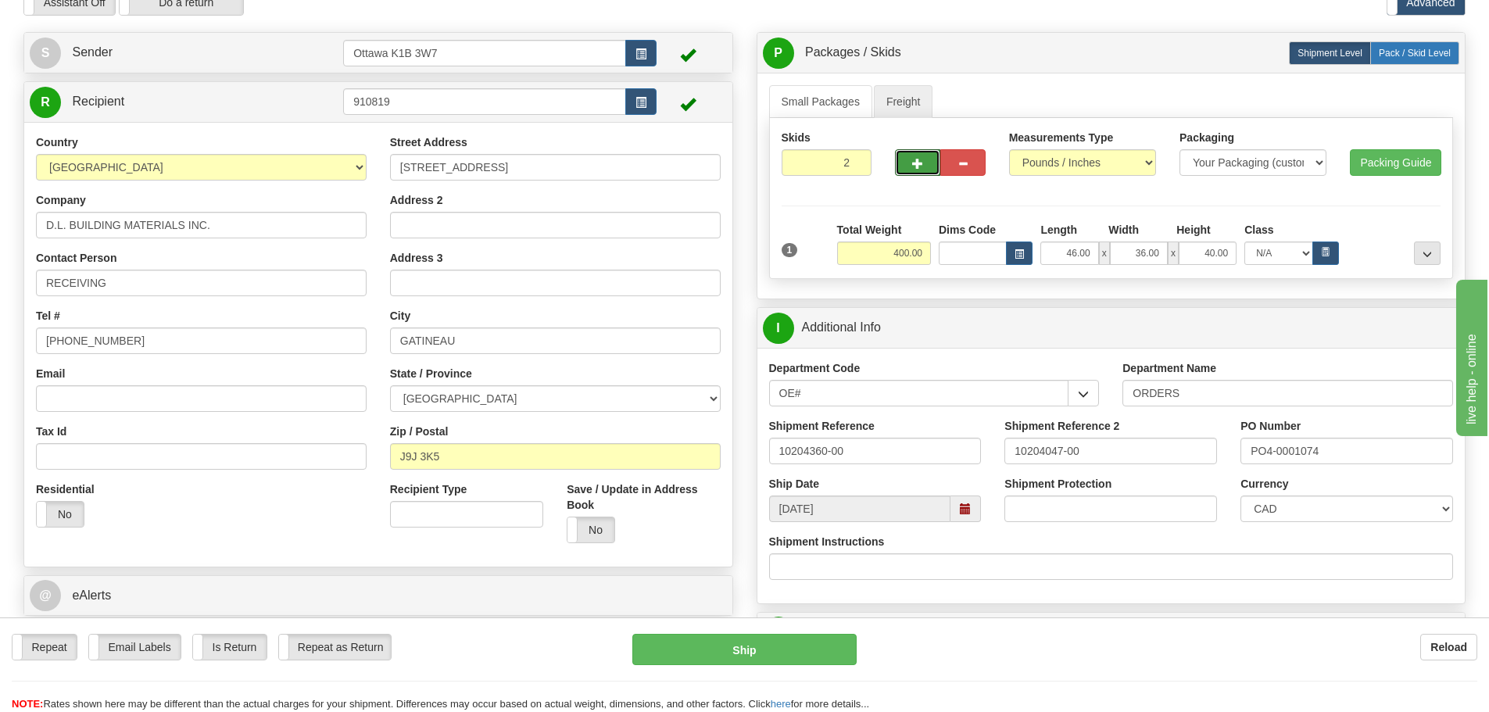
click at [1400, 63] on label "Pack / Skid Level Pack.." at bounding box center [1415, 52] width 89 height 23
radio input "true"
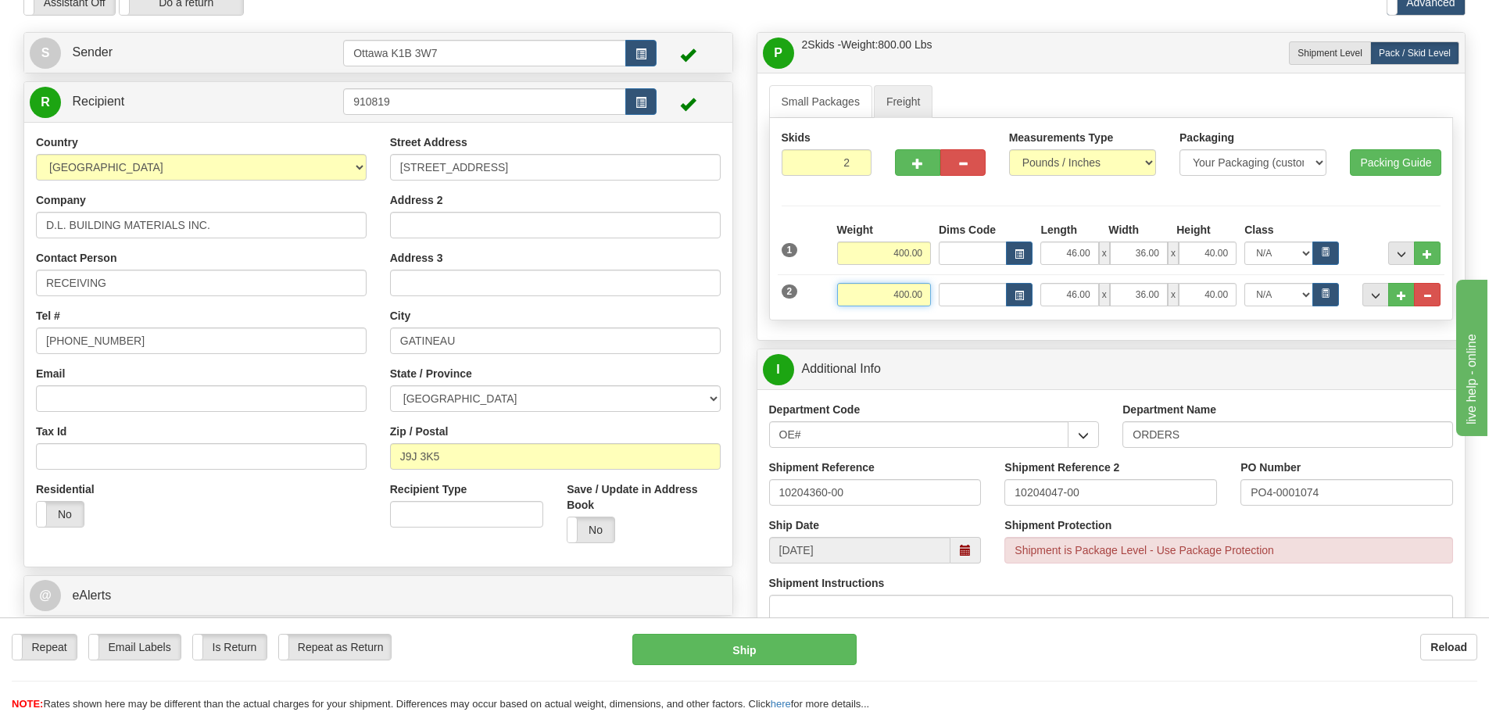
drag, startPoint x: 878, startPoint y: 299, endPoint x: 1061, endPoint y: 300, distance: 183.0
click at [1061, 300] on div "Weight 400.00 Length" at bounding box center [1138, 294] width 611 height 23
type input "0.00"
drag, startPoint x: 1060, startPoint y: 296, endPoint x: 1158, endPoint y: 306, distance: 98.3
click at [1146, 306] on div "46.00 x 36.00 x 40.00" at bounding box center [1139, 294] width 196 height 23
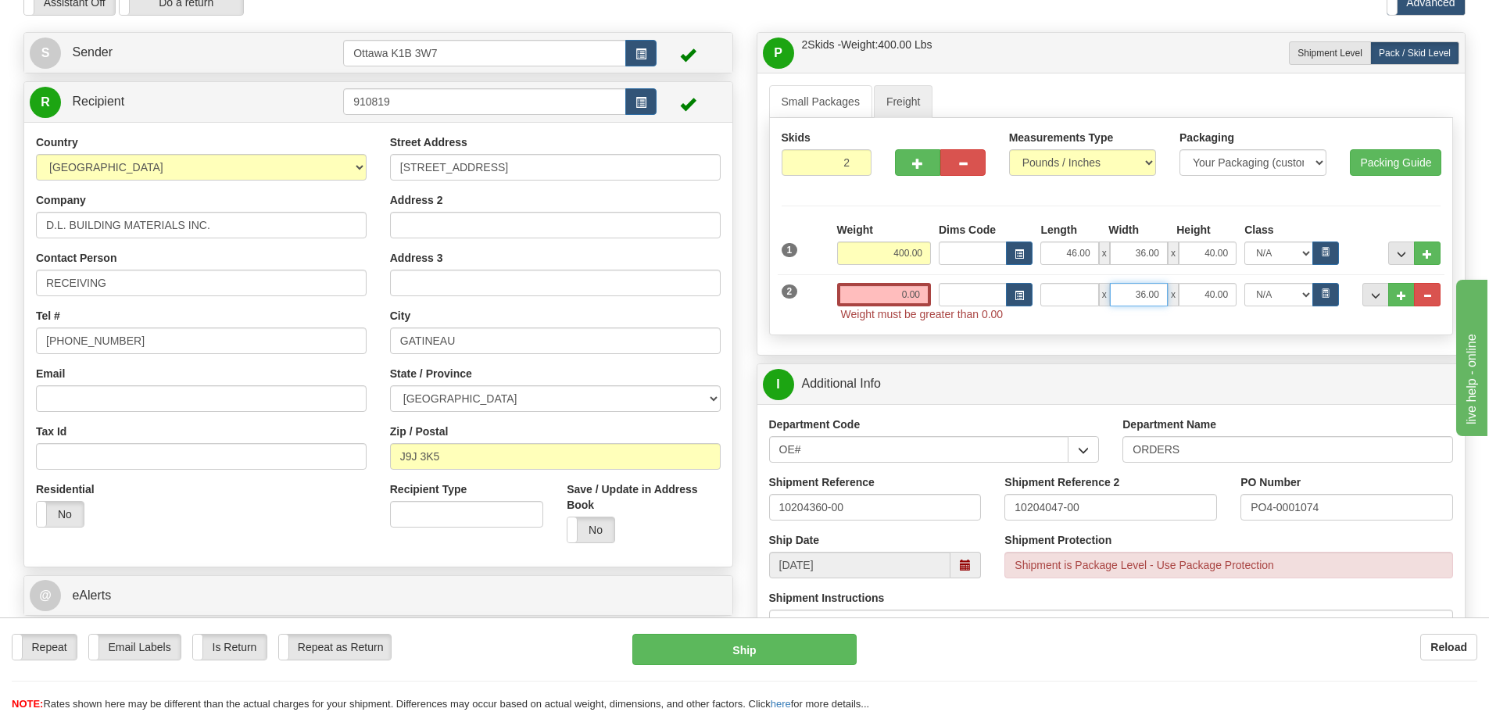
type input "0.00"
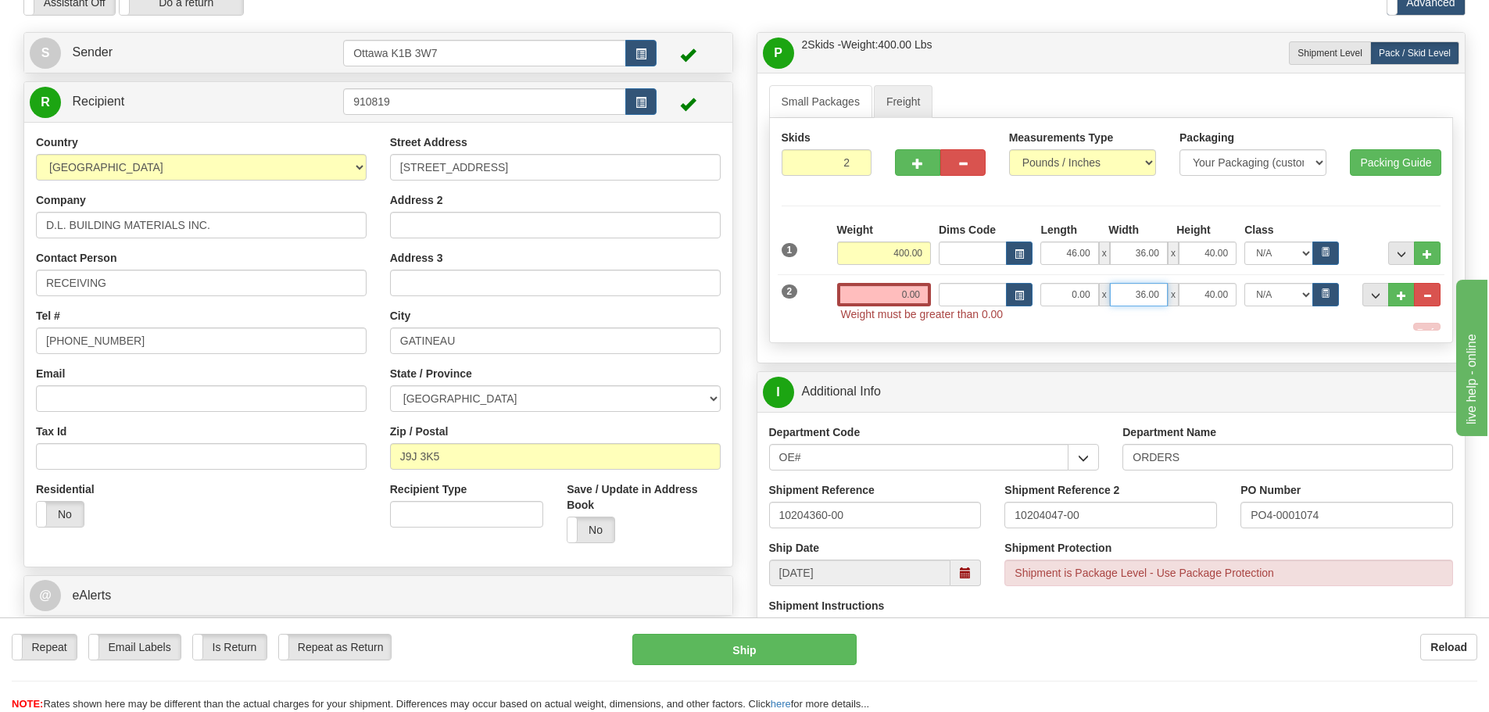
drag, startPoint x: 1128, startPoint y: 294, endPoint x: 1348, endPoint y: 316, distance: 220.8
click at [1312, 312] on div "Weight 0.00 Dims Code x x" at bounding box center [1138, 302] width 611 height 39
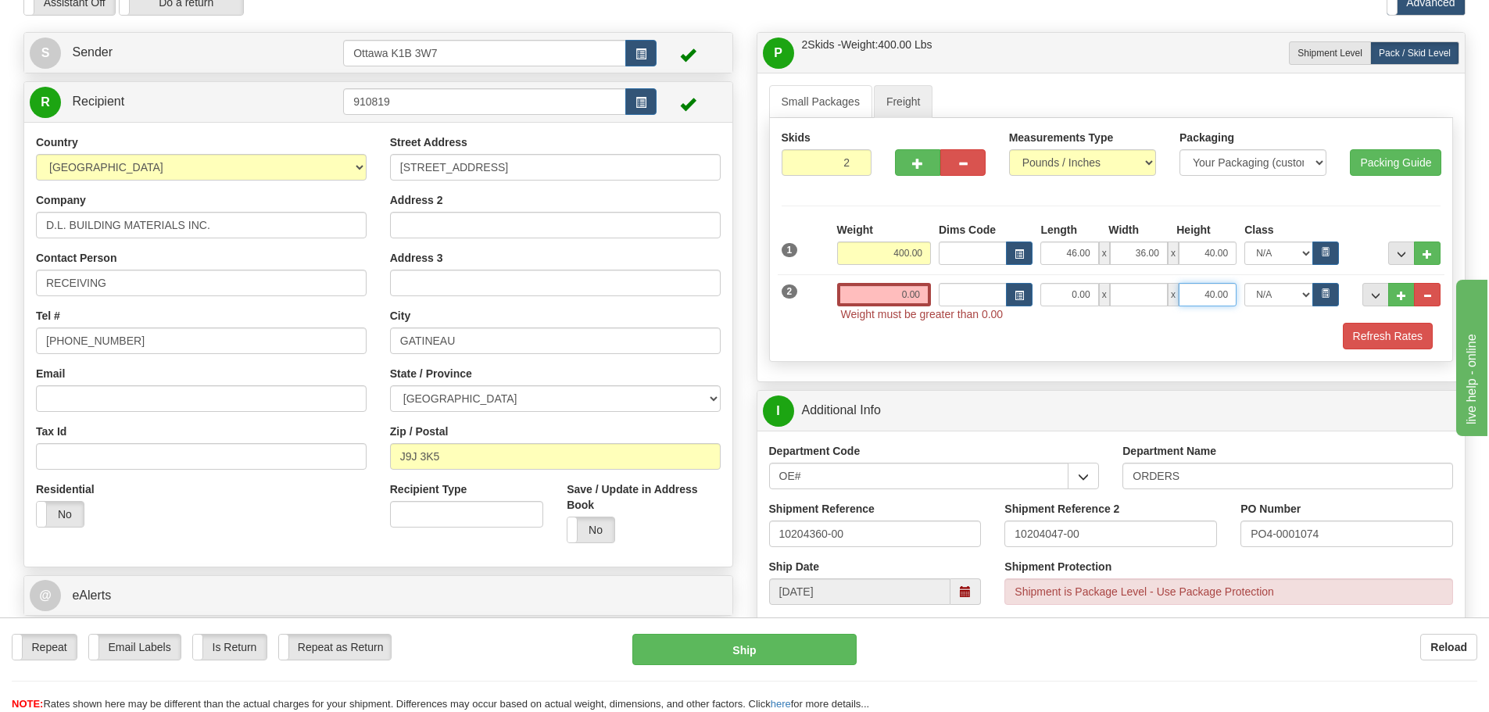
type input "0.00"
drag, startPoint x: 1199, startPoint y: 293, endPoint x: 1360, endPoint y: 303, distance: 161.4
click at [1340, 299] on div "0.00 x 0.00 x 40.00 N/A 50.0 55.0 60.0 65.0 70.0 85.0 92.5 100.0 125.0 175.0 25…" at bounding box center [1190, 294] width 306 height 23
type input "0.00"
click at [1068, 296] on input "0.00" at bounding box center [1070, 294] width 58 height 23
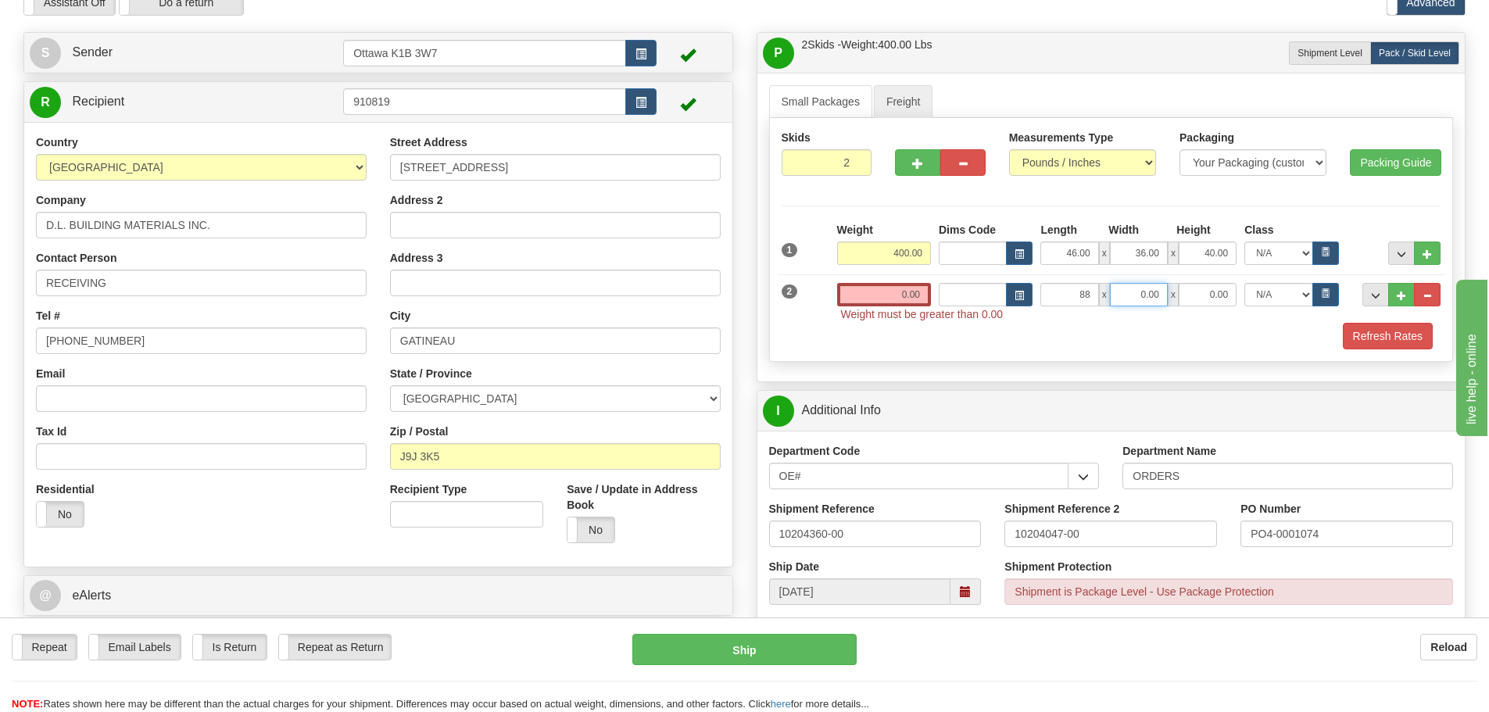
type input "88.00"
type input "4.00"
click at [858, 290] on input "0.00" at bounding box center [884, 294] width 94 height 23
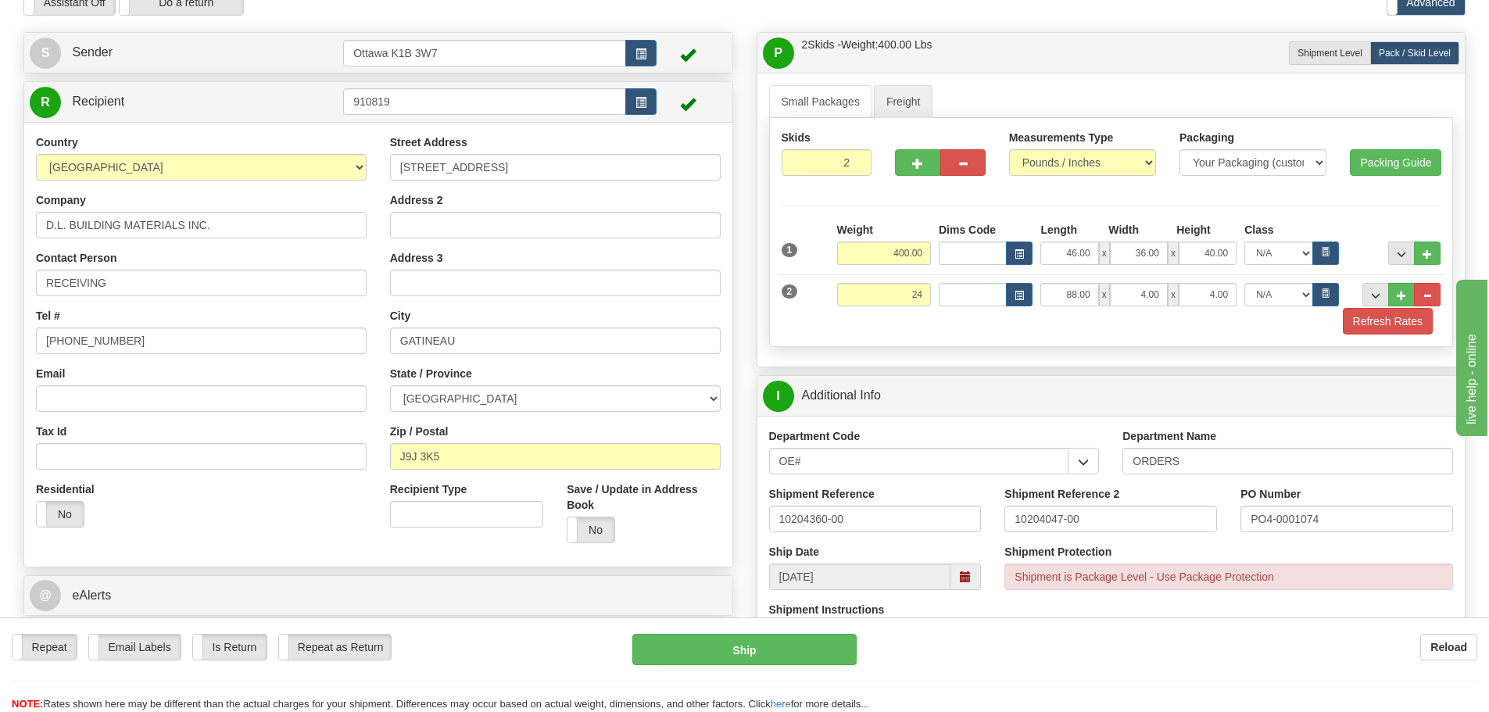
type input "24.00"
click at [920, 345] on div "Skids 2 2" at bounding box center [1111, 232] width 685 height 229
click at [1357, 323] on button "Refresh Rates" at bounding box center [1388, 321] width 90 height 27
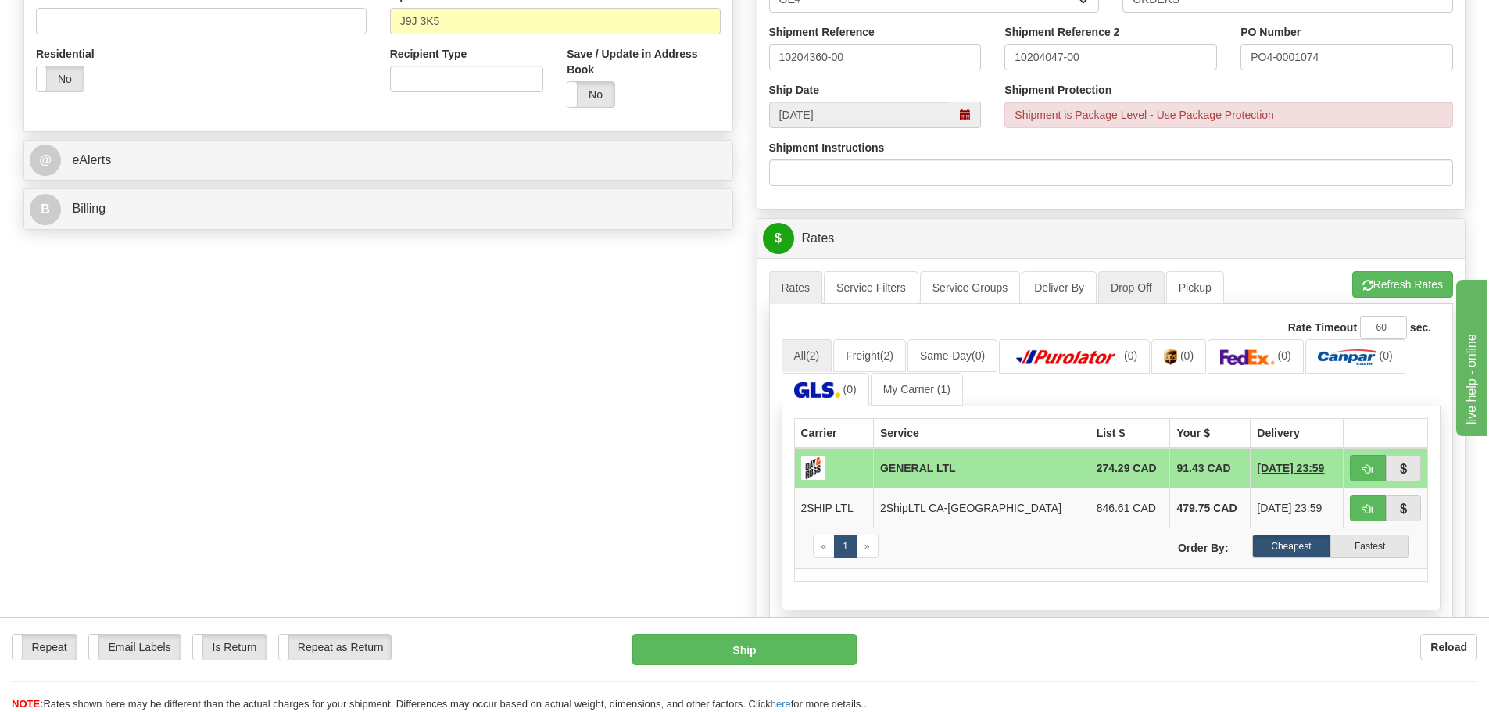
scroll to position [547, 0]
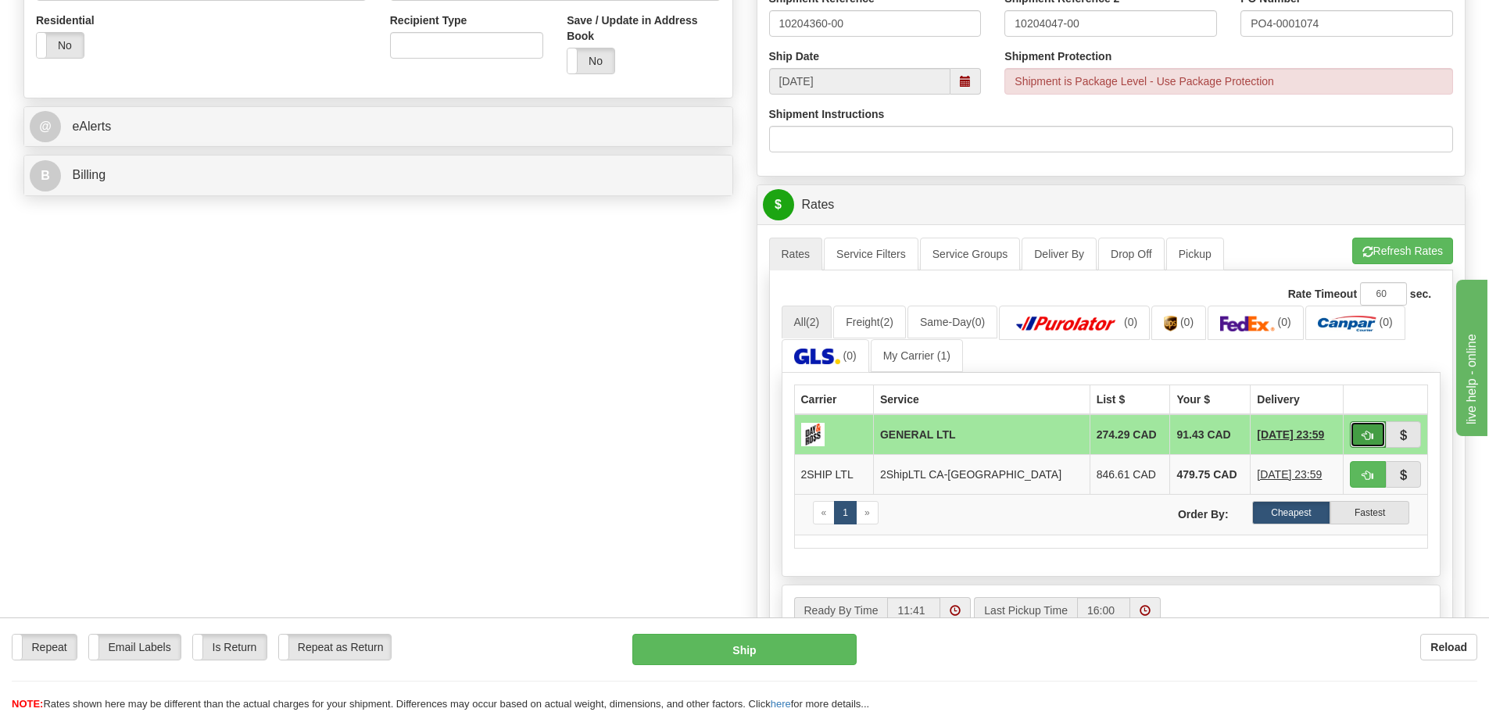
click at [1367, 435] on span "button" at bounding box center [1368, 436] width 11 height 10
type input "GL"
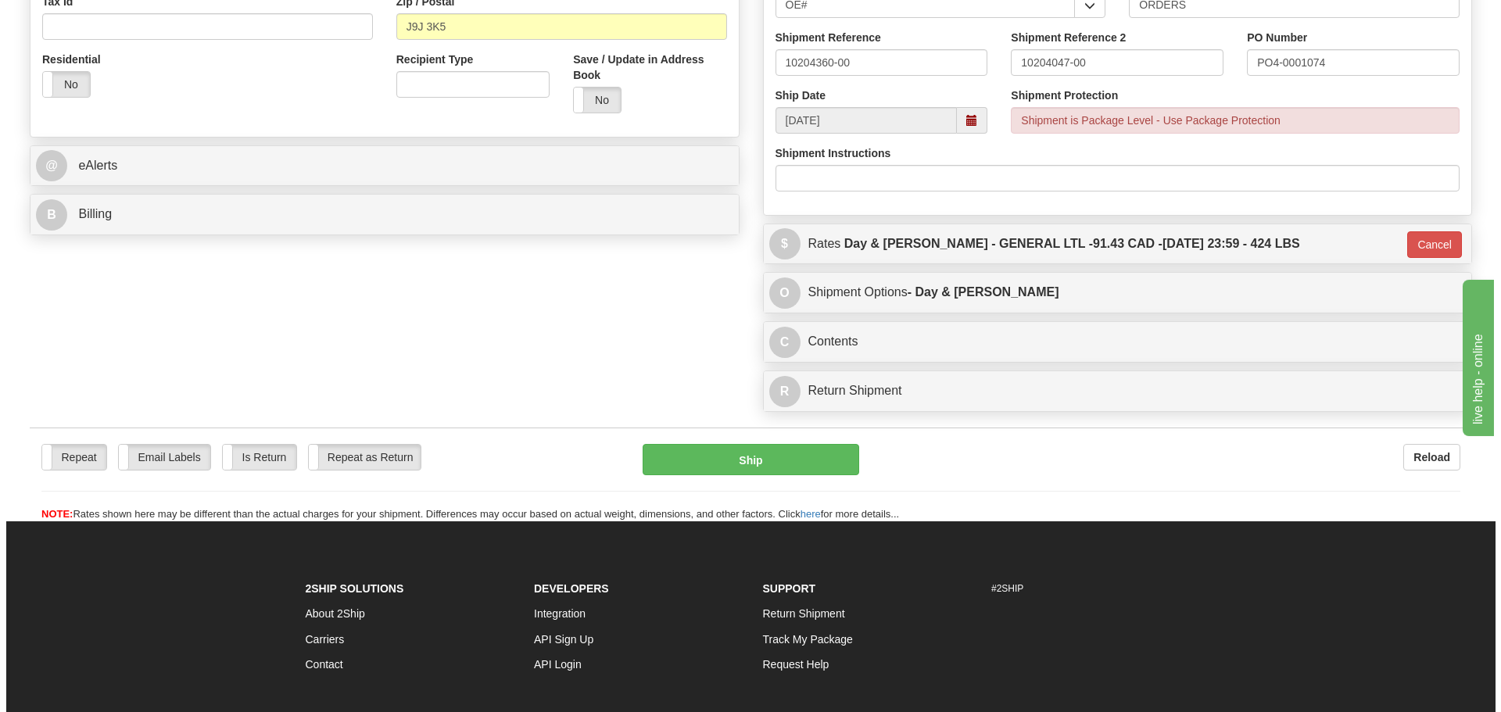
scroll to position [156, 0]
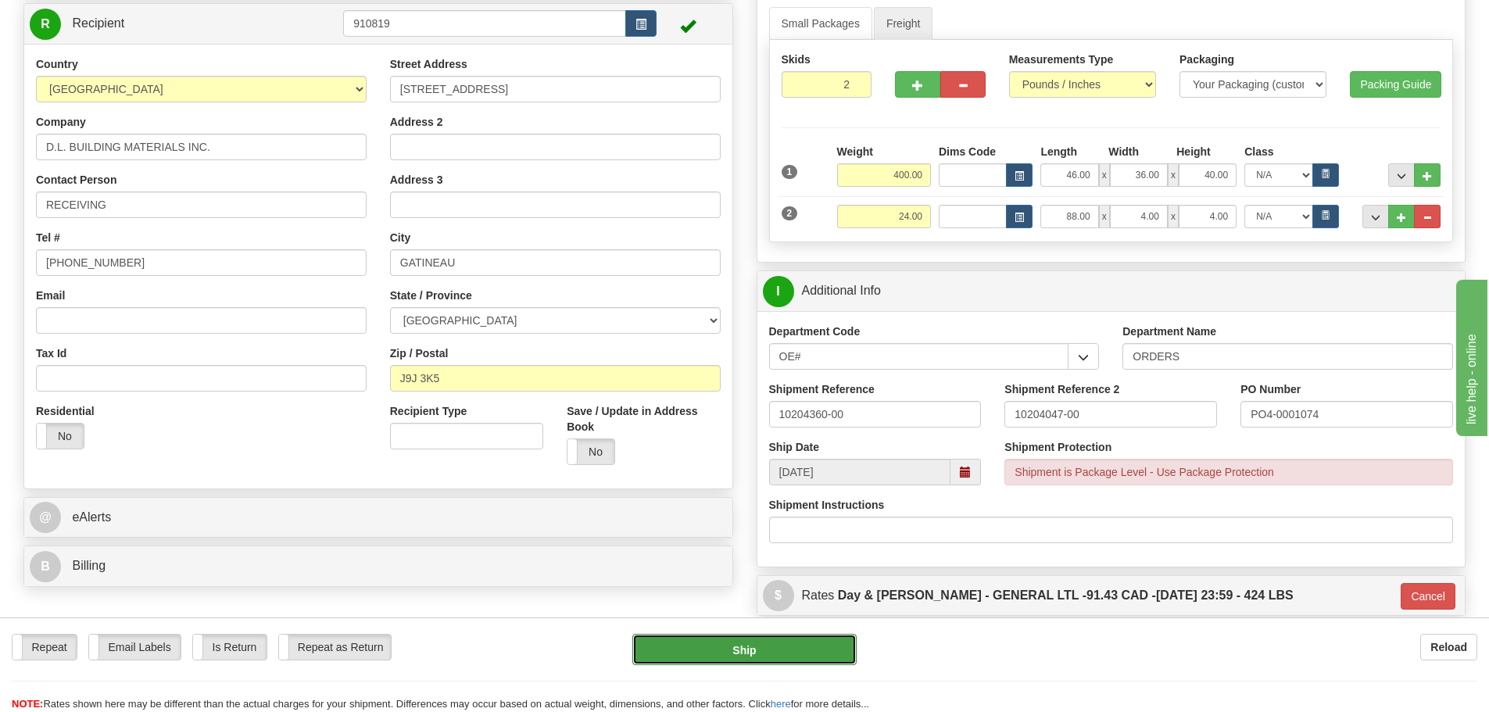
click at [815, 643] on button "Ship" at bounding box center [745, 649] width 224 height 31
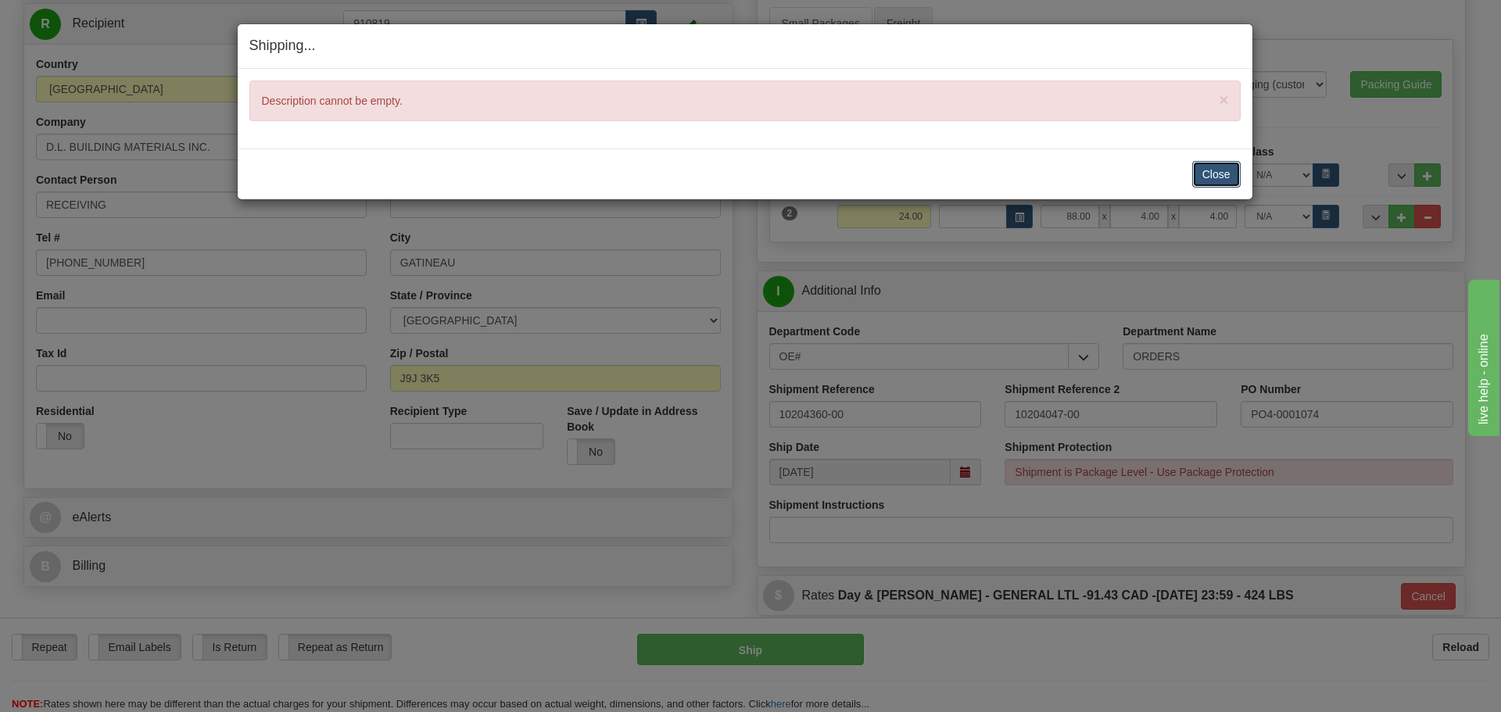
click at [1209, 169] on button "Close" at bounding box center [1216, 174] width 48 height 27
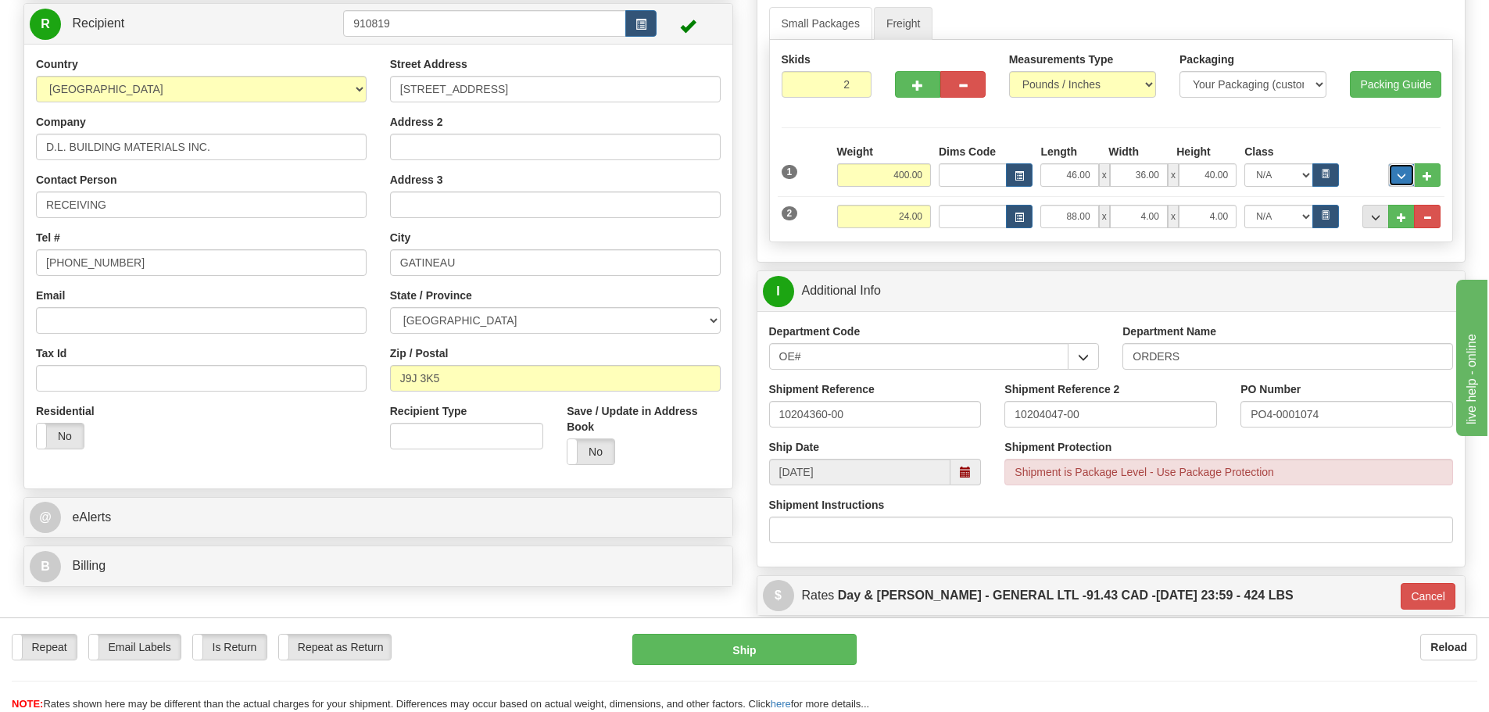
click at [1389, 167] on button "..." at bounding box center [1402, 174] width 27 height 23
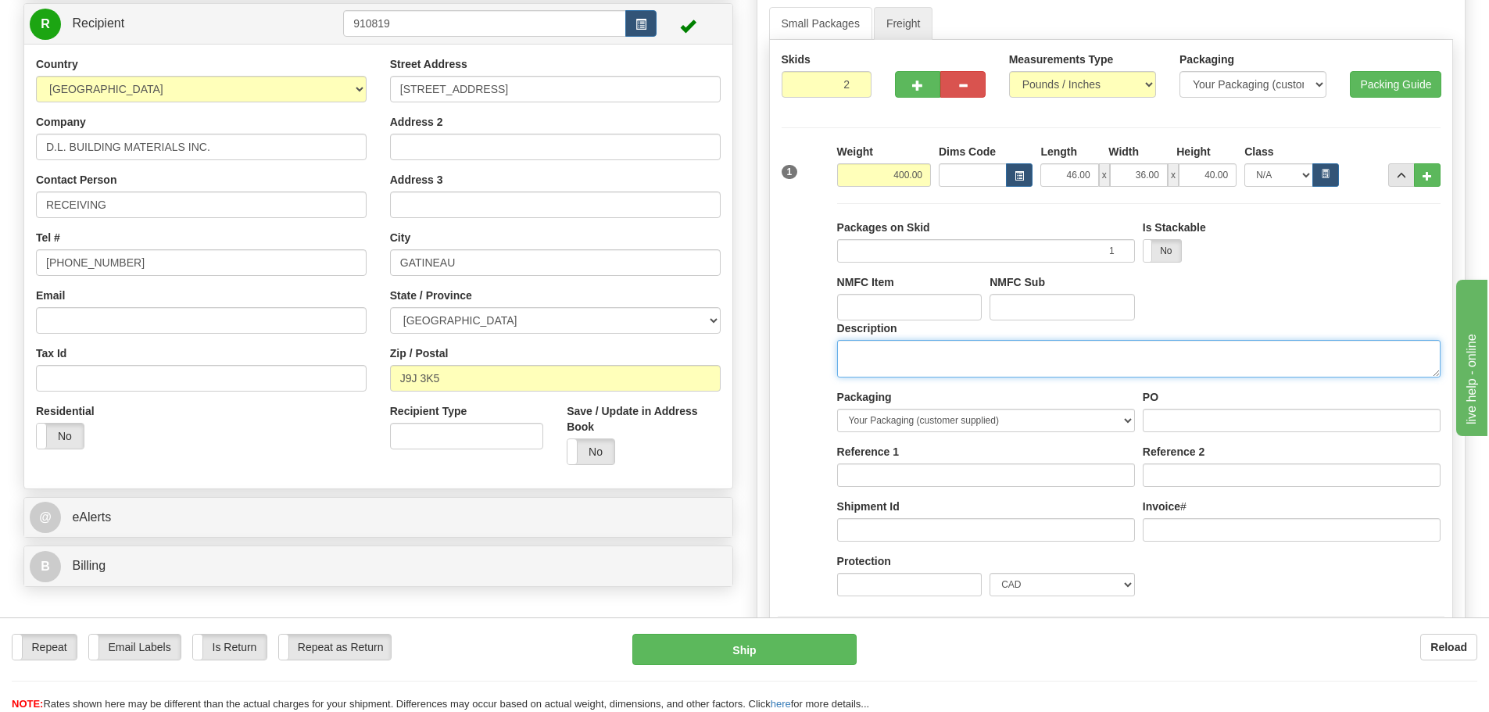
click at [1094, 364] on textarea "Description" at bounding box center [1139, 359] width 604 height 38
type textarea "DOOR HARDWARE"
click at [1399, 168] on button "..." at bounding box center [1402, 174] width 27 height 23
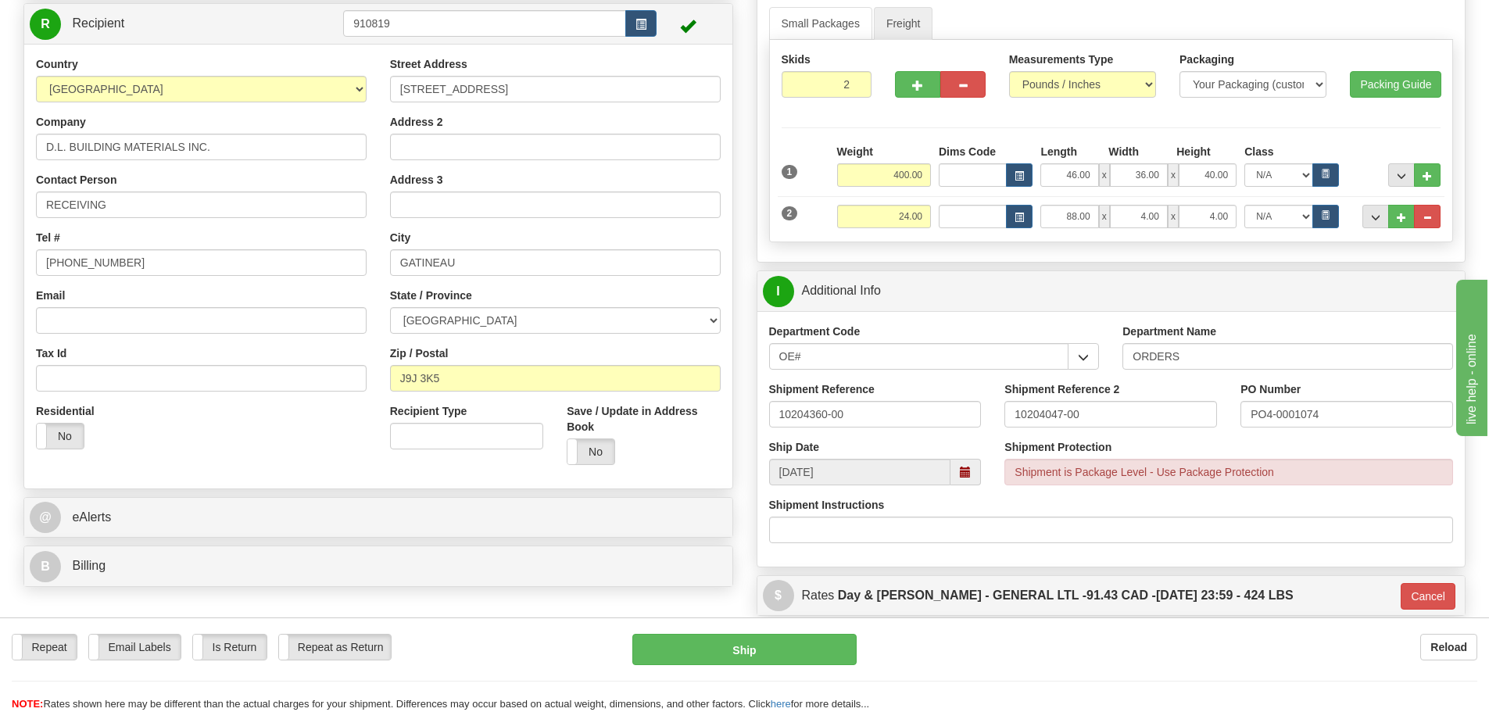
click at [1374, 231] on div "Skids 2 2" at bounding box center [1111, 141] width 685 height 203
click at [1373, 223] on button "..." at bounding box center [1376, 216] width 27 height 23
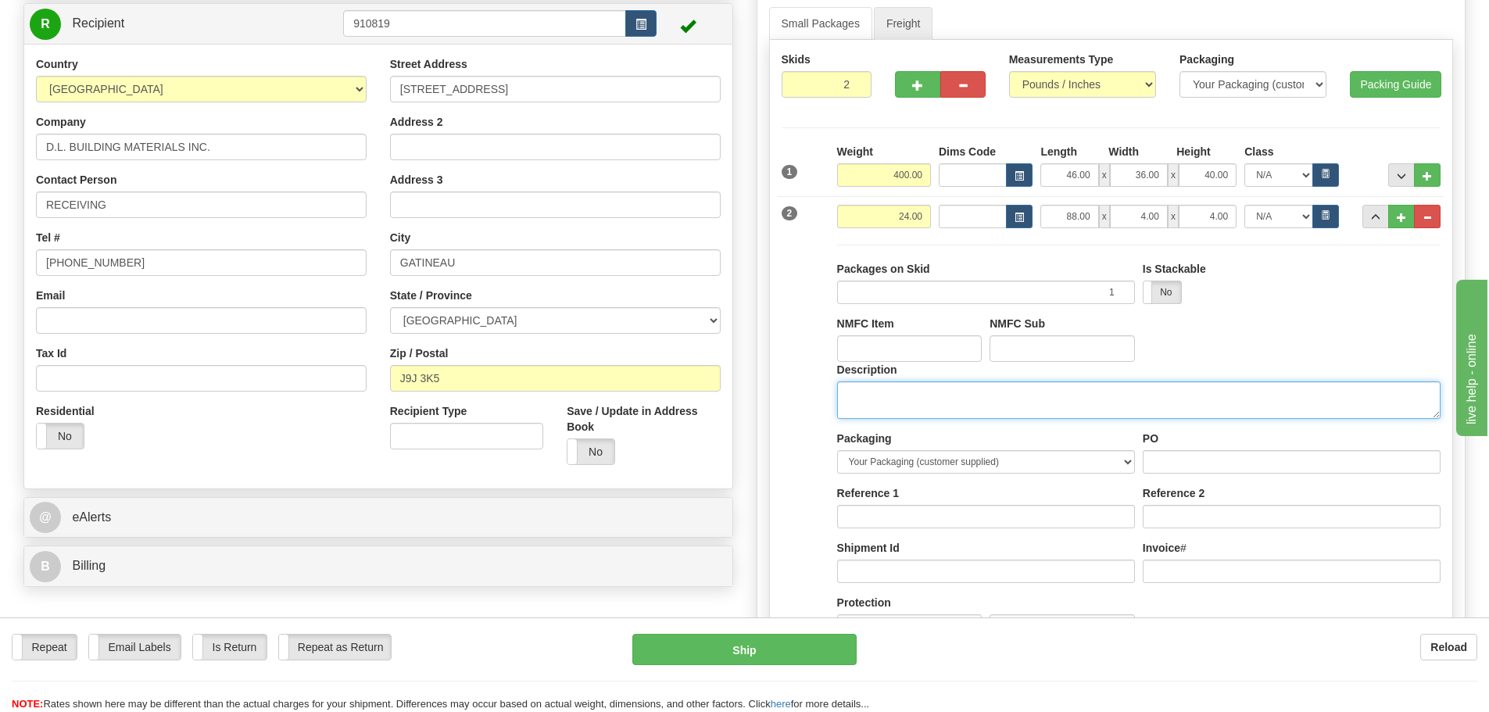
click at [1038, 396] on textarea "Description" at bounding box center [1139, 401] width 604 height 38
type textarea "DOOR HARDWARE"
click at [1378, 220] on span "..." at bounding box center [1375, 217] width 9 height 9
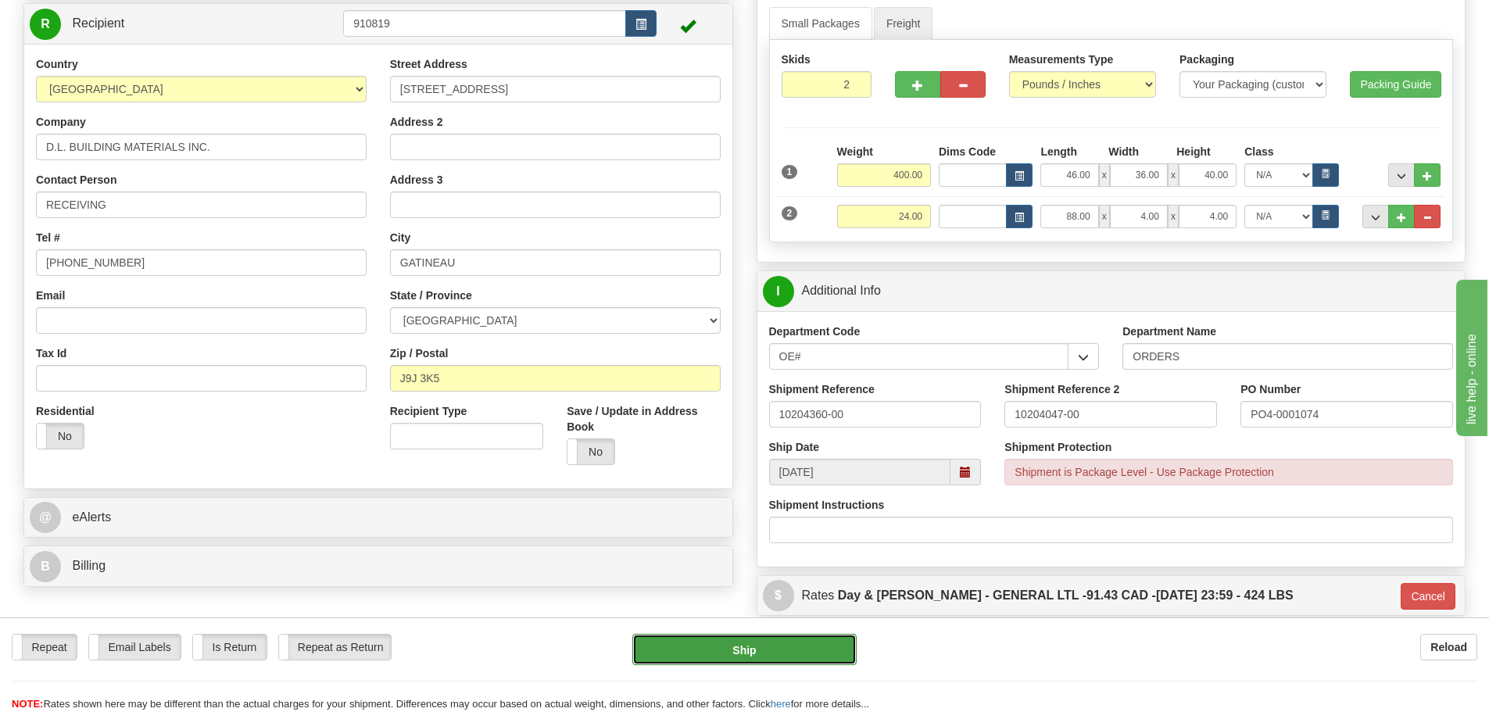
click at [825, 642] on button "Ship" at bounding box center [745, 649] width 224 height 31
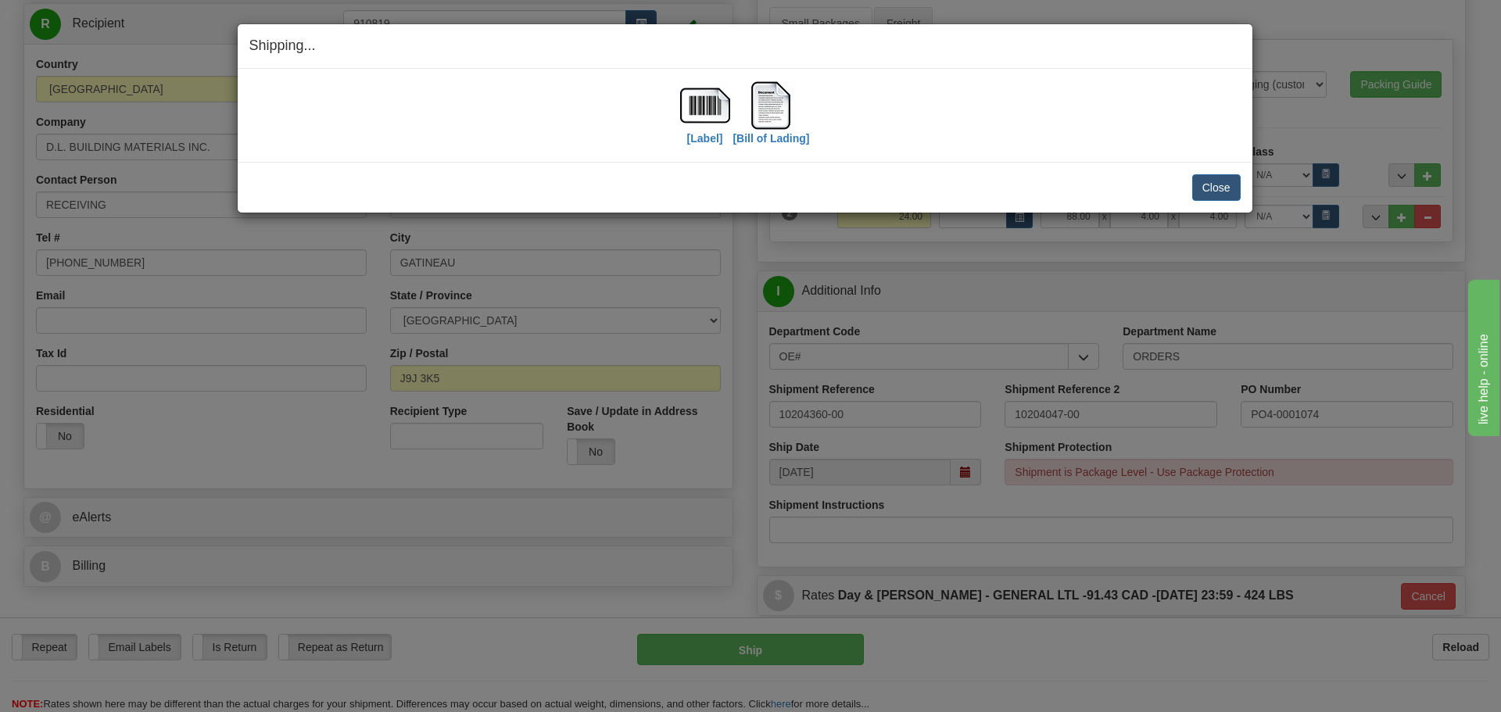
click at [701, 156] on div "[Label] [Bill of Lading] IMPORTANT NOTICE Embassy / Consulate / Government Buil…" at bounding box center [745, 115] width 1015 height 93
click at [703, 146] on div "[Label]" at bounding box center [705, 116] width 50 height 70
click at [704, 140] on label "[Label]" at bounding box center [705, 139] width 36 height 16
click at [769, 142] on label "[Bill of Lading]" at bounding box center [771, 139] width 77 height 16
click at [1203, 181] on button "Close" at bounding box center [1216, 187] width 48 height 27
